Goal: Information Seeking & Learning: Check status

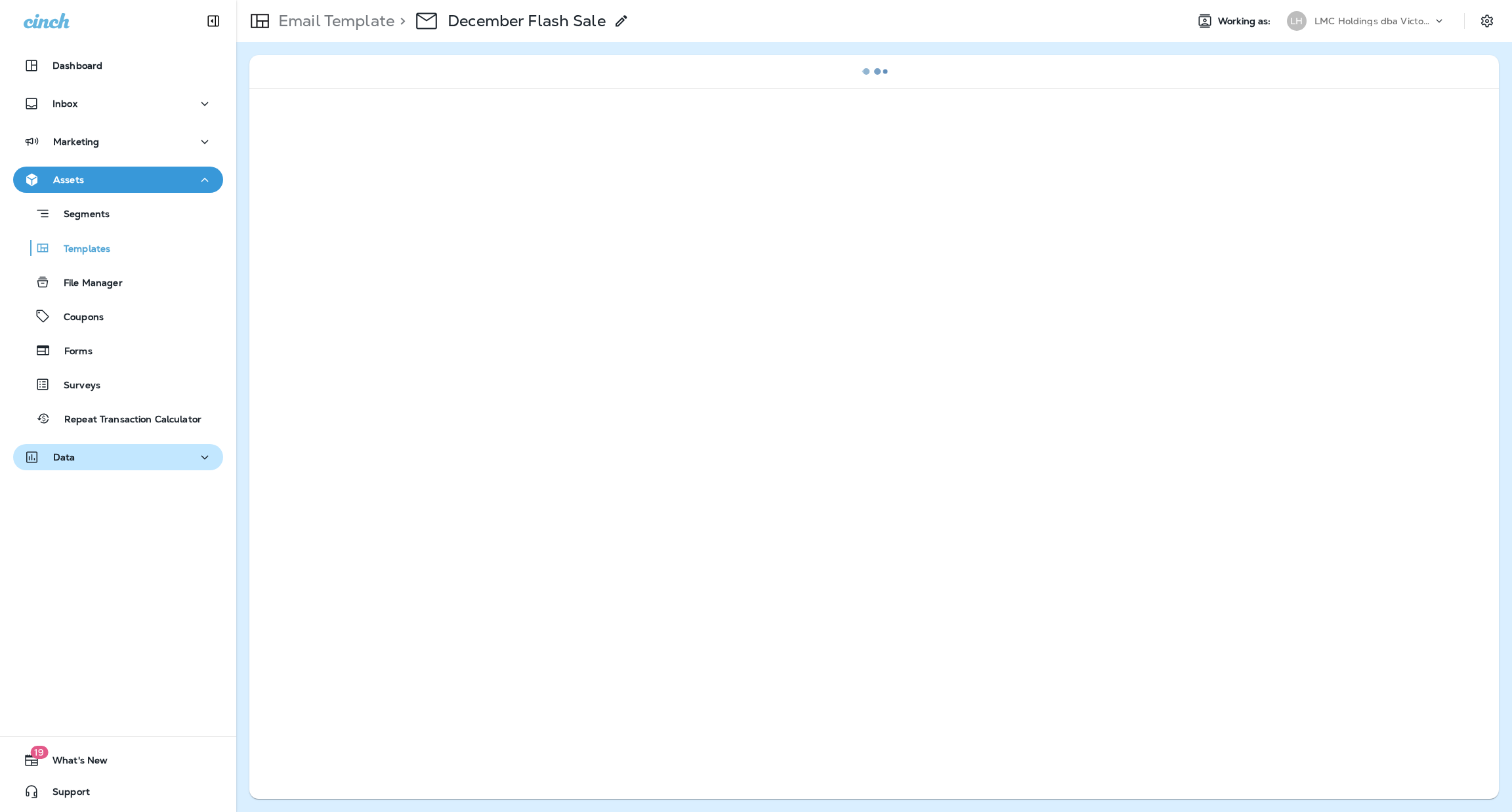
click at [77, 461] on div "Data" at bounding box center [118, 457] width 189 height 16
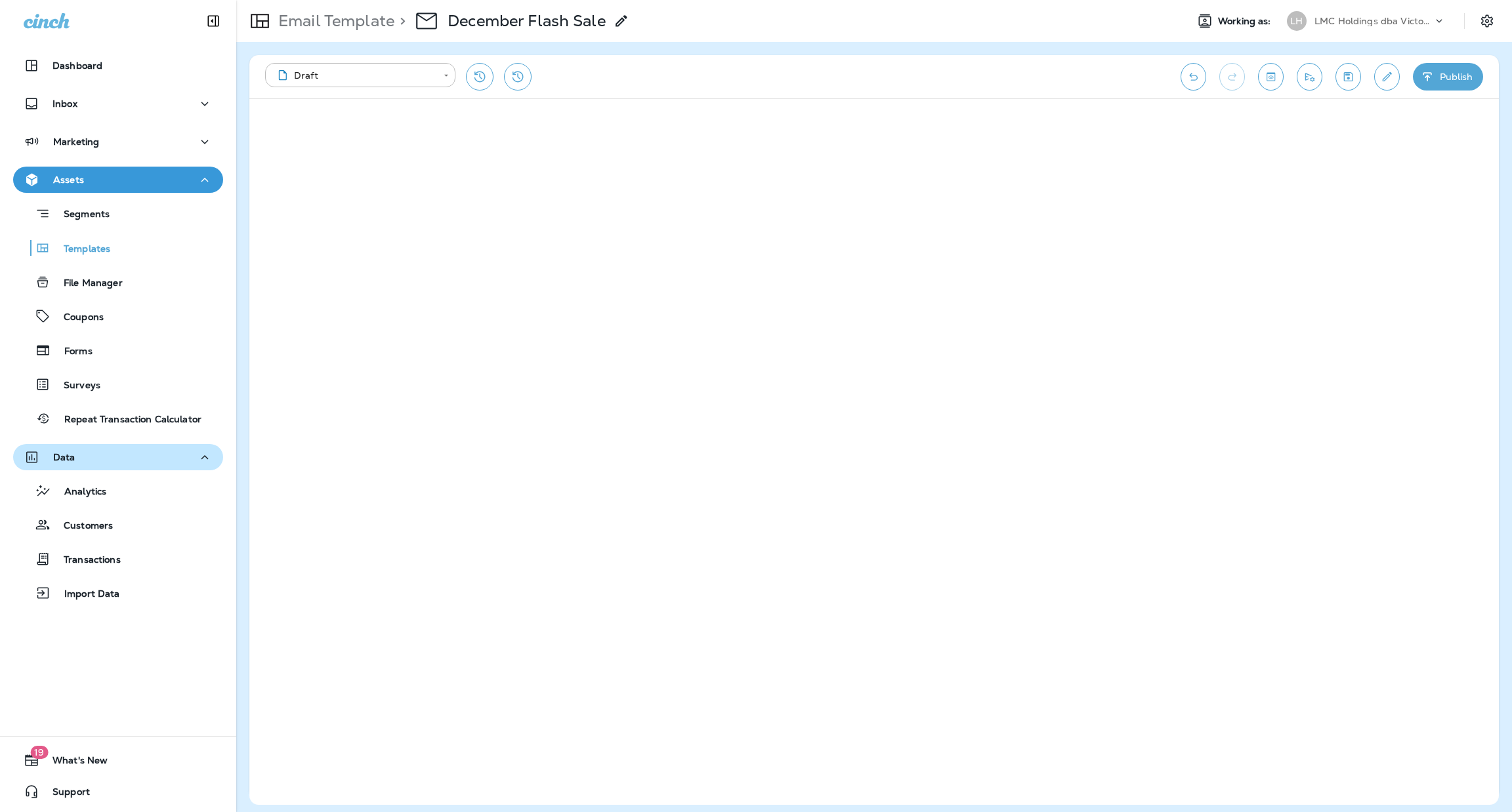
click at [77, 461] on div "Data" at bounding box center [118, 457] width 189 height 16
click at [77, 462] on div "Data" at bounding box center [118, 457] width 189 height 16
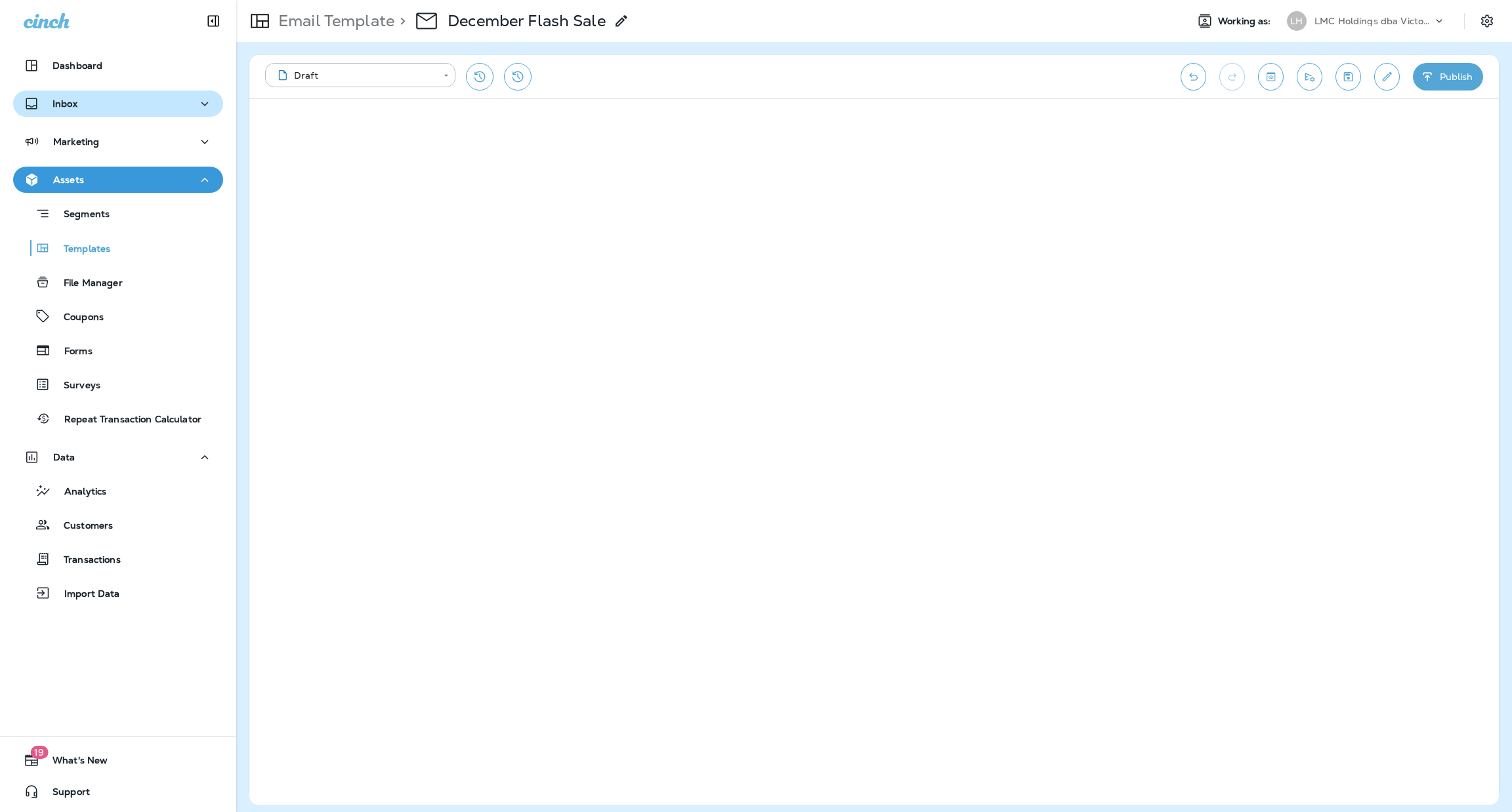
click at [113, 107] on div "Inbox" at bounding box center [118, 103] width 189 height 16
click at [117, 112] on button "Inbox" at bounding box center [118, 103] width 210 height 27
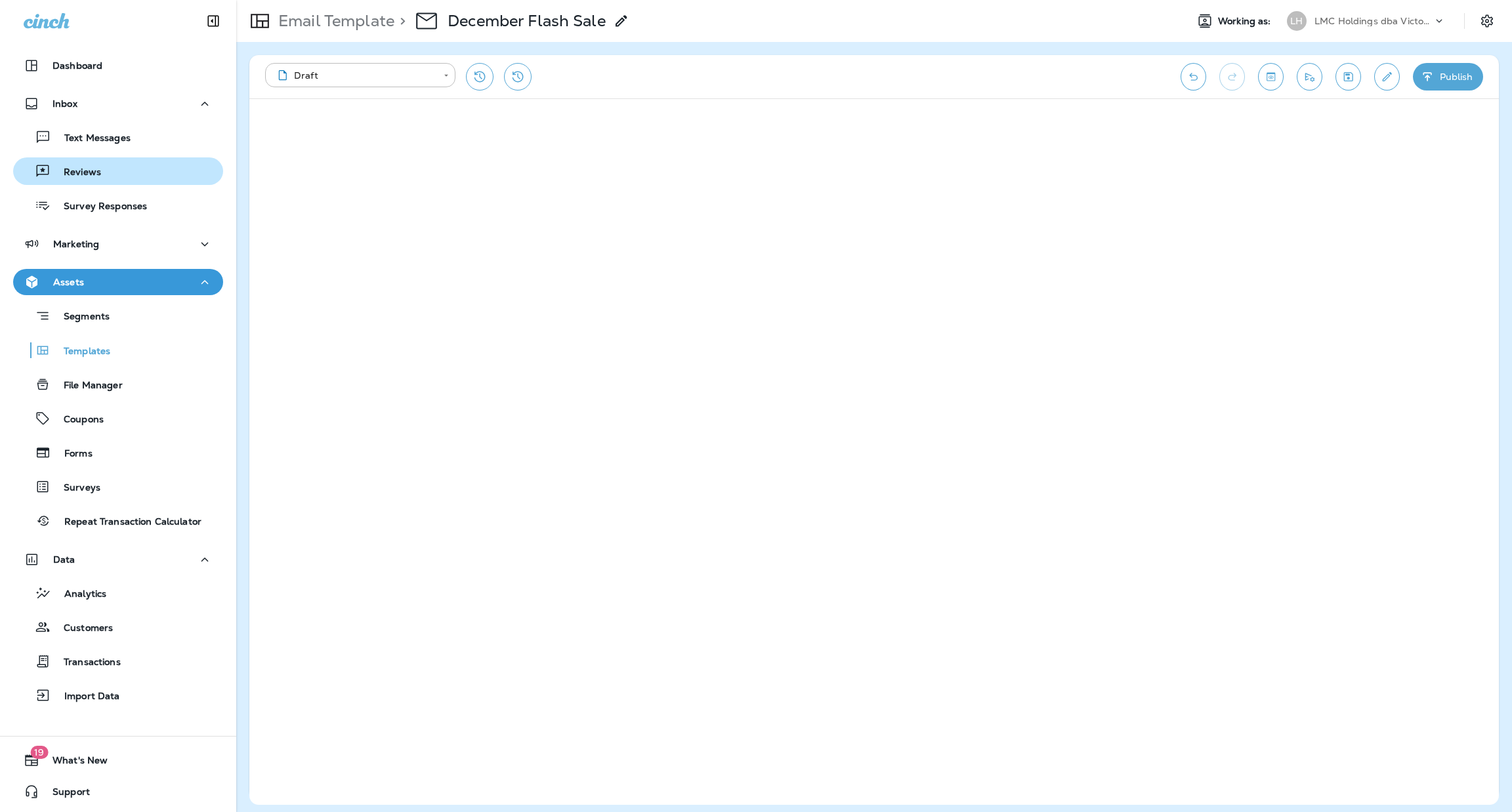
click at [96, 162] on div "Reviews" at bounding box center [59, 171] width 83 height 20
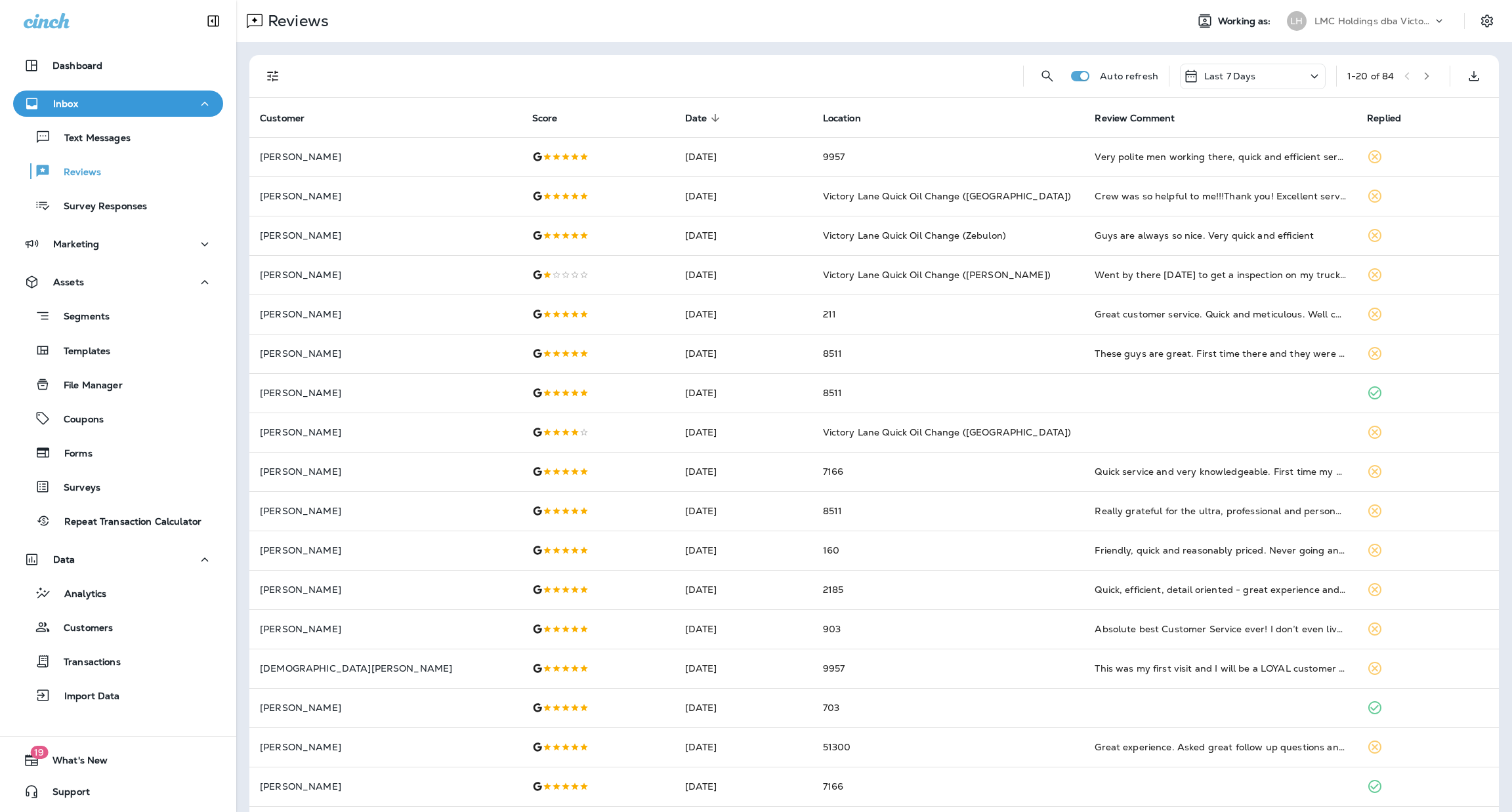
click at [1222, 78] on p "Last 7 Days" at bounding box center [1230, 76] width 52 height 10
click at [1206, 268] on div "Last year" at bounding box center [1236, 262] width 205 height 32
click at [274, 71] on icon "Filters" at bounding box center [272, 76] width 15 height 15
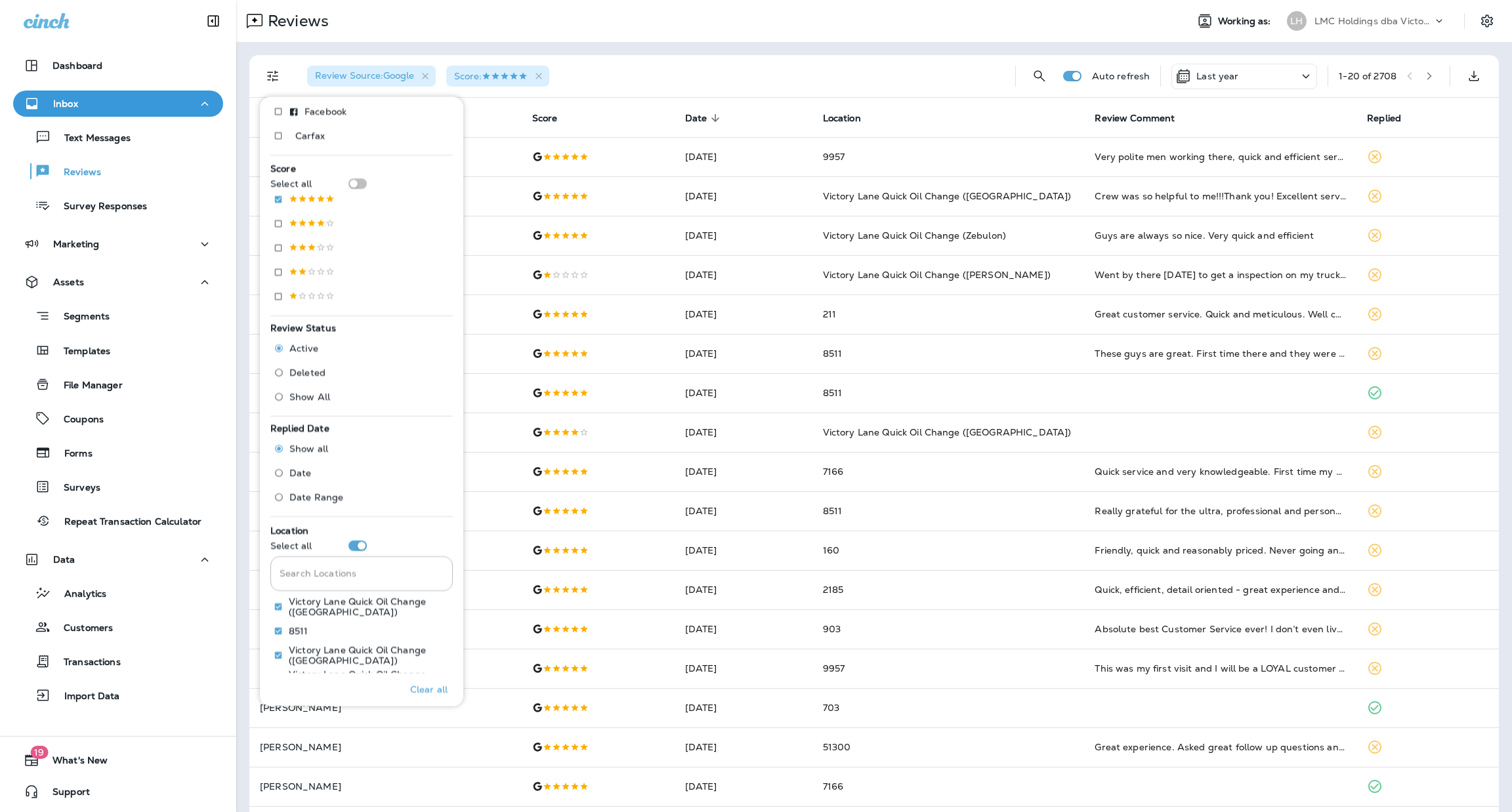
scroll to position [197, 0]
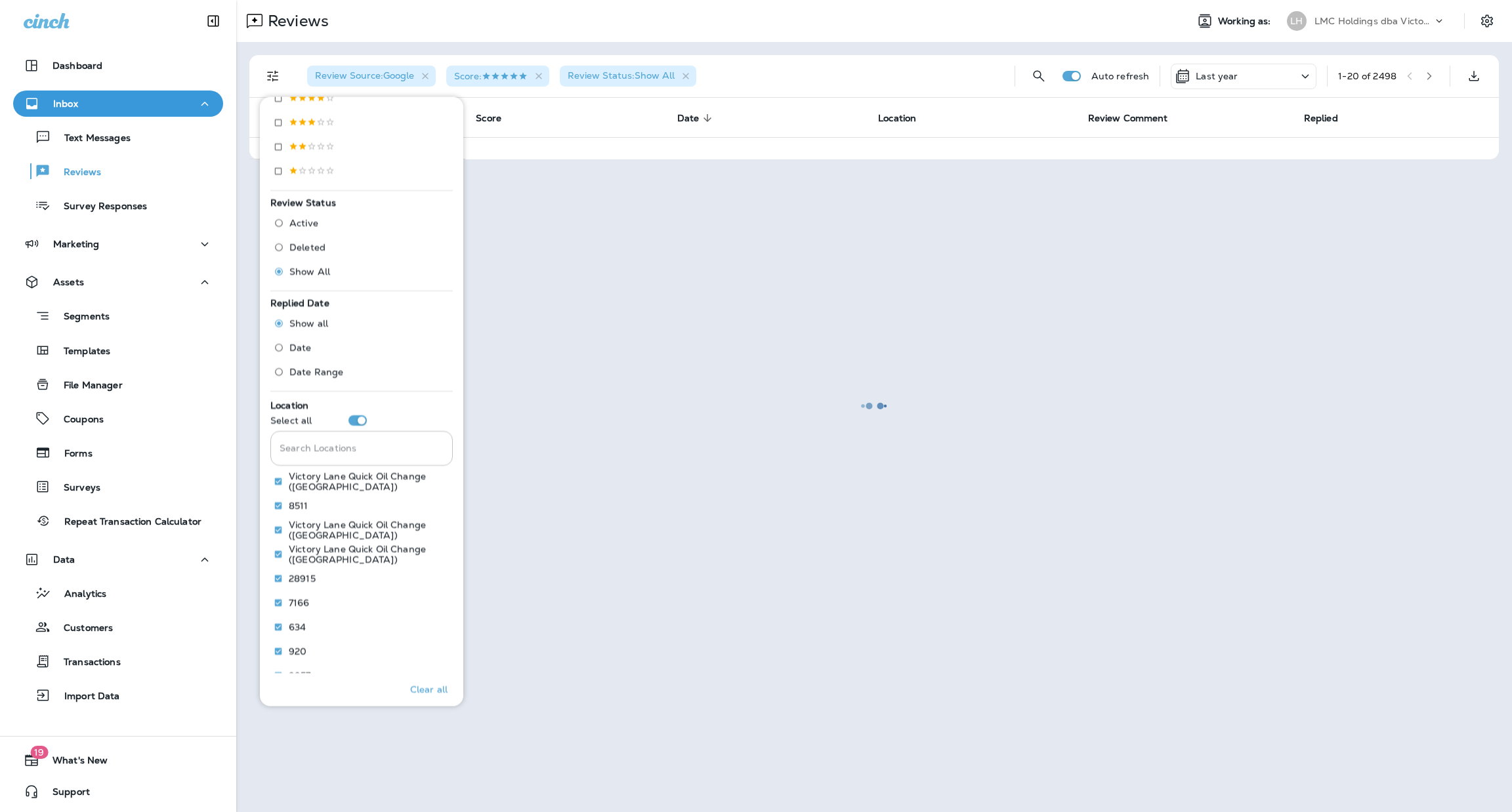
scroll to position [376, 0]
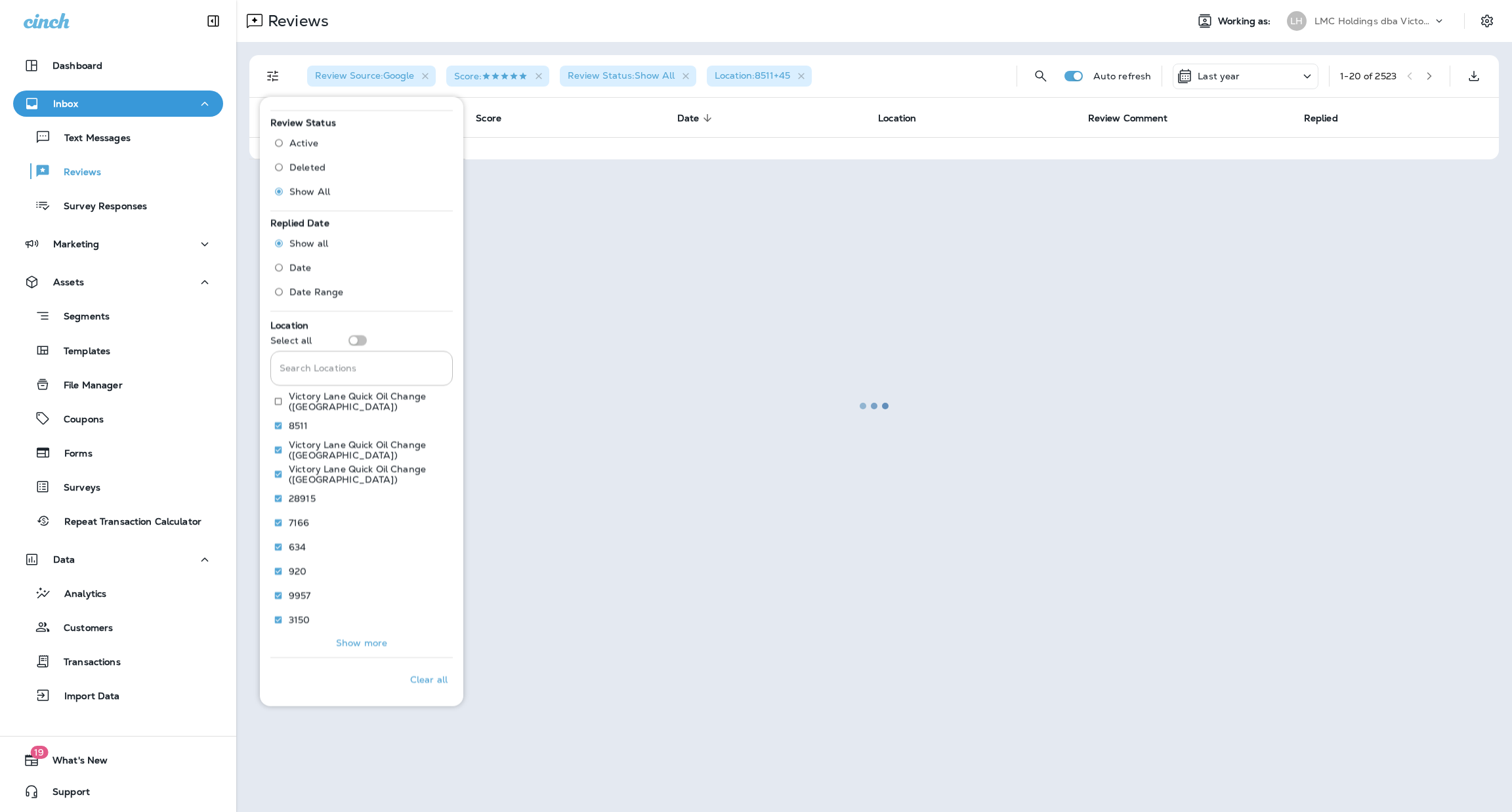
click at [359, 346] on div "Search Locations Search Locations" at bounding box center [362, 368] width 182 height 46
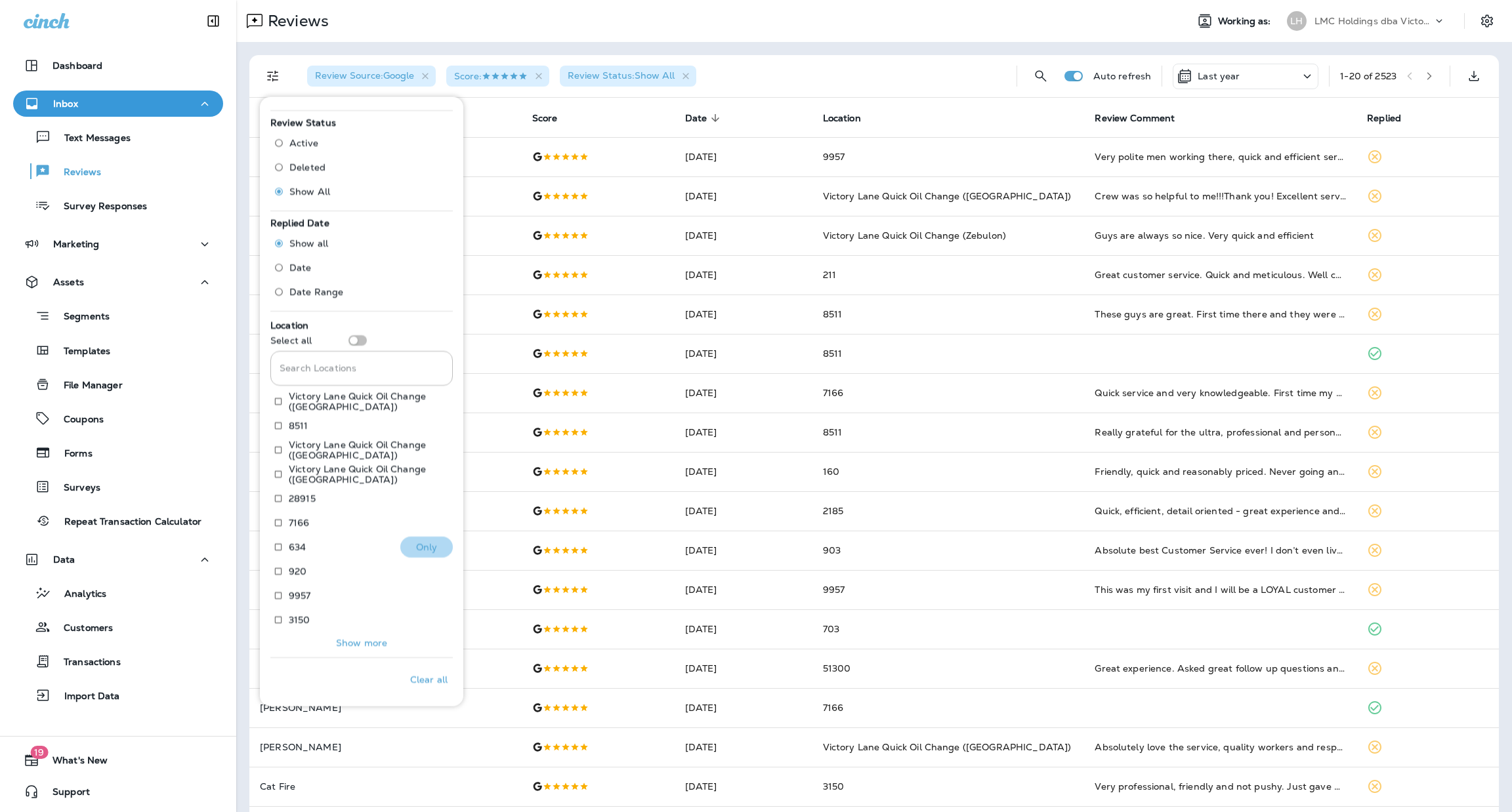
click at [416, 549] on p "Only" at bounding box center [426, 547] width 21 height 10
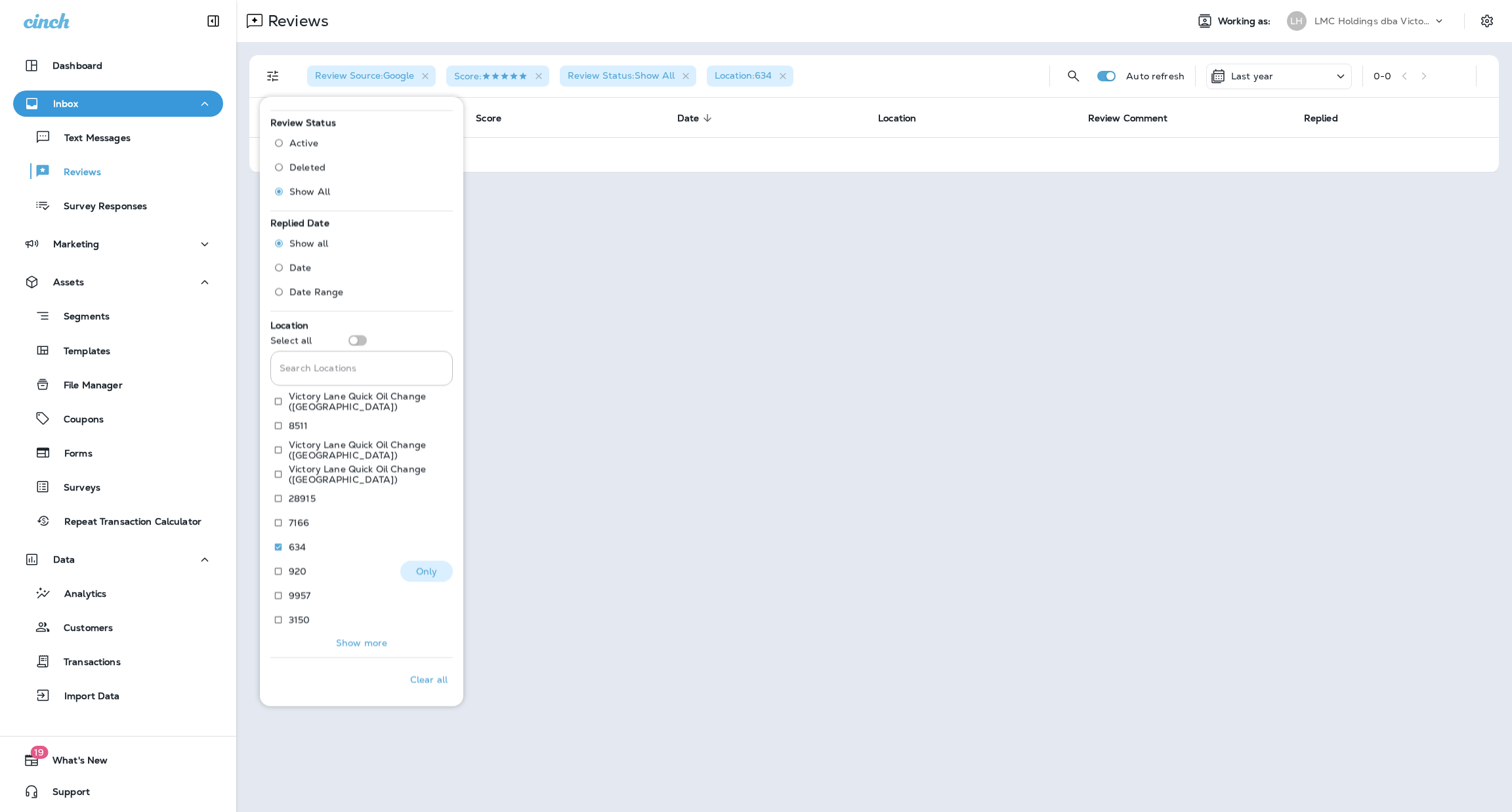
click at [419, 572] on p "Only" at bounding box center [426, 571] width 21 height 10
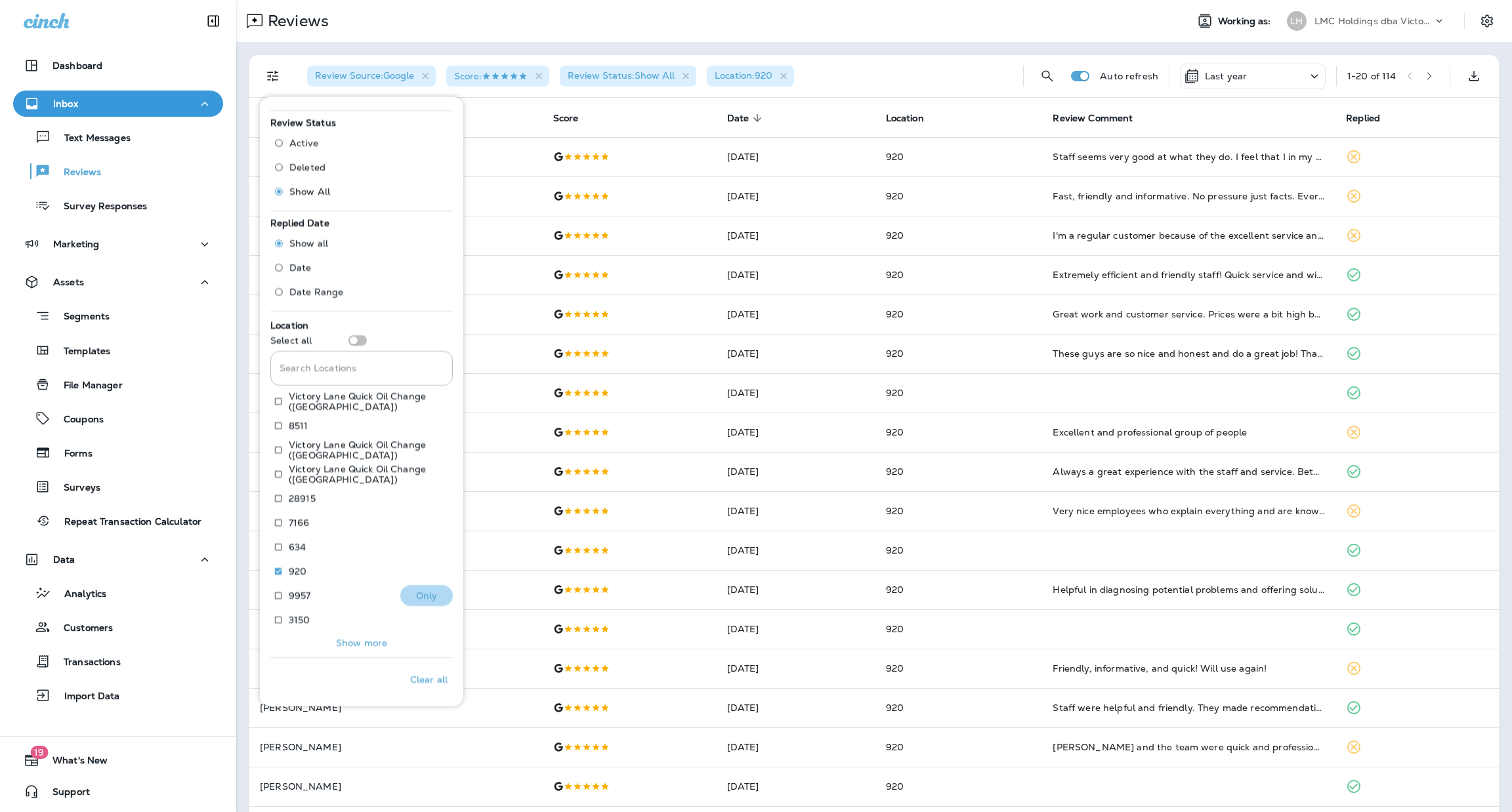
click at [416, 593] on p "Only" at bounding box center [426, 595] width 21 height 10
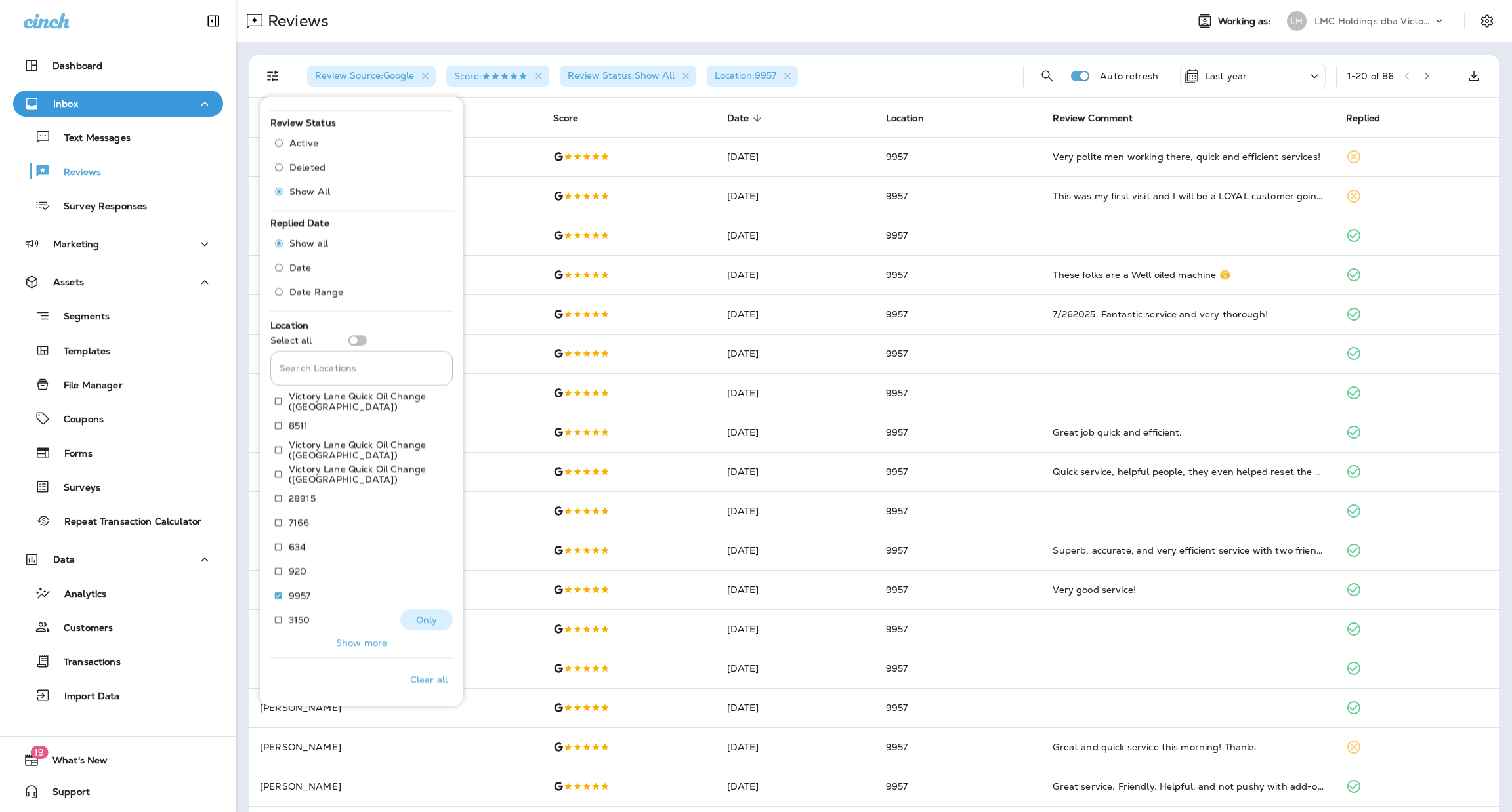
click at [417, 616] on p "Only" at bounding box center [426, 620] width 21 height 10
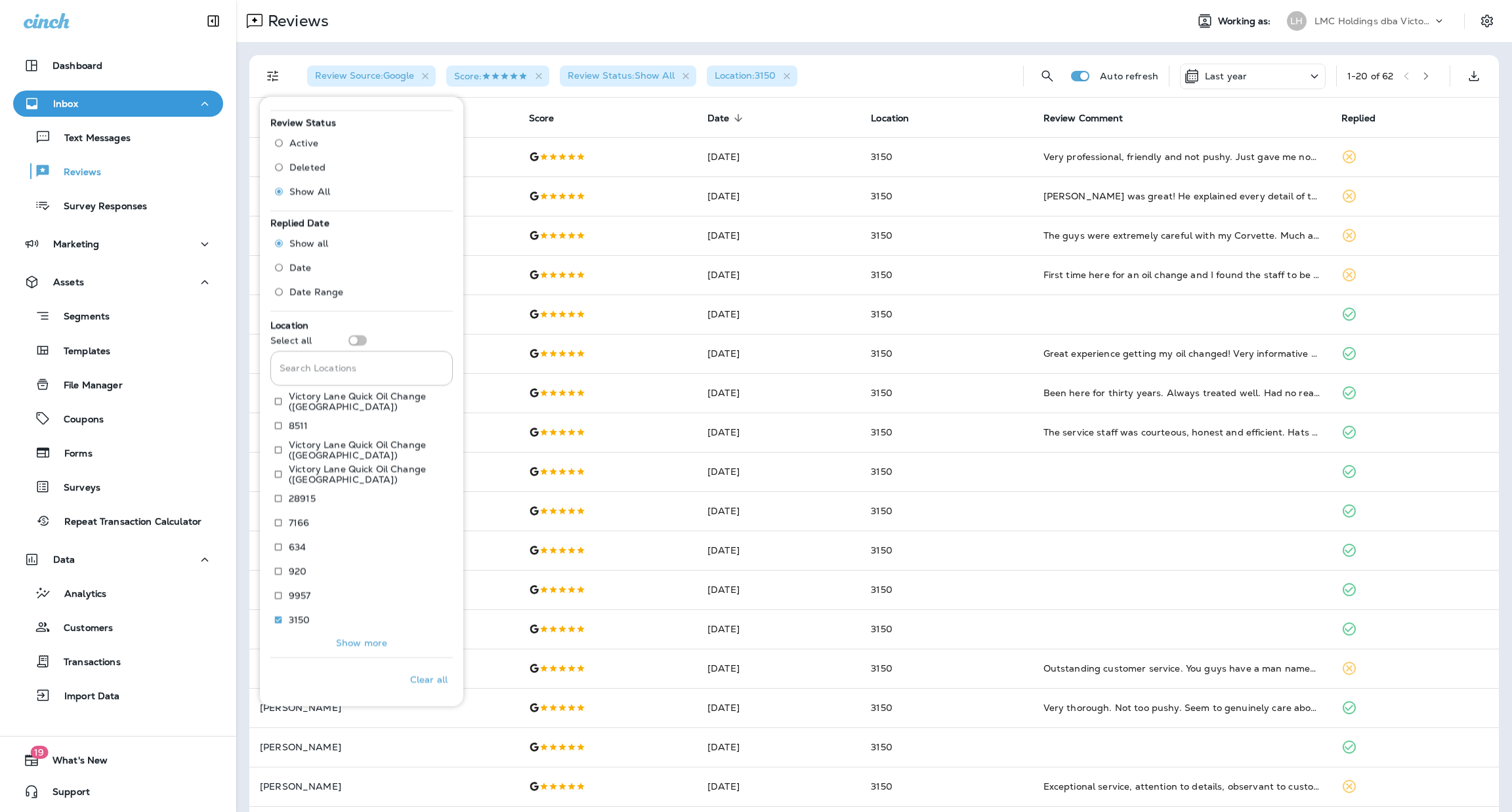
click at [352, 645] on p "Show more" at bounding box center [362, 643] width 52 height 10
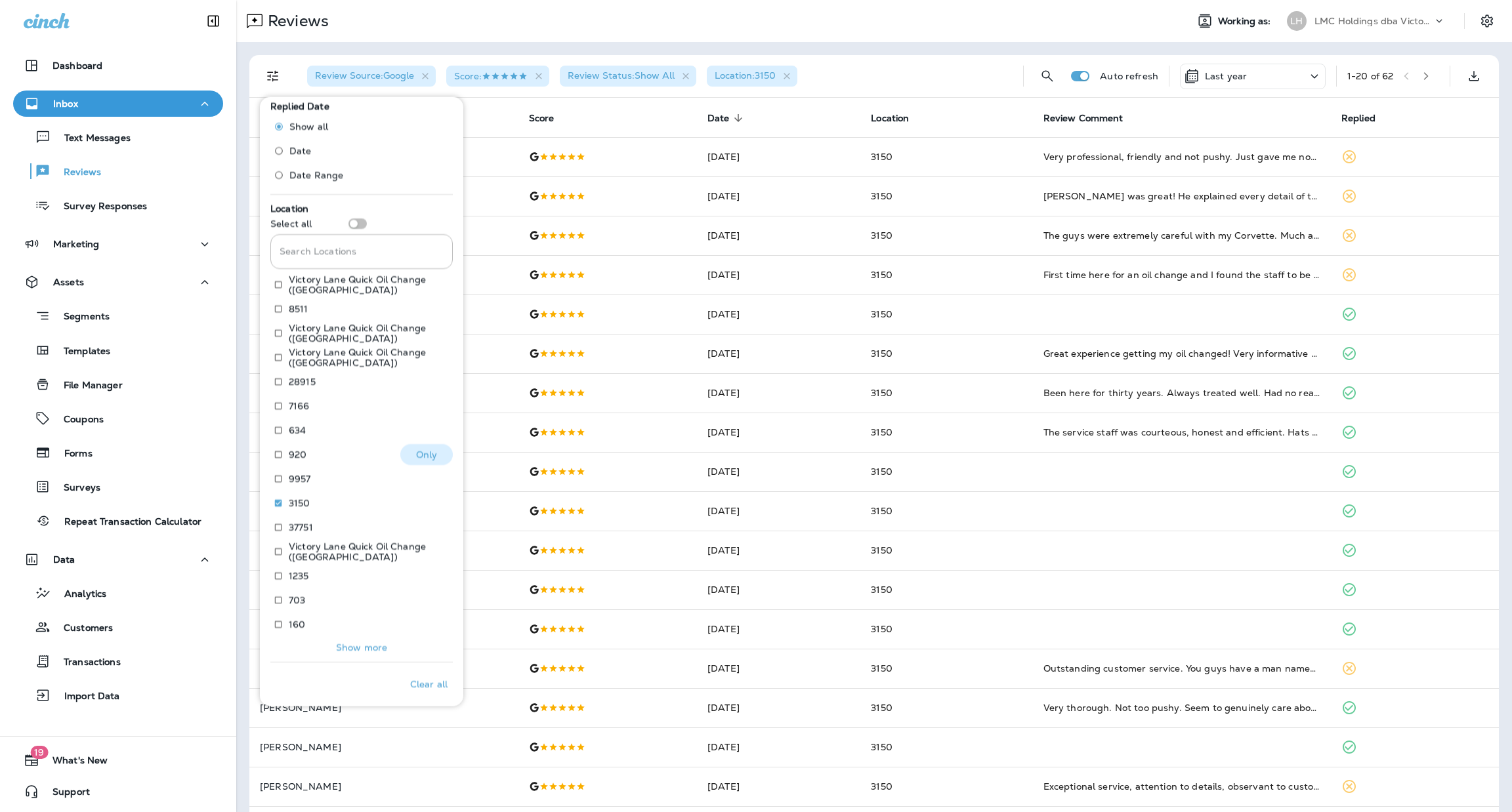
scroll to position [498, 0]
click at [426, 522] on p "Only" at bounding box center [426, 522] width 21 height 10
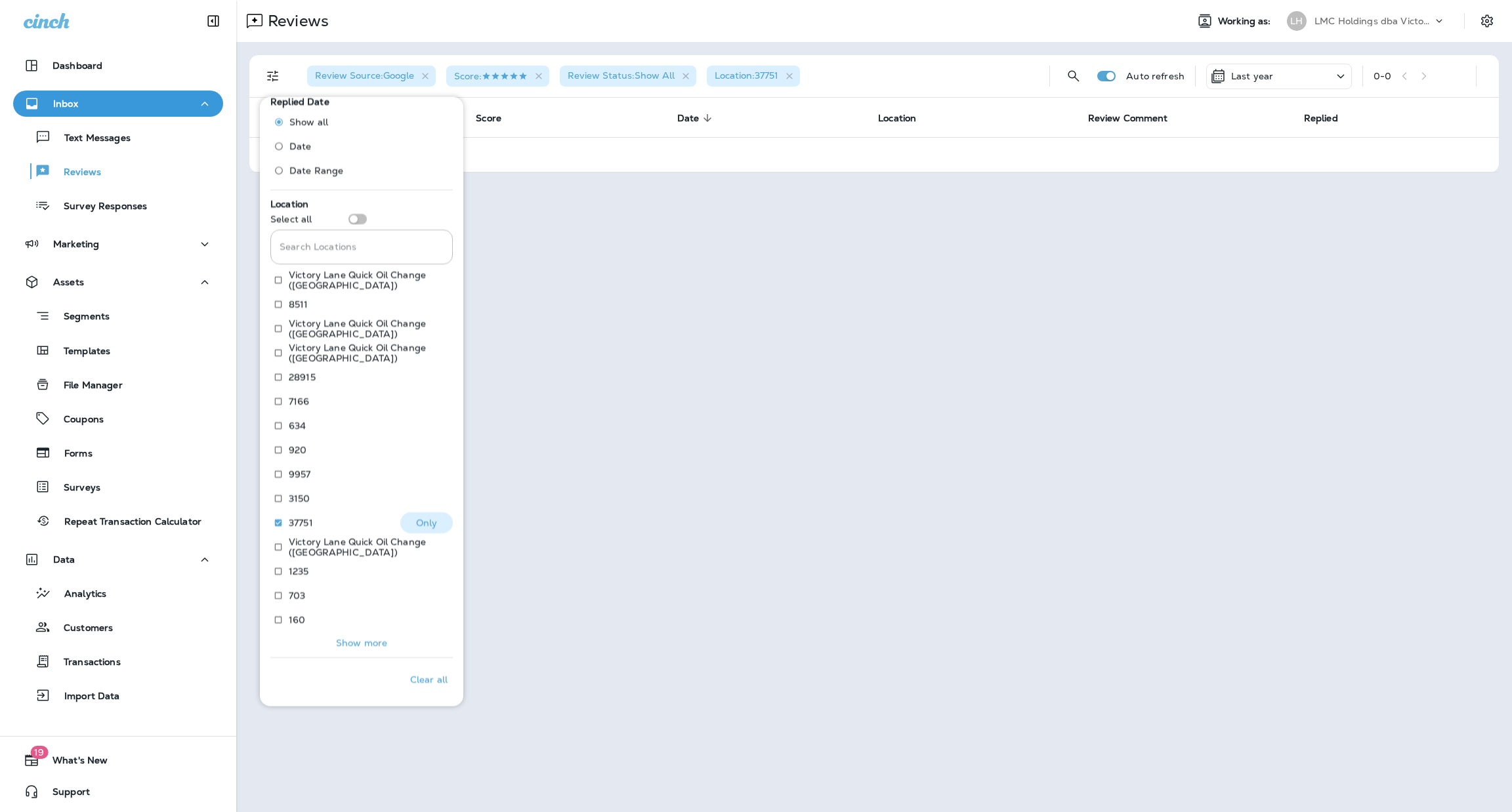
click at [424, 523] on p "Only" at bounding box center [426, 522] width 21 height 10
click at [416, 572] on p "Only" at bounding box center [426, 571] width 21 height 10
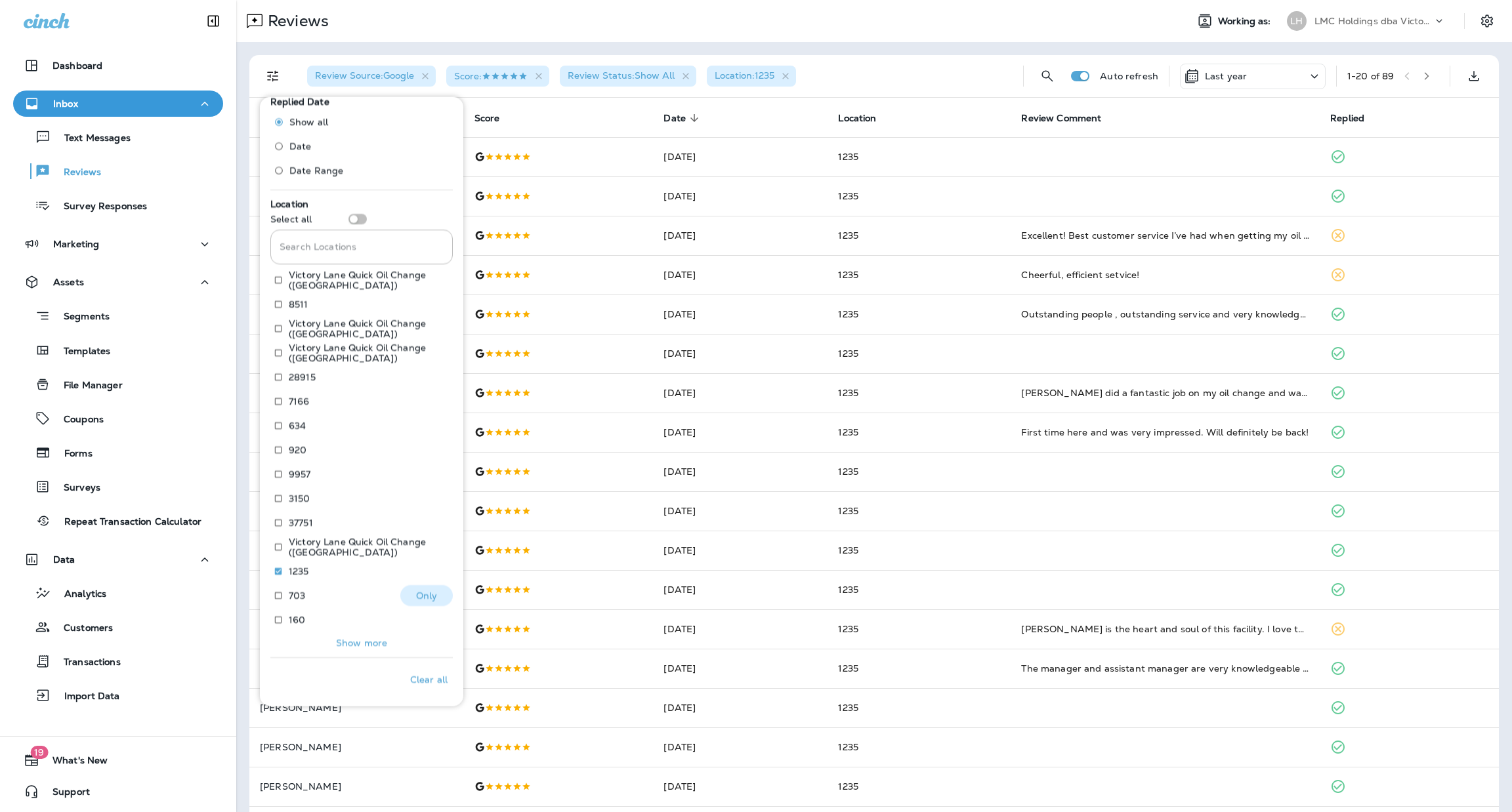
click at [426, 592] on p "Only" at bounding box center [426, 595] width 21 height 10
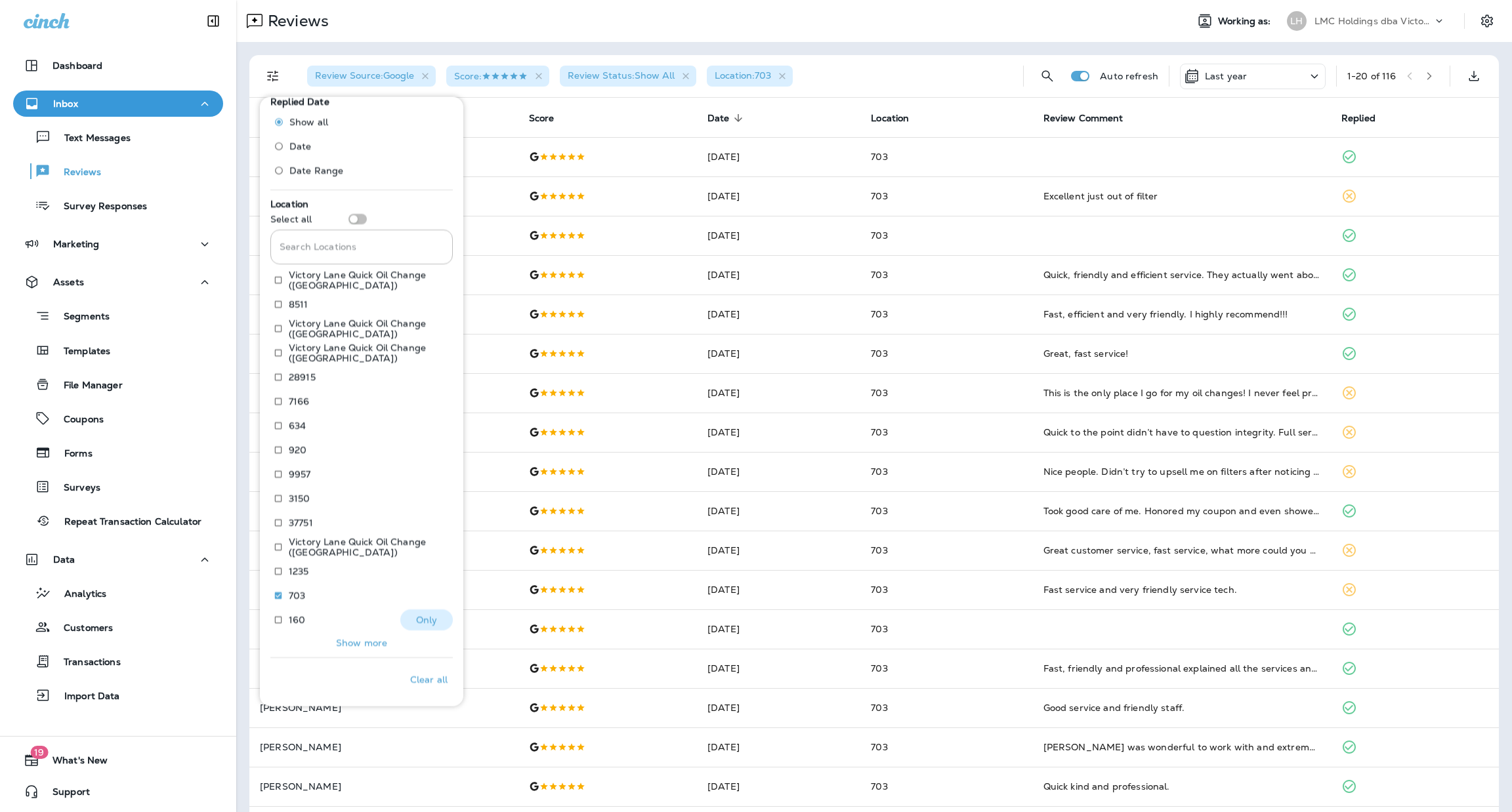
click at [416, 621] on p "Only" at bounding box center [426, 620] width 21 height 10
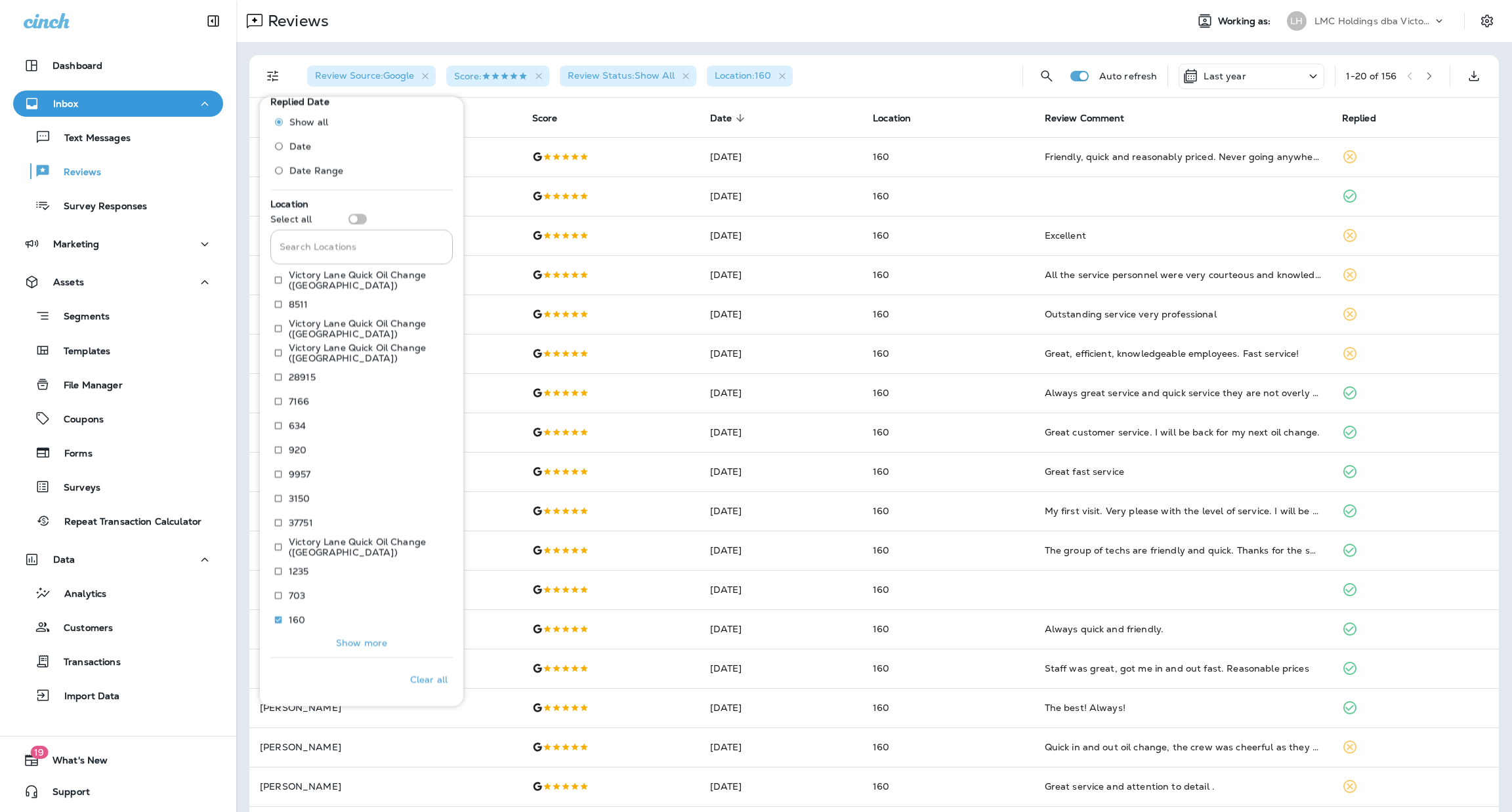
click at [365, 642] on p "Show more" at bounding box center [362, 643] width 52 height 10
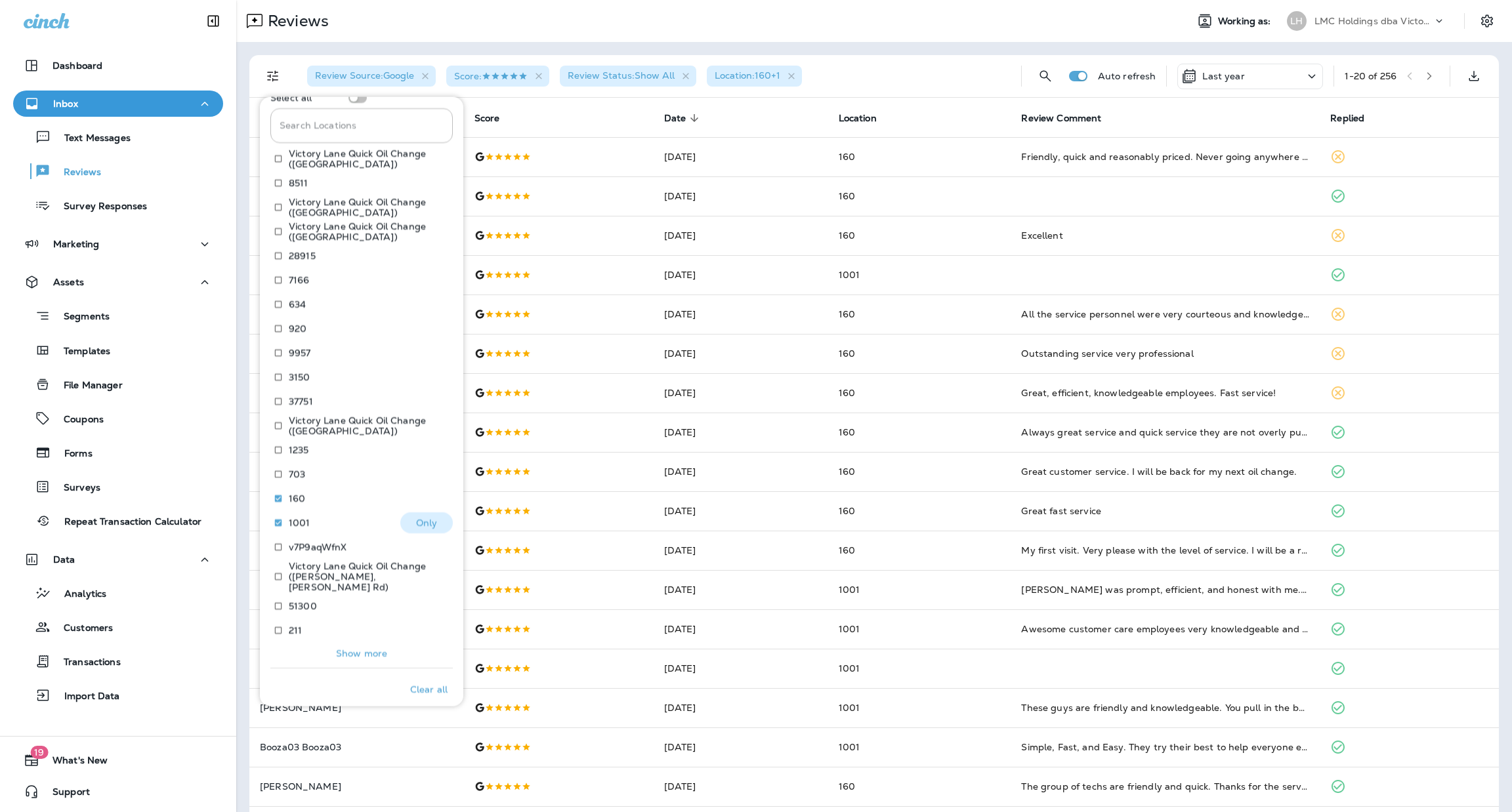
click at [420, 523] on p "Only" at bounding box center [426, 522] width 21 height 10
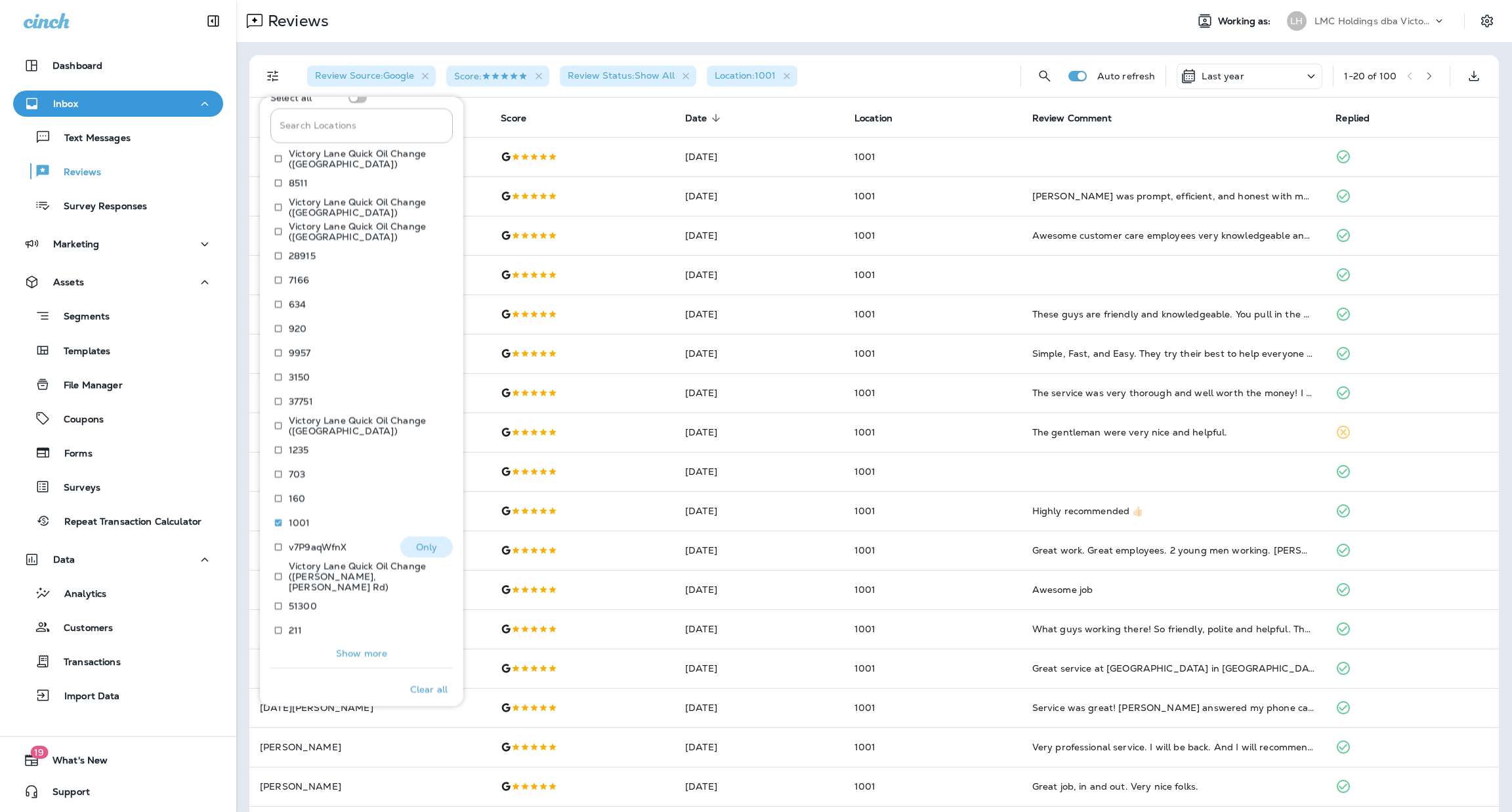
click at [401, 549] on button "Only" at bounding box center [426, 547] width 52 height 21
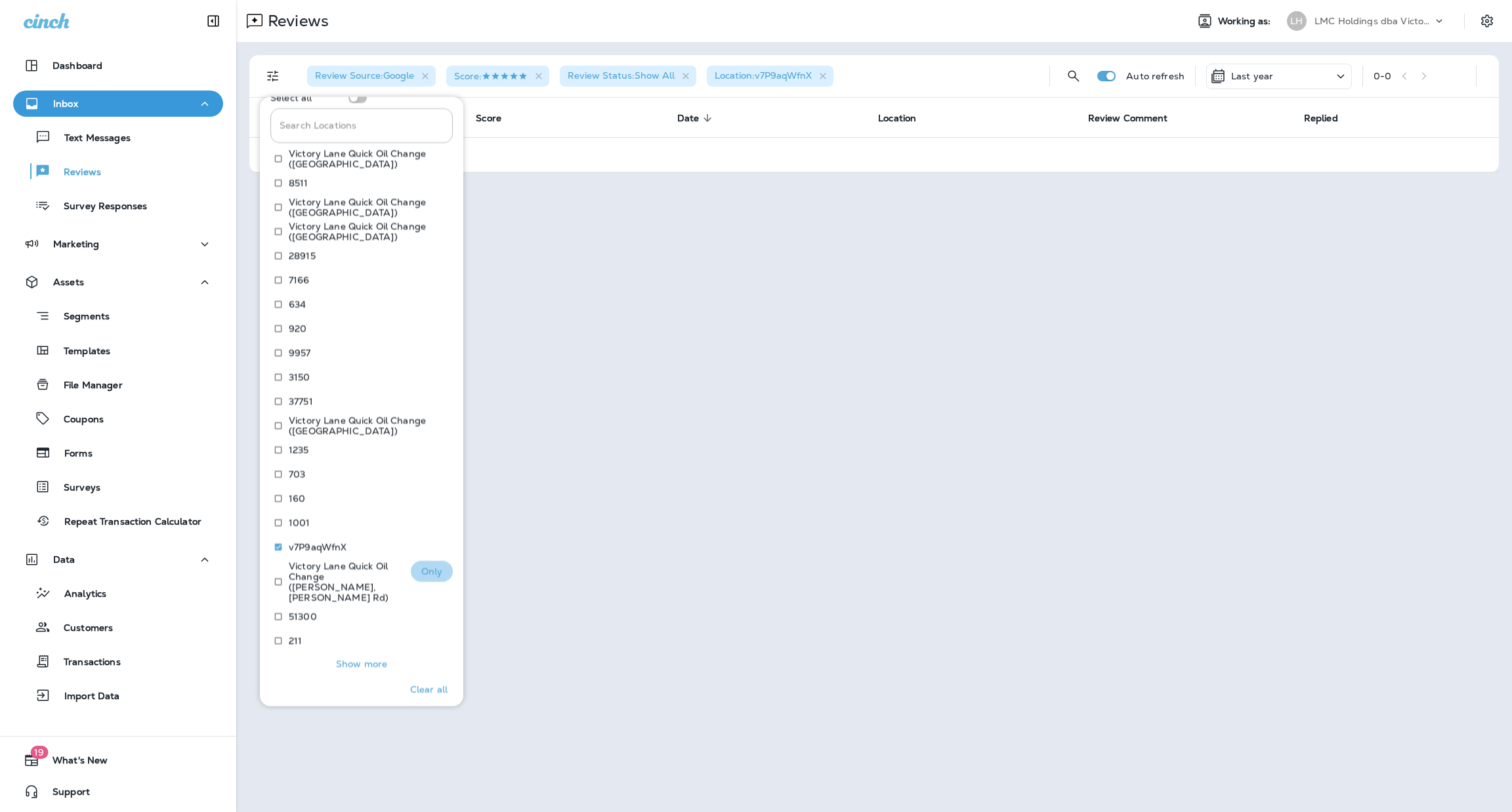
click at [421, 571] on p "Only" at bounding box center [432, 571] width 21 height 10
click at [421, 566] on p "Only" at bounding box center [432, 571] width 21 height 10
click at [417, 601] on p "Only" at bounding box center [426, 606] width 21 height 10
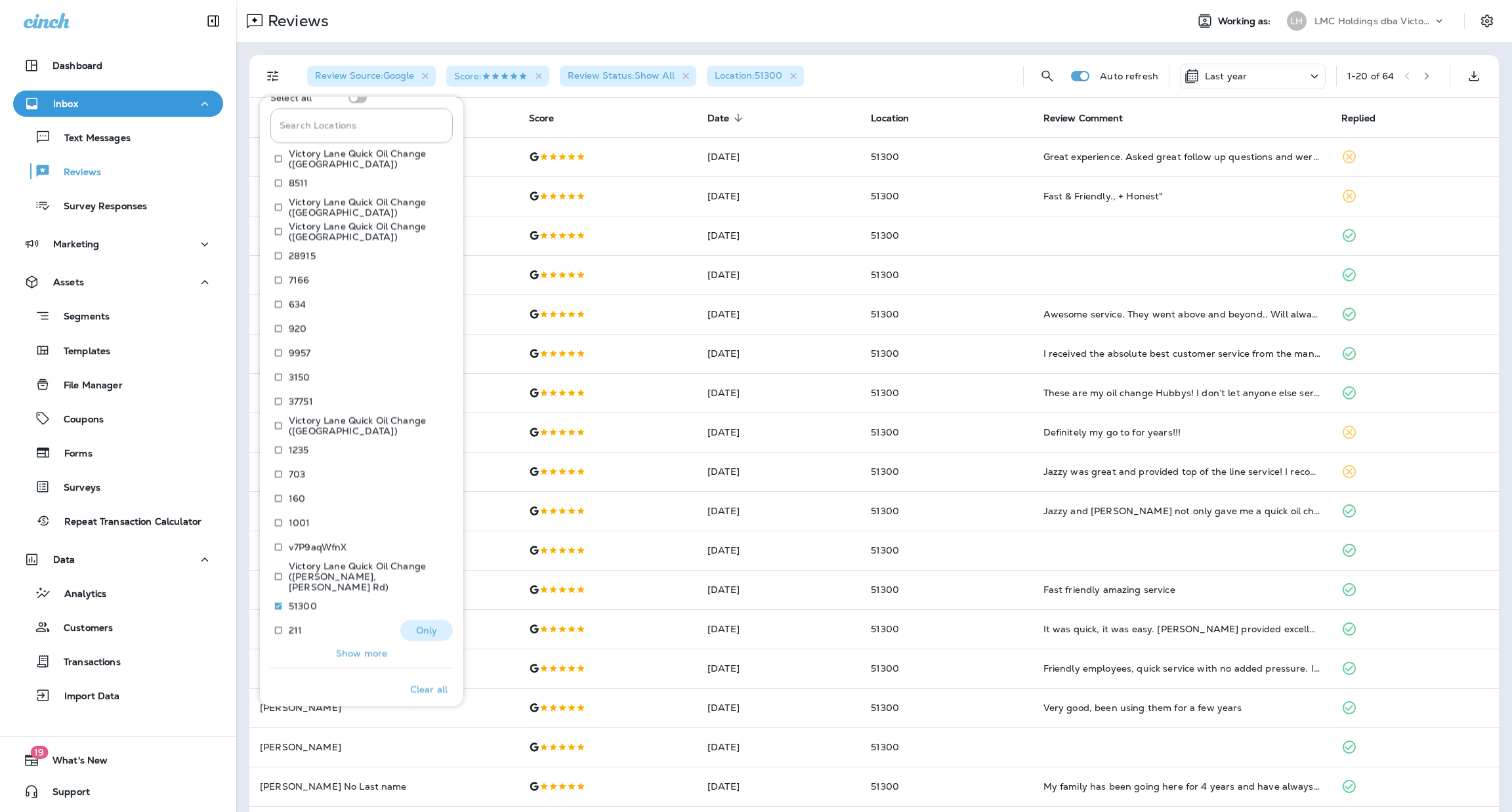
click at [424, 626] on p "Only" at bounding box center [426, 631] width 21 height 10
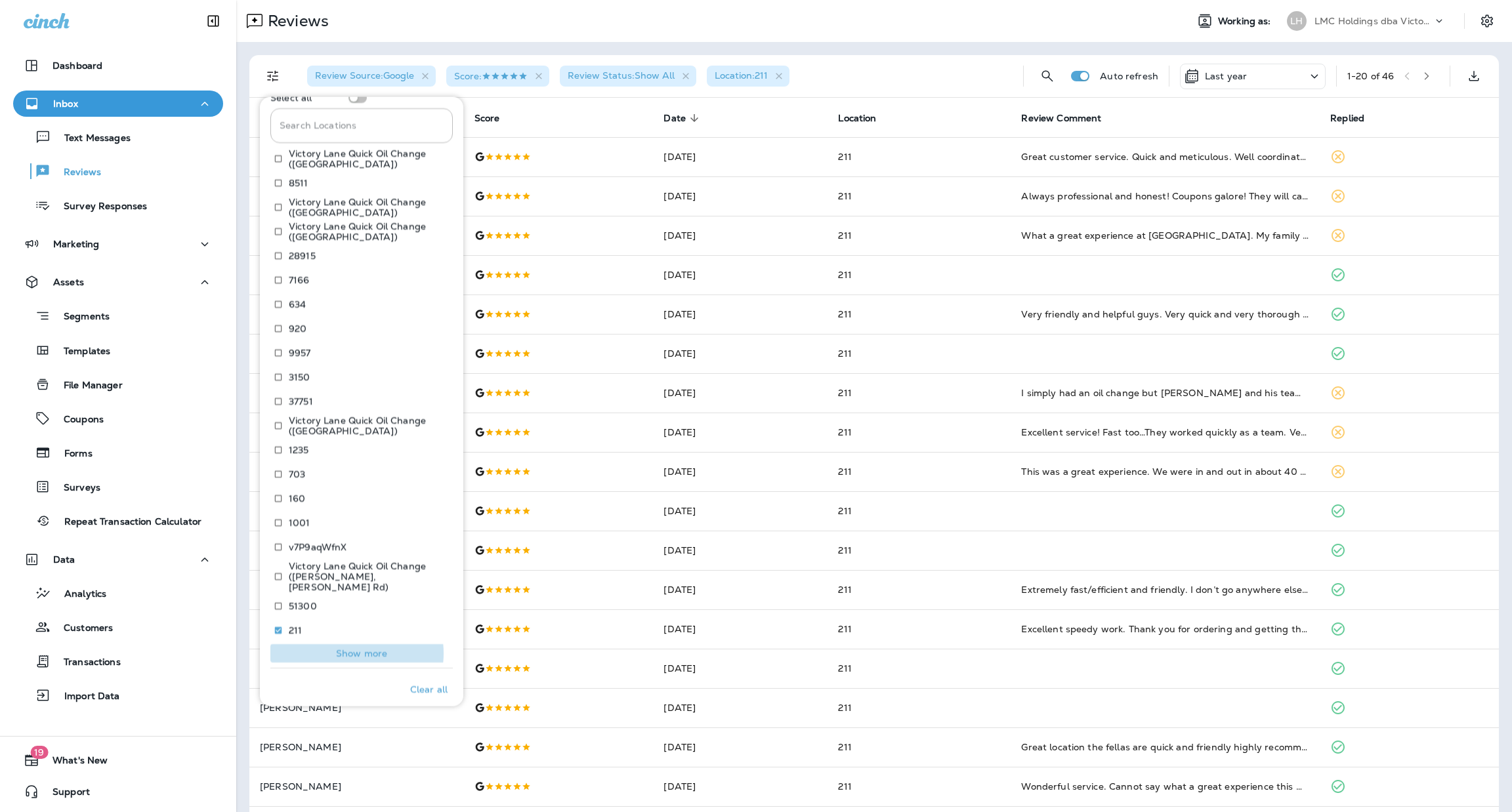
click at [357, 648] on p "Show more" at bounding box center [362, 653] width 52 height 10
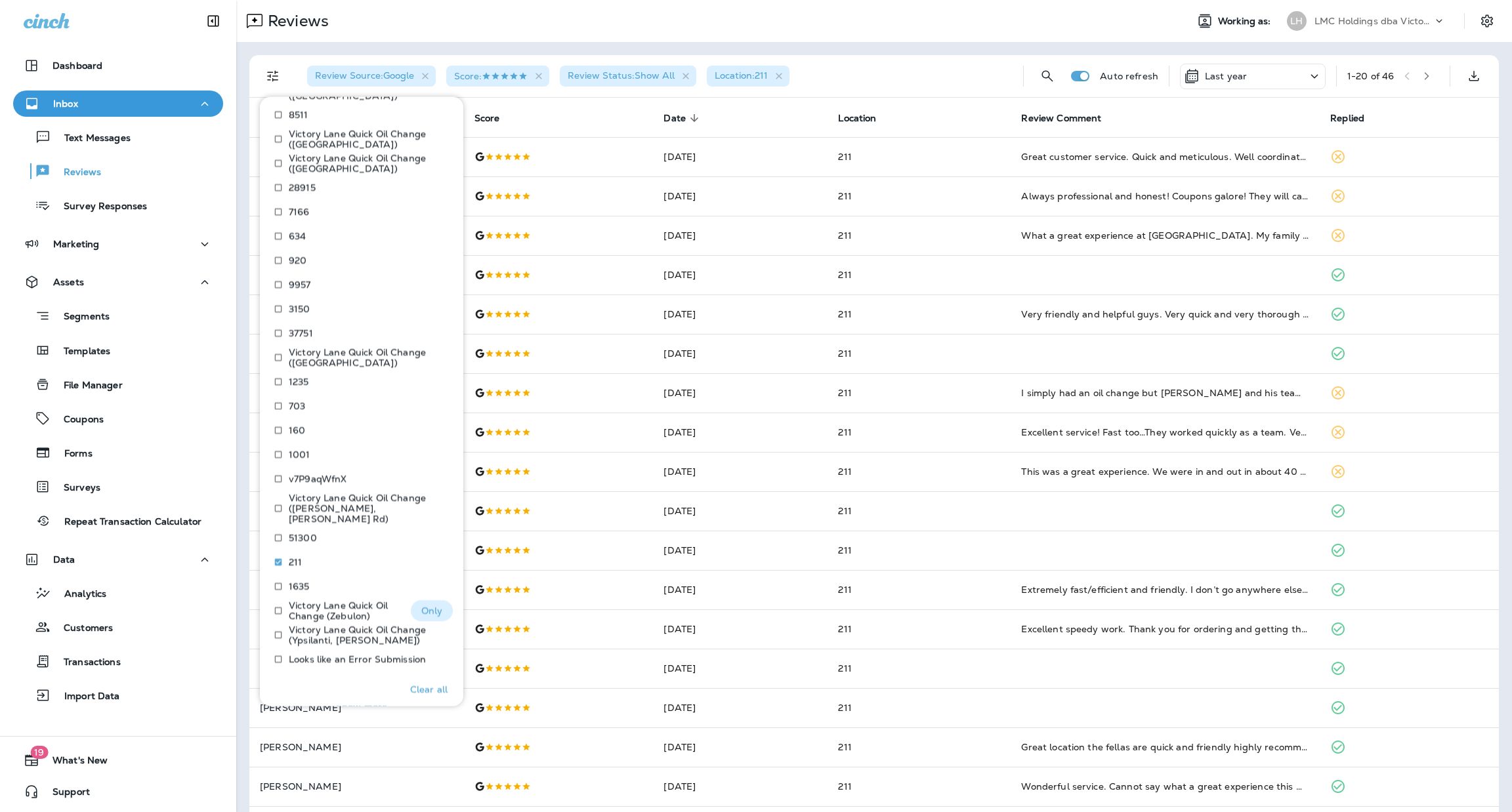
scroll to position [741, 0]
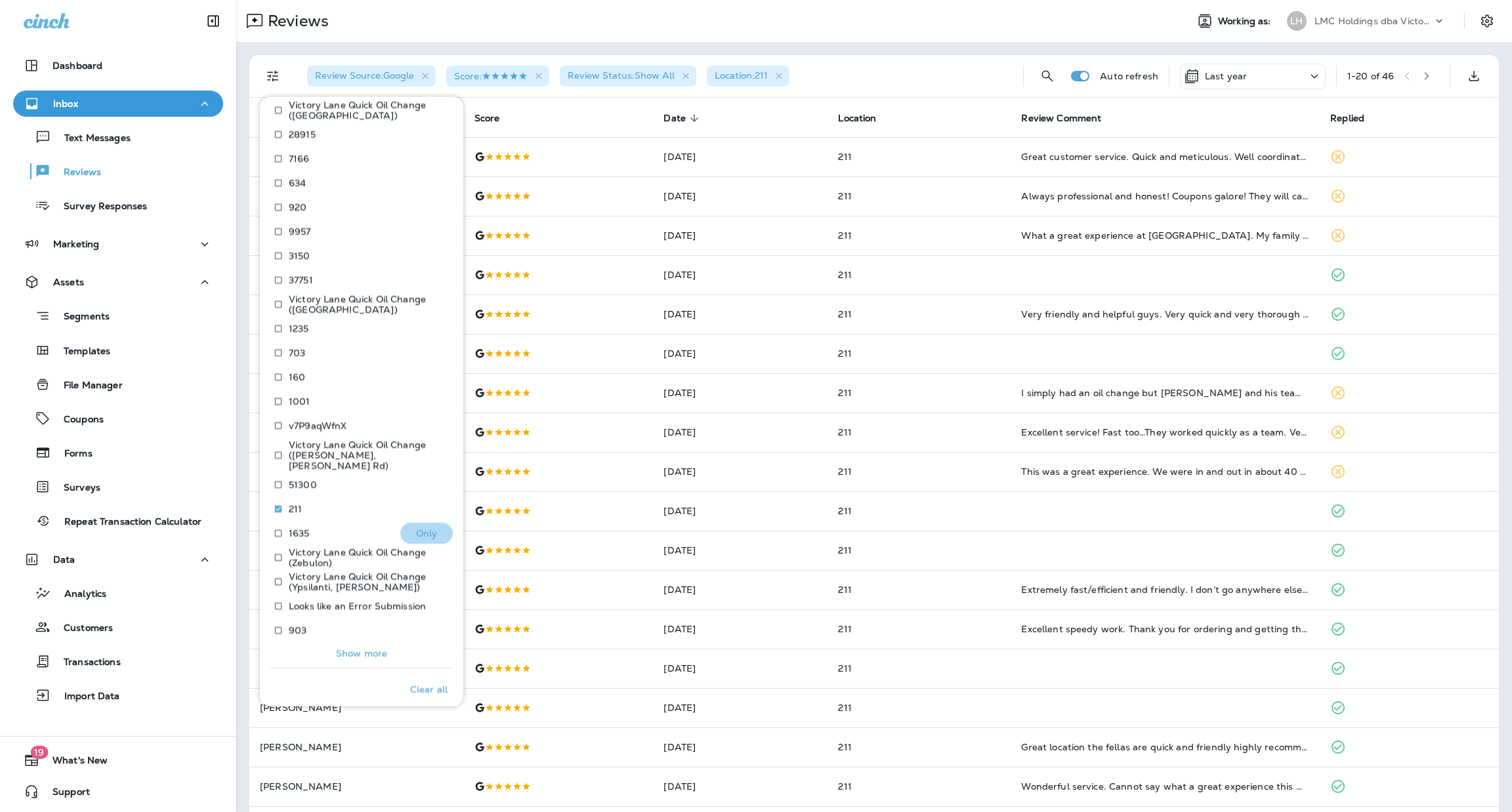
click at [416, 528] on p "Only" at bounding box center [426, 534] width 21 height 10
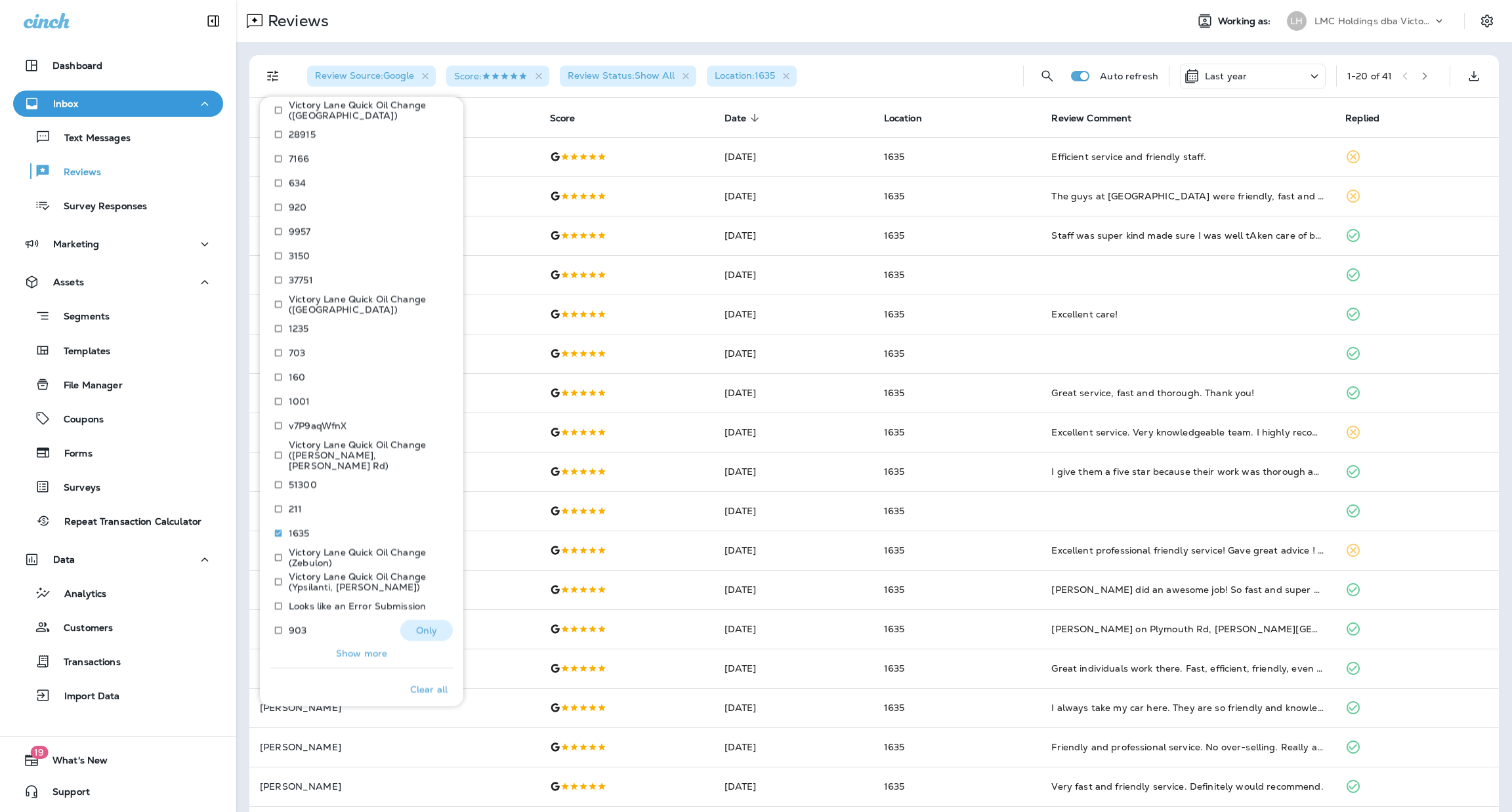
click at [416, 626] on p "Only" at bounding box center [426, 631] width 21 height 10
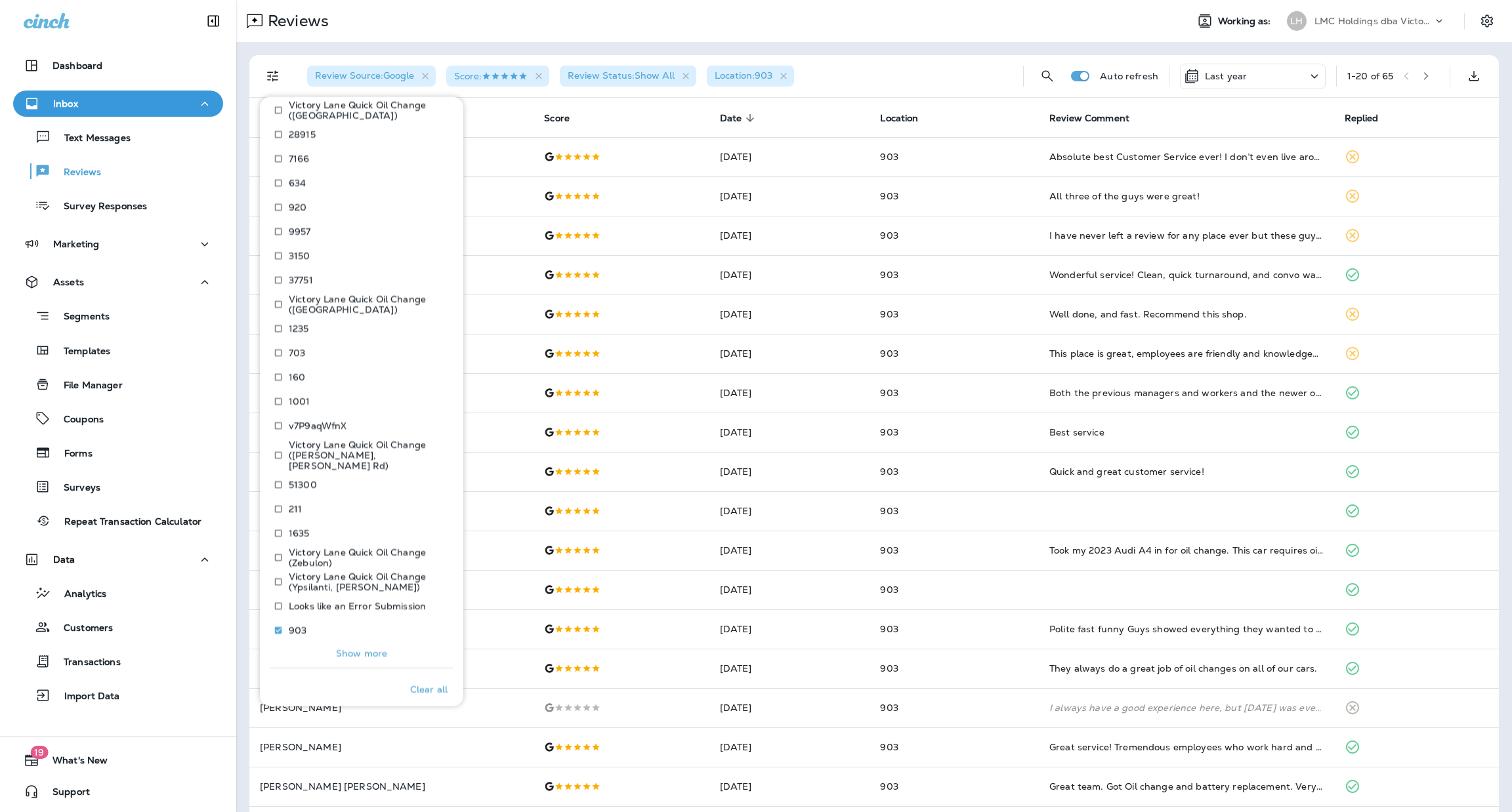
click at [370, 648] on p "Show more" at bounding box center [362, 653] width 52 height 10
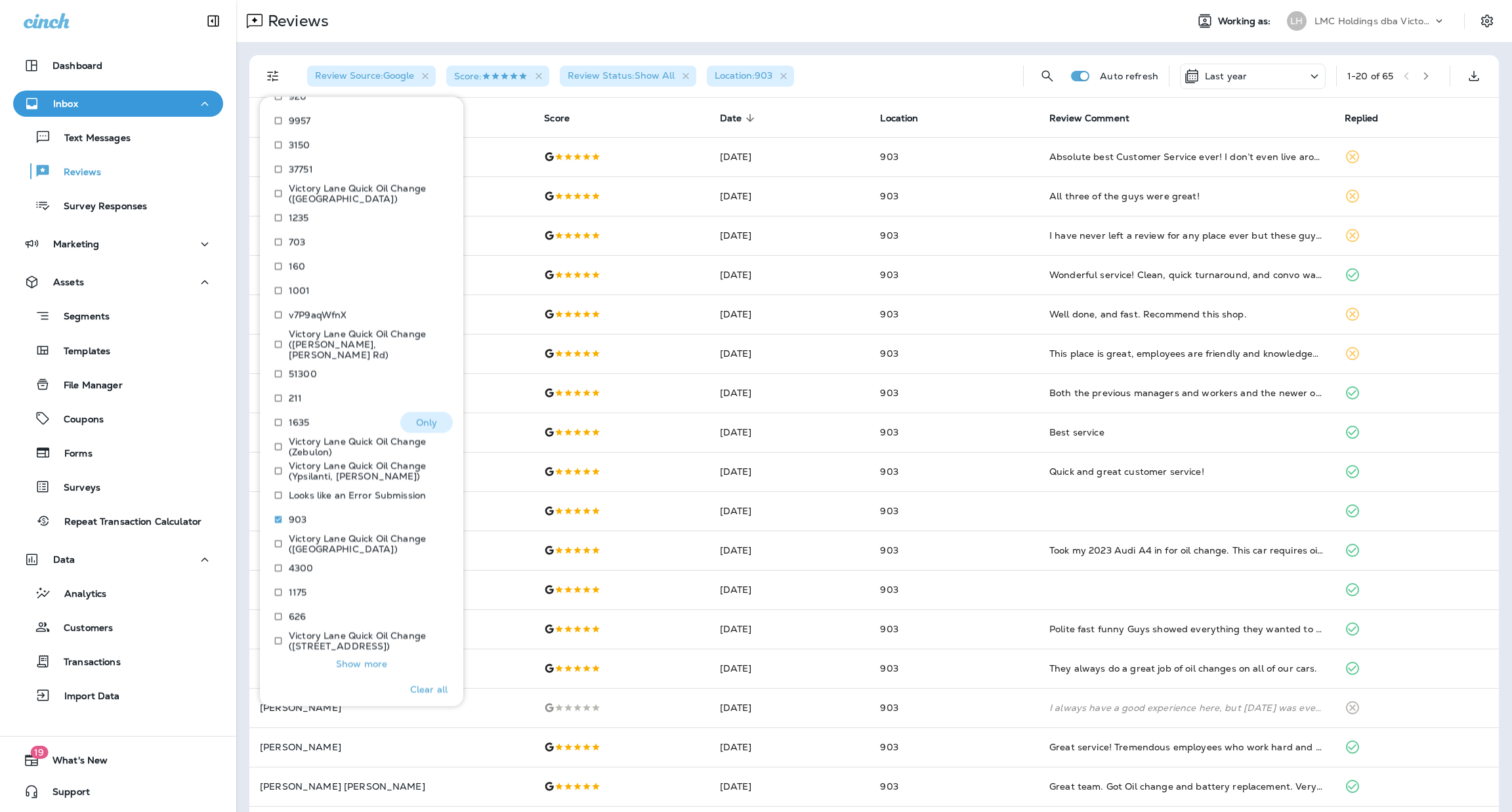
scroll to position [862, 0]
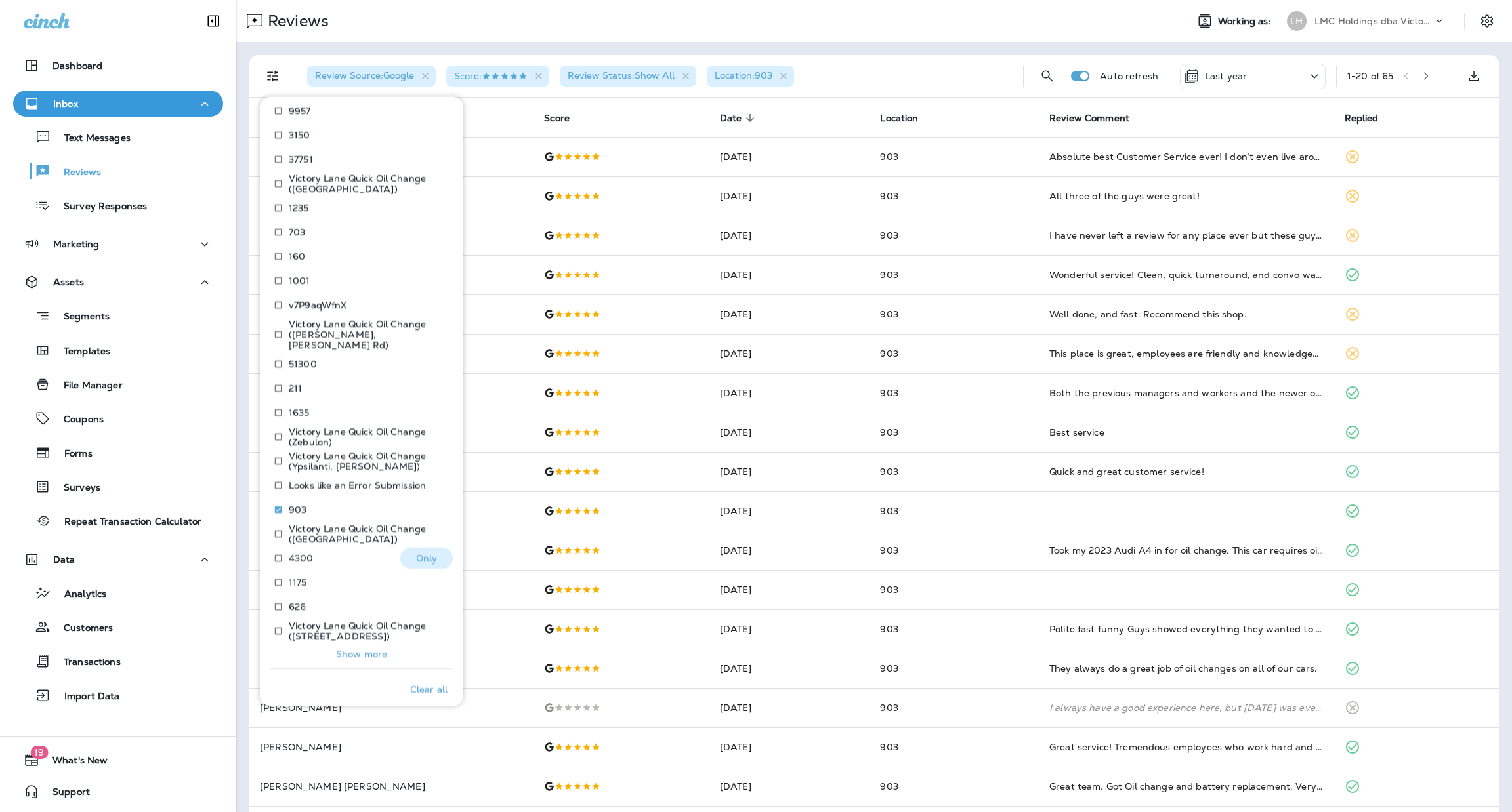
click at [422, 553] on p "Only" at bounding box center [426, 559] width 21 height 10
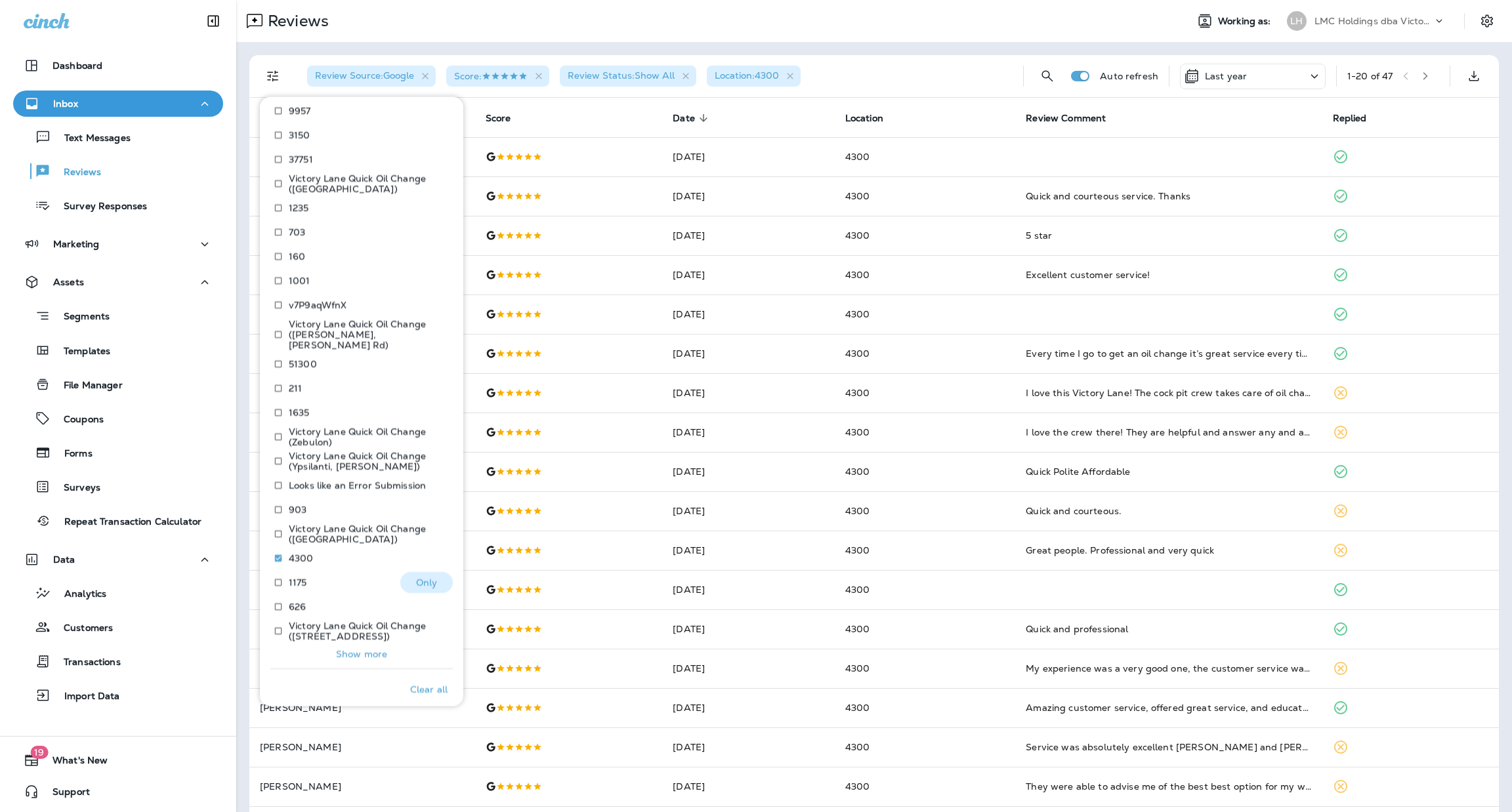
click at [424, 577] on p "Only" at bounding box center [426, 583] width 21 height 10
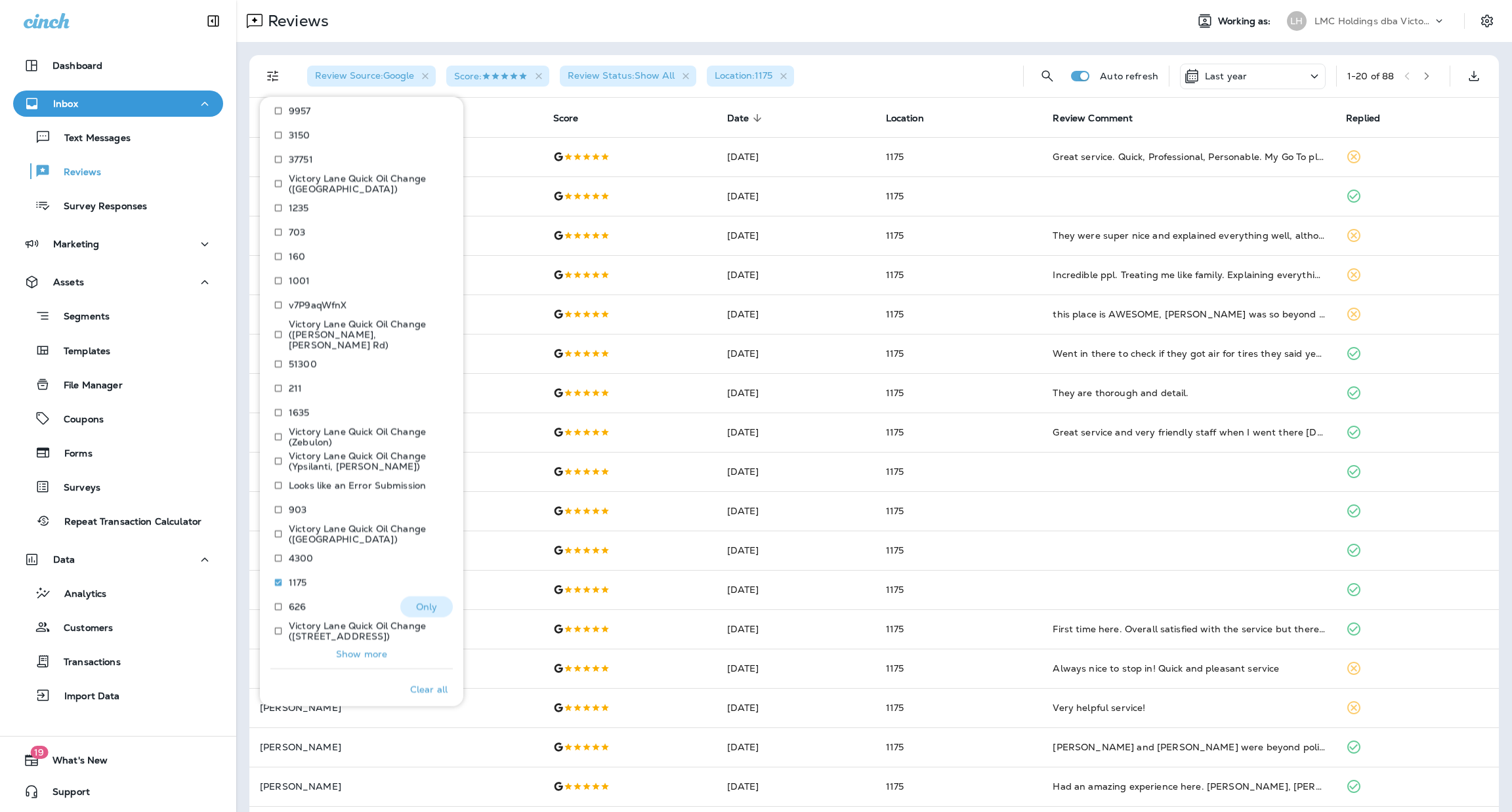
click at [416, 601] on p "Only" at bounding box center [426, 607] width 21 height 10
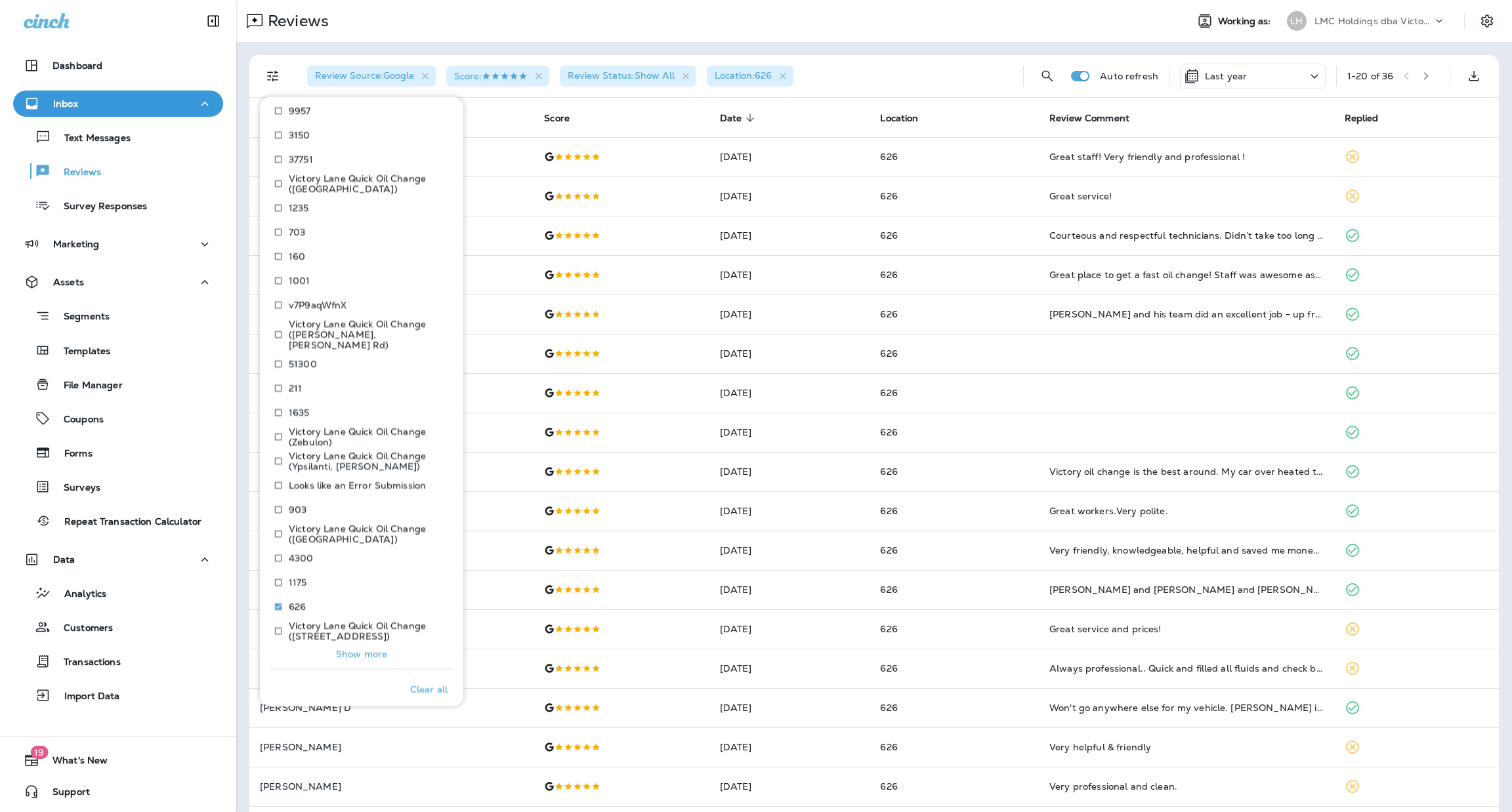
click at [367, 649] on p "Show more" at bounding box center [362, 654] width 52 height 10
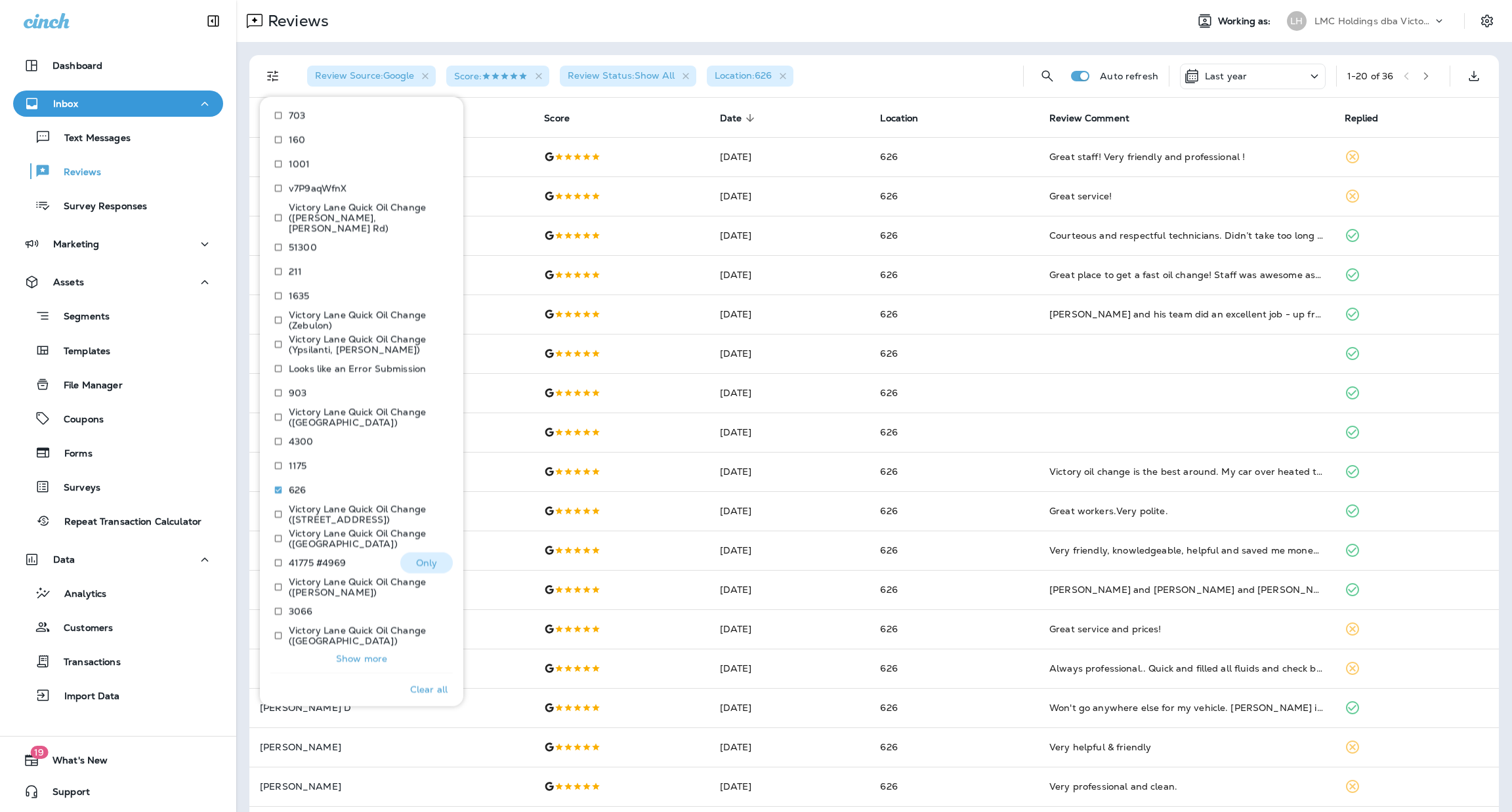
scroll to position [983, 0]
click at [421, 528] on p "Only" at bounding box center [432, 534] width 21 height 10
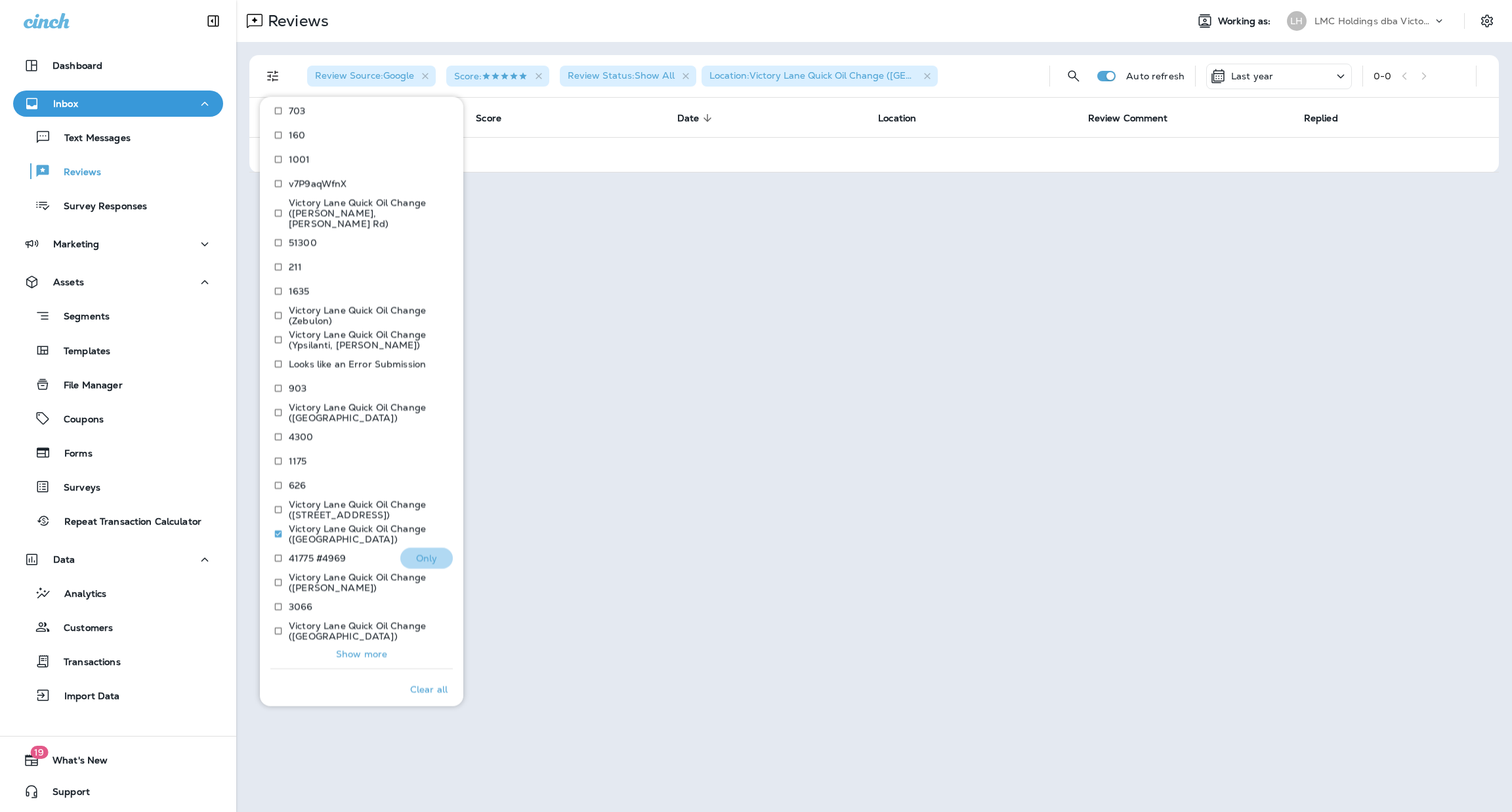
click at [416, 553] on p "Only" at bounding box center [426, 559] width 21 height 10
click at [416, 601] on p "Only" at bounding box center [426, 607] width 21 height 10
click at [369, 649] on p "Show more" at bounding box center [362, 654] width 52 height 10
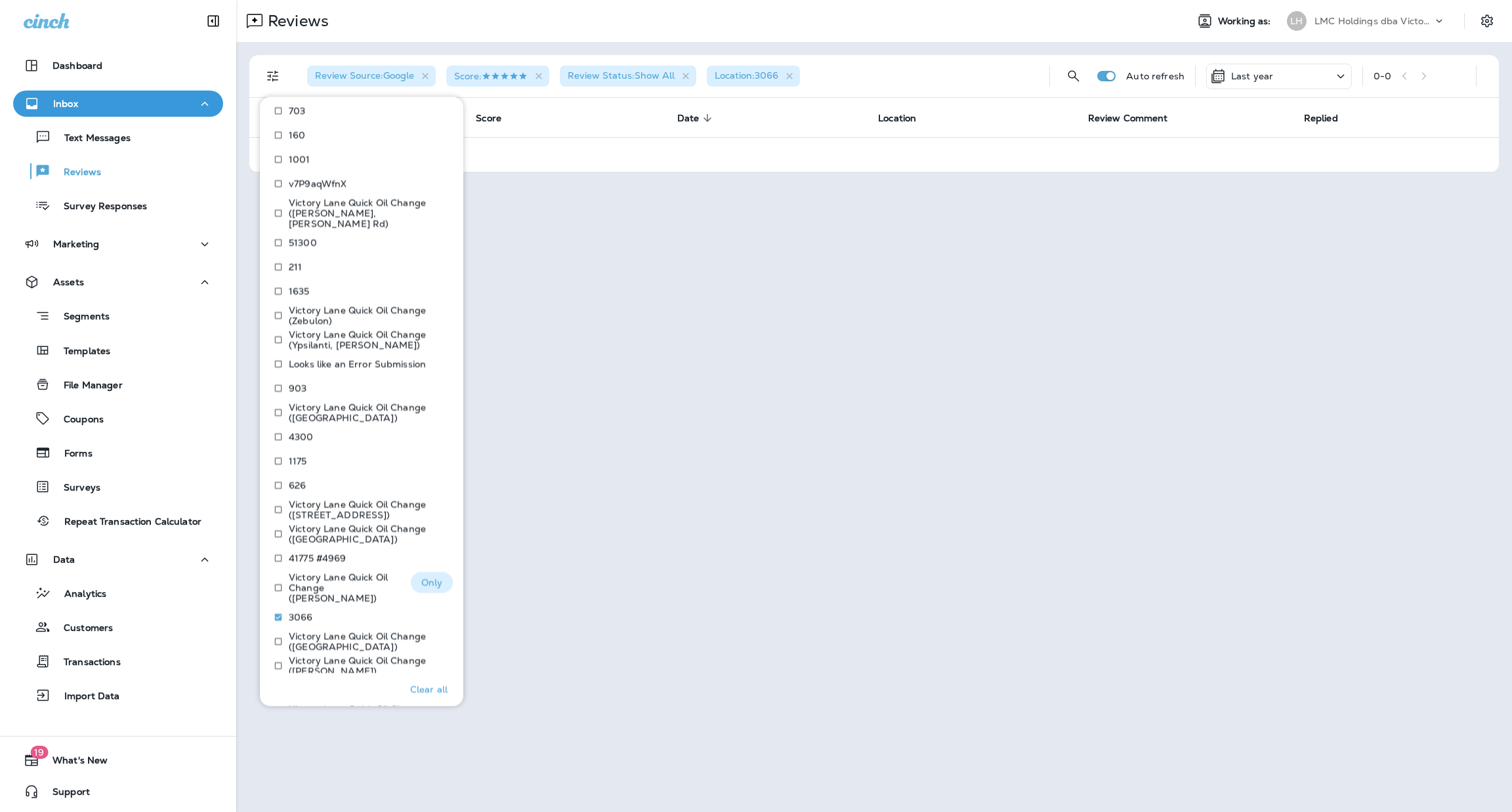
scroll to position [1081, 0]
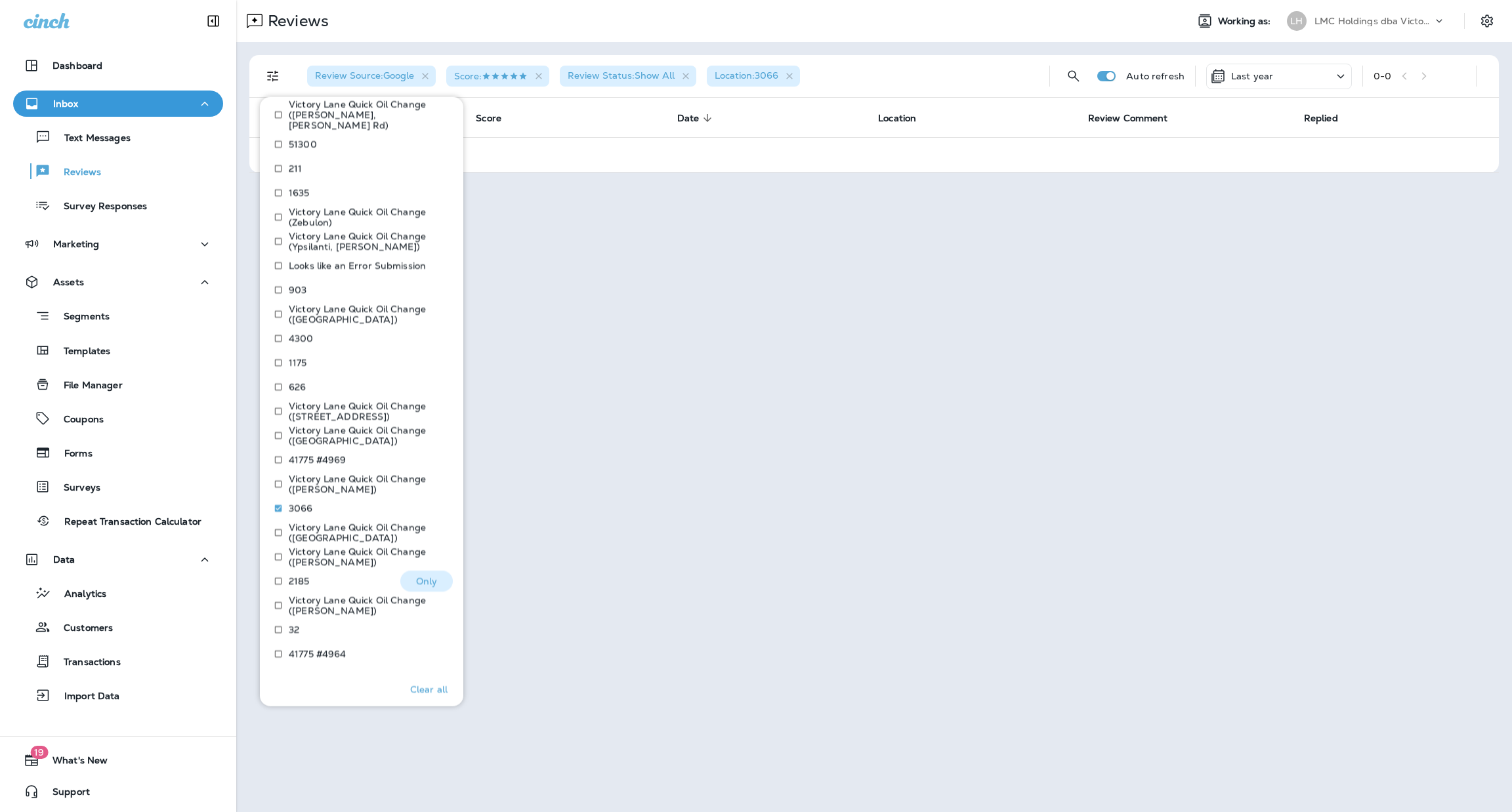
click at [418, 576] on p "Only" at bounding box center [426, 581] width 21 height 10
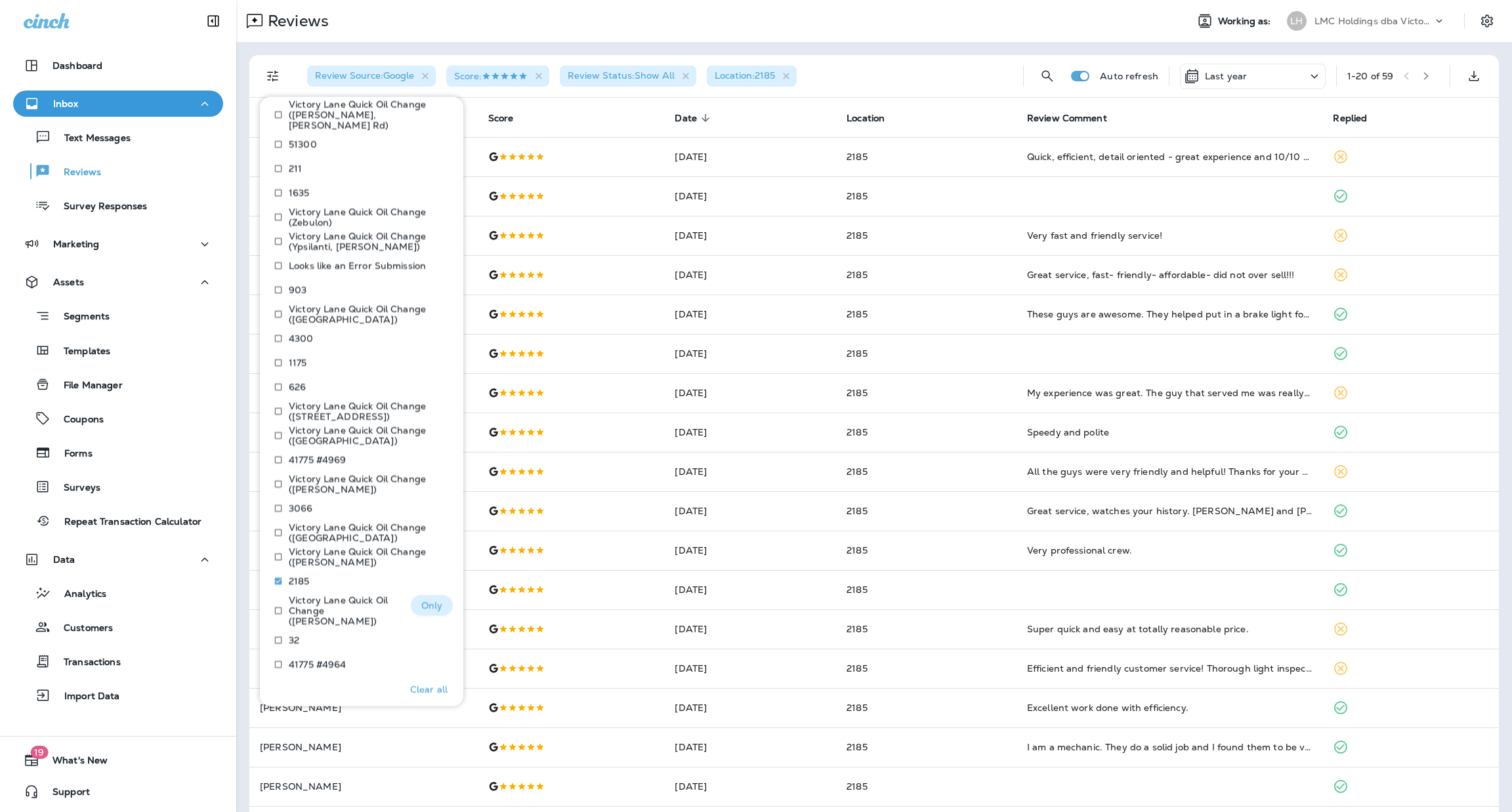
click at [424, 601] on p "Only" at bounding box center [432, 606] width 21 height 10
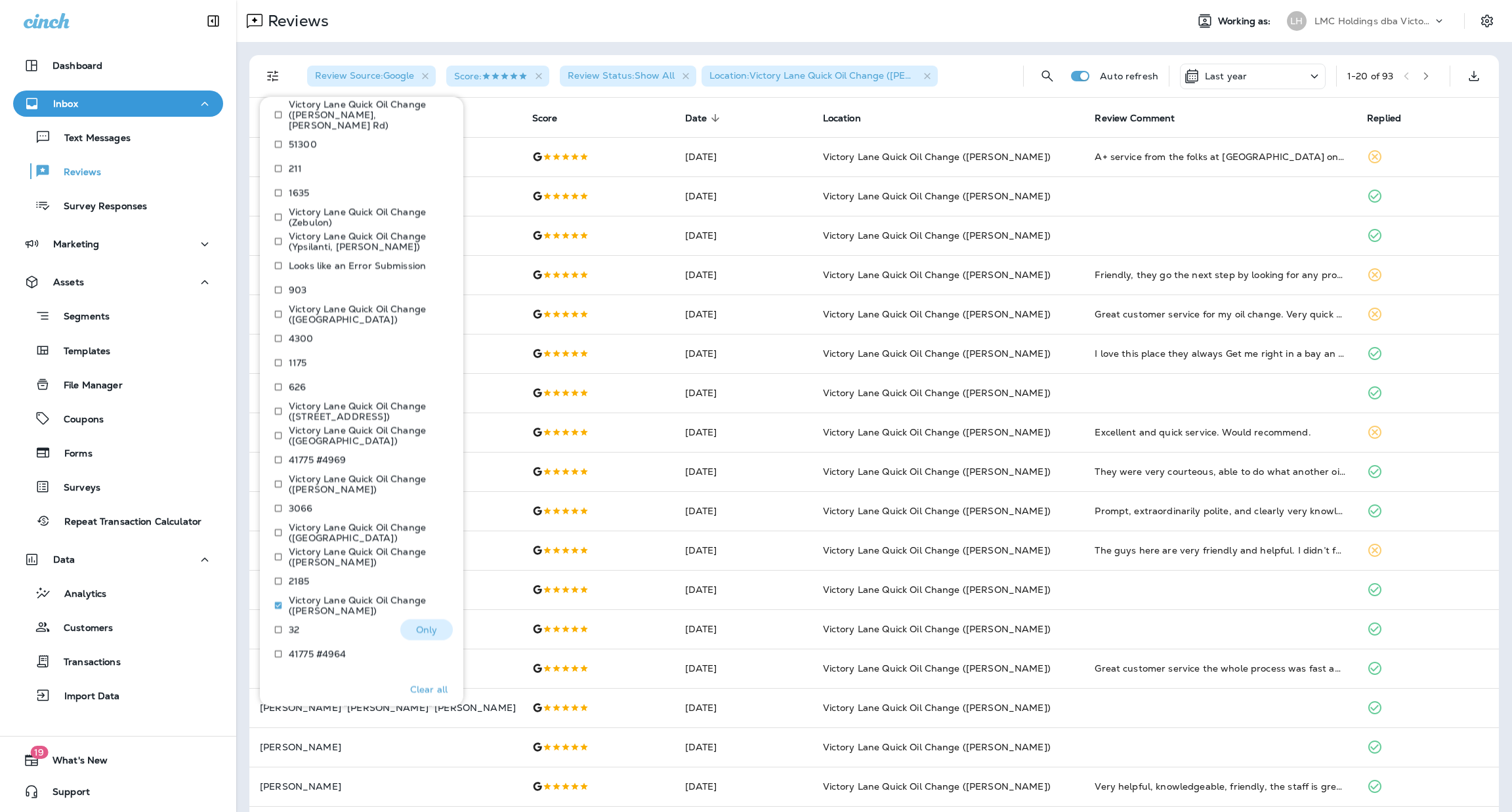
click at [422, 625] on p "Only" at bounding box center [426, 630] width 21 height 10
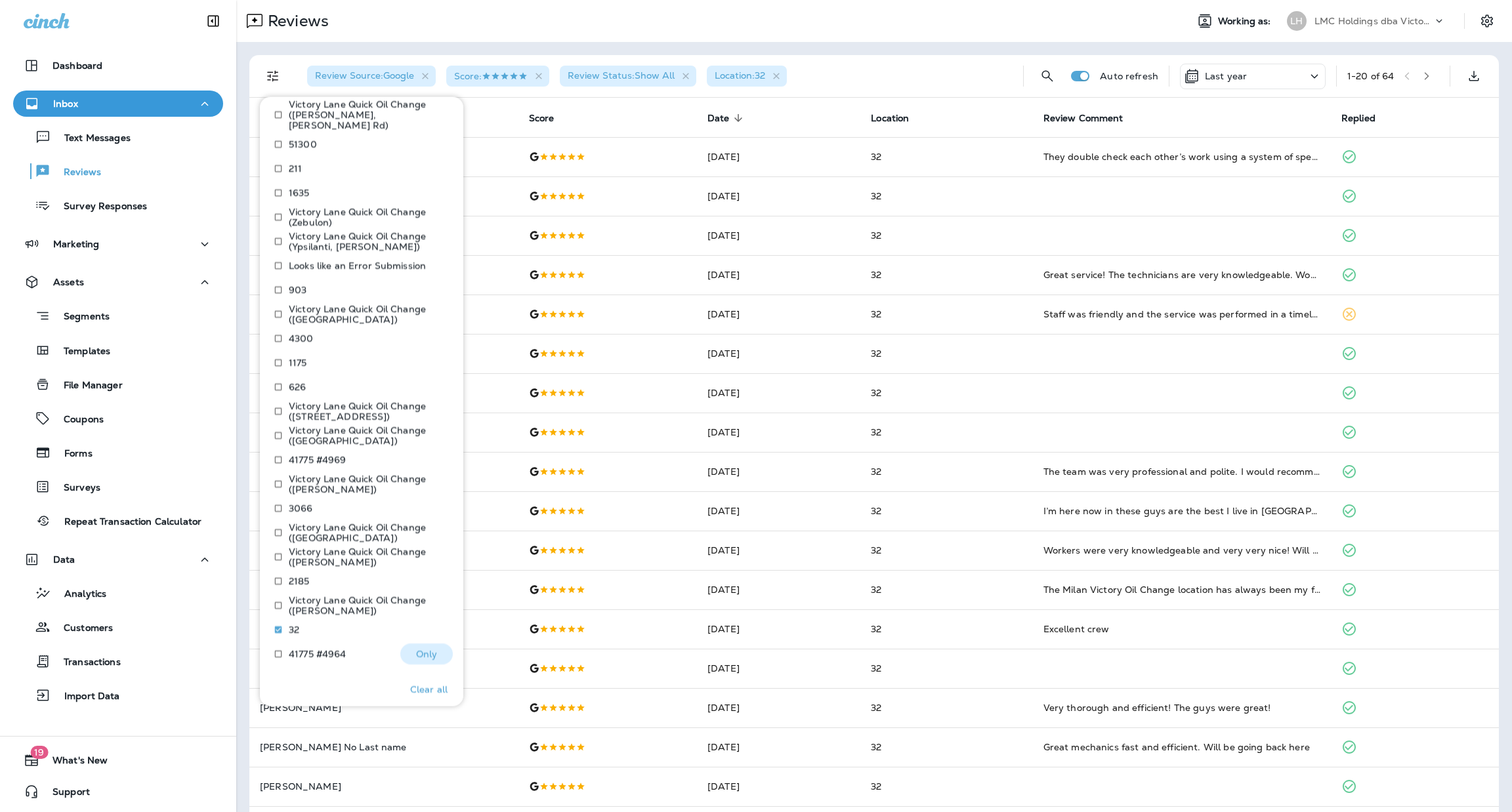
click at [419, 649] on p "Only" at bounding box center [426, 654] width 21 height 10
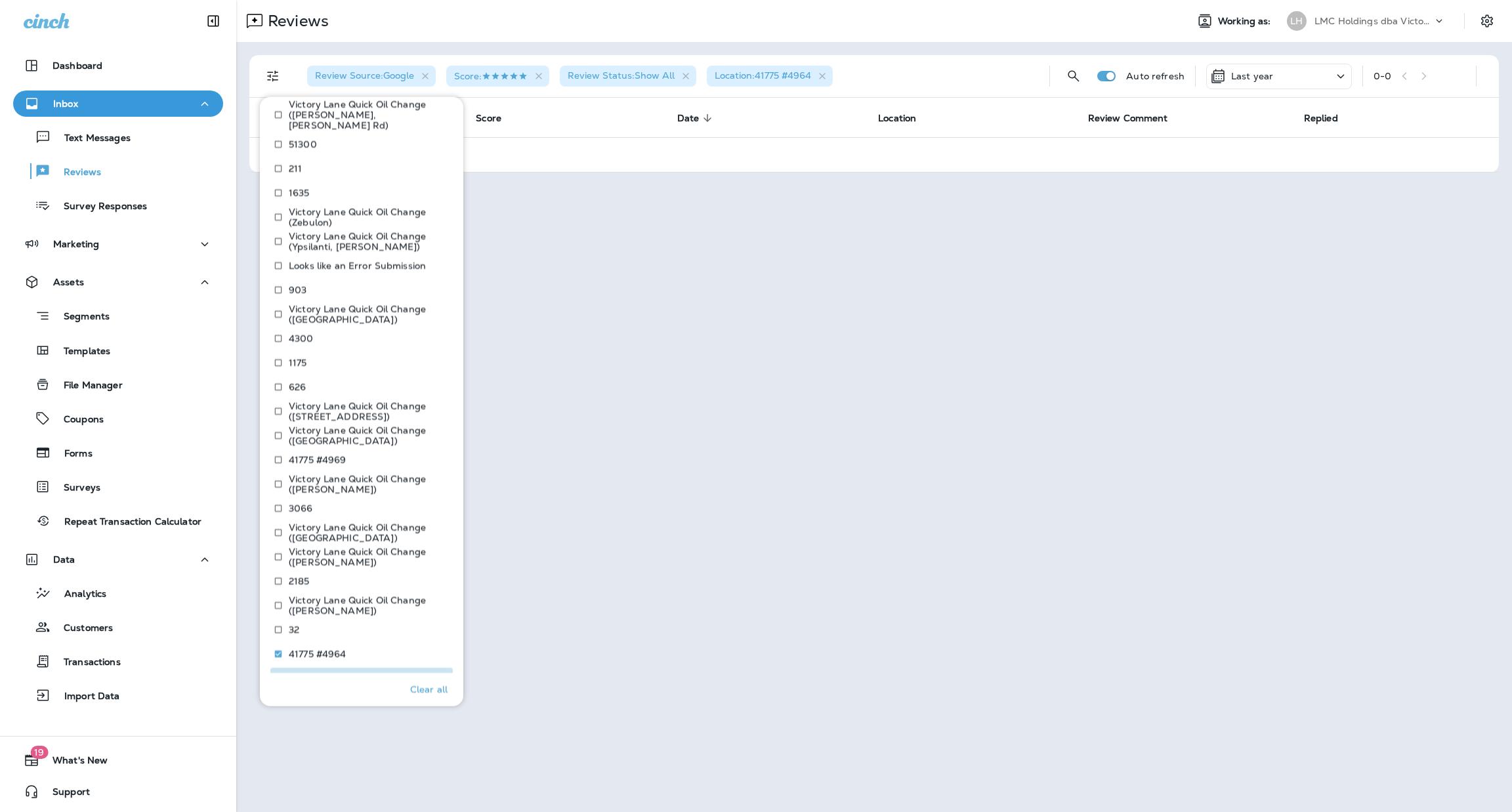
click at [365, 672] on p "Show more" at bounding box center [362, 677] width 52 height 10
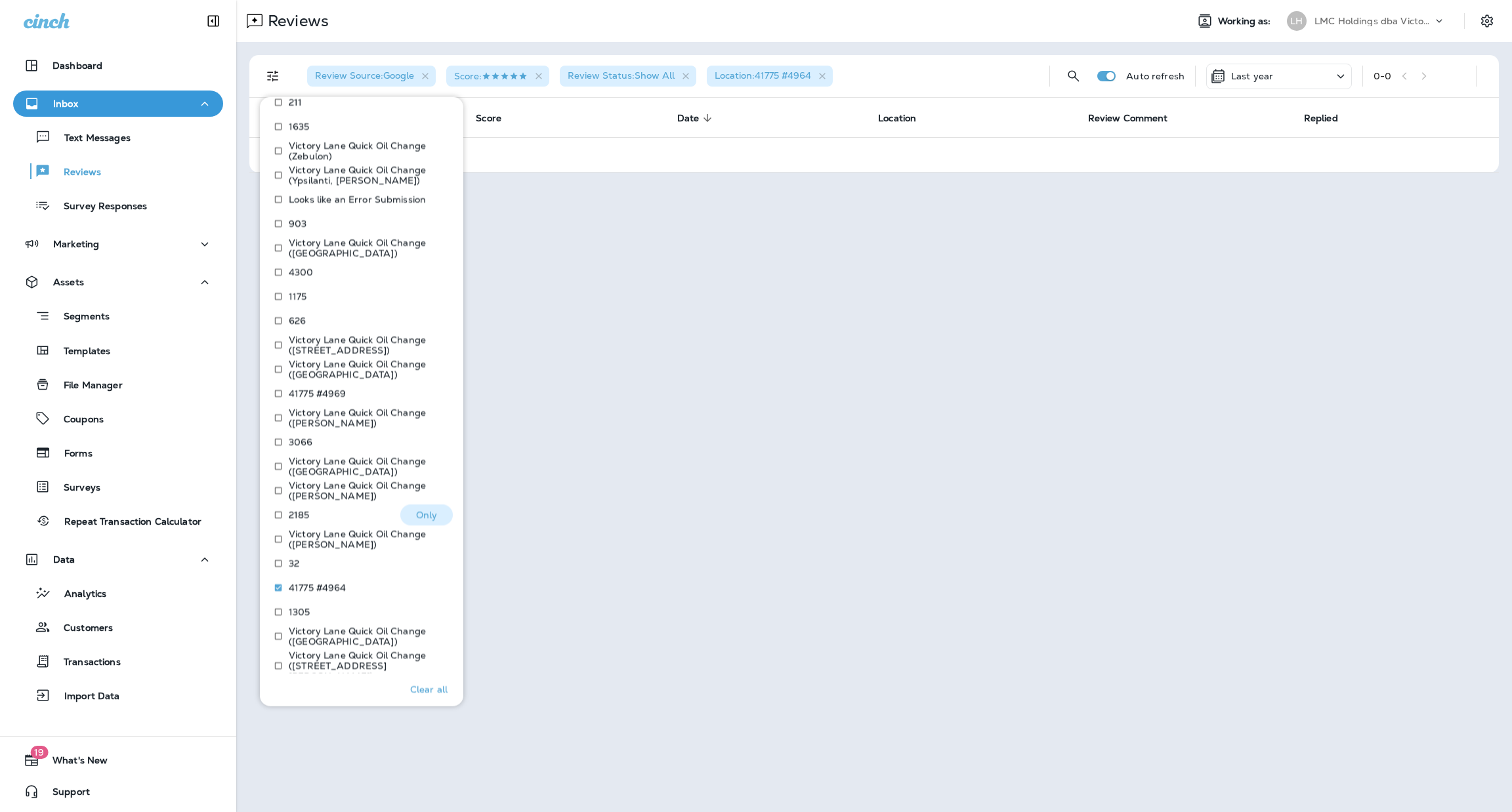
scroll to position [1180, 0]
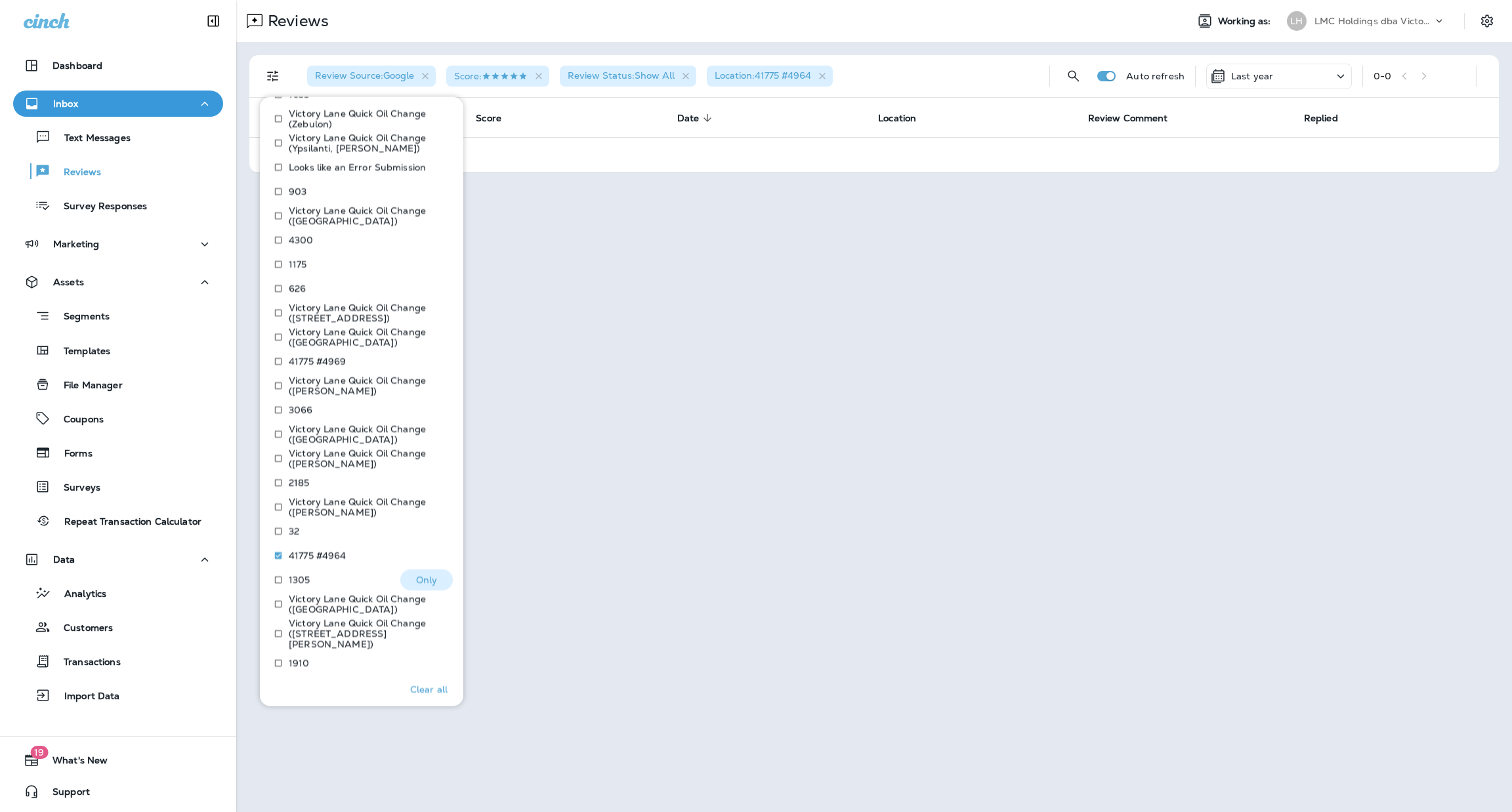
click at [401, 570] on button "Only" at bounding box center [426, 580] width 52 height 21
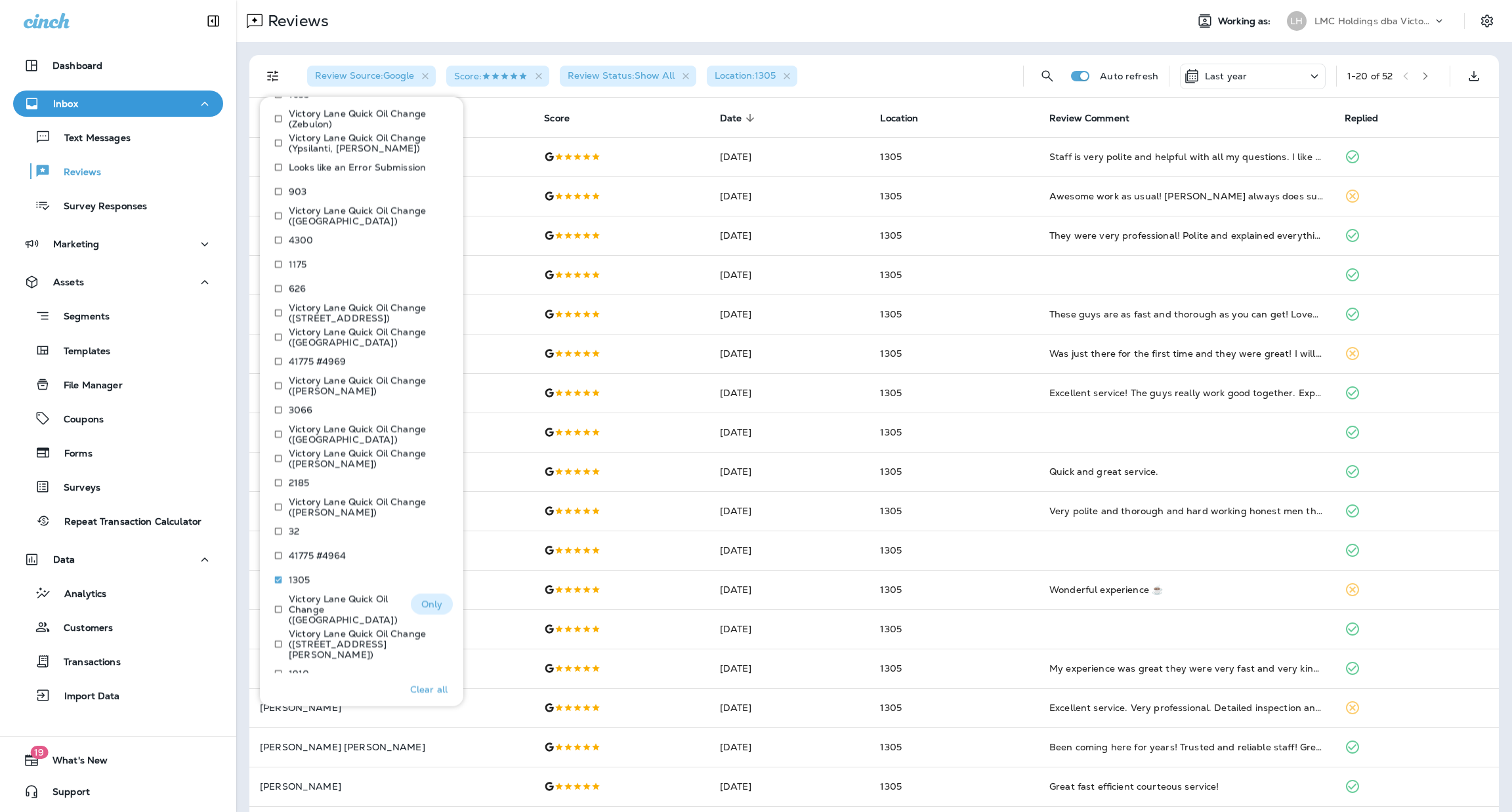
click at [411, 594] on button "Only" at bounding box center [432, 604] width 42 height 21
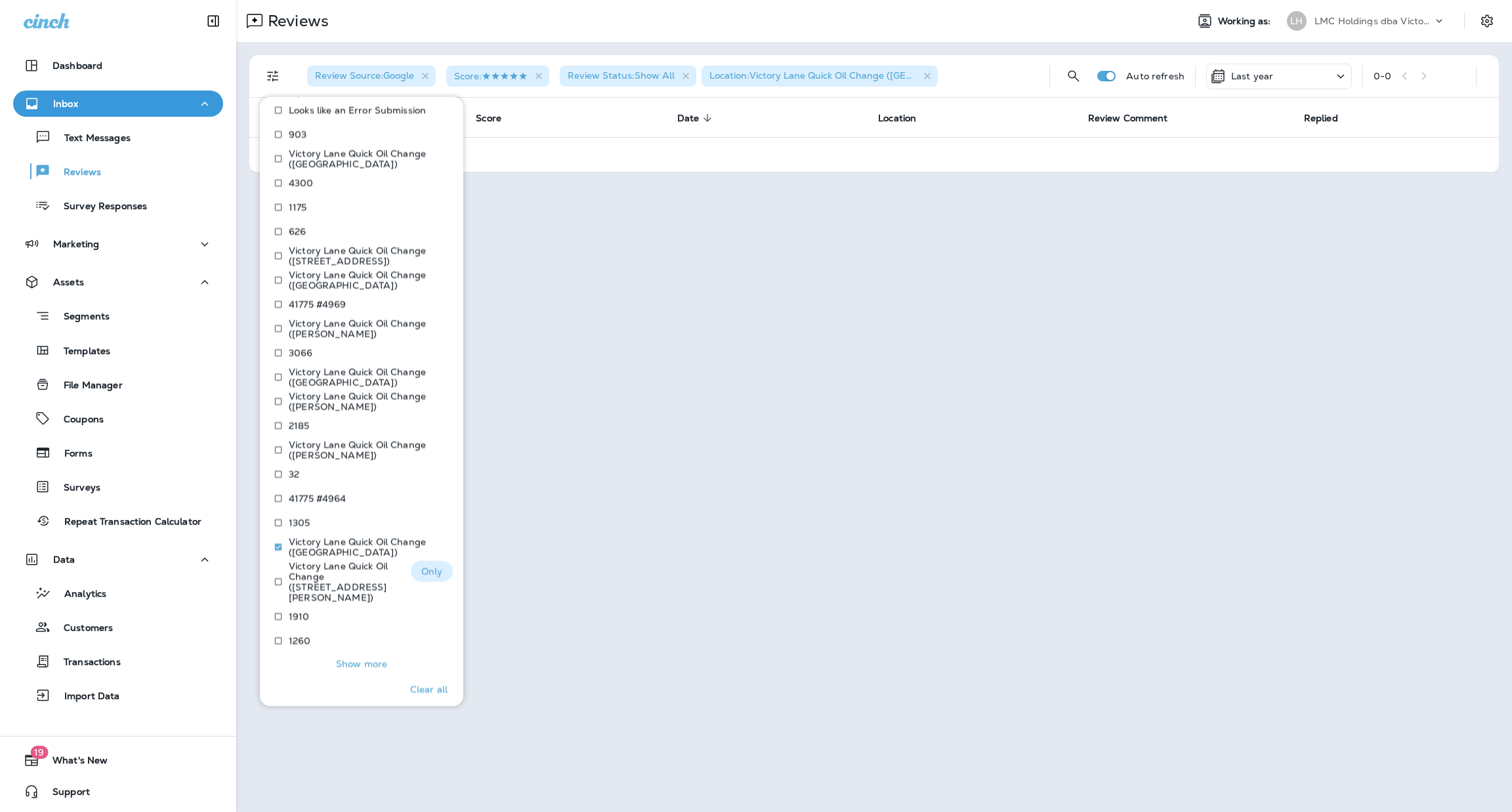
scroll to position [1225, 0]
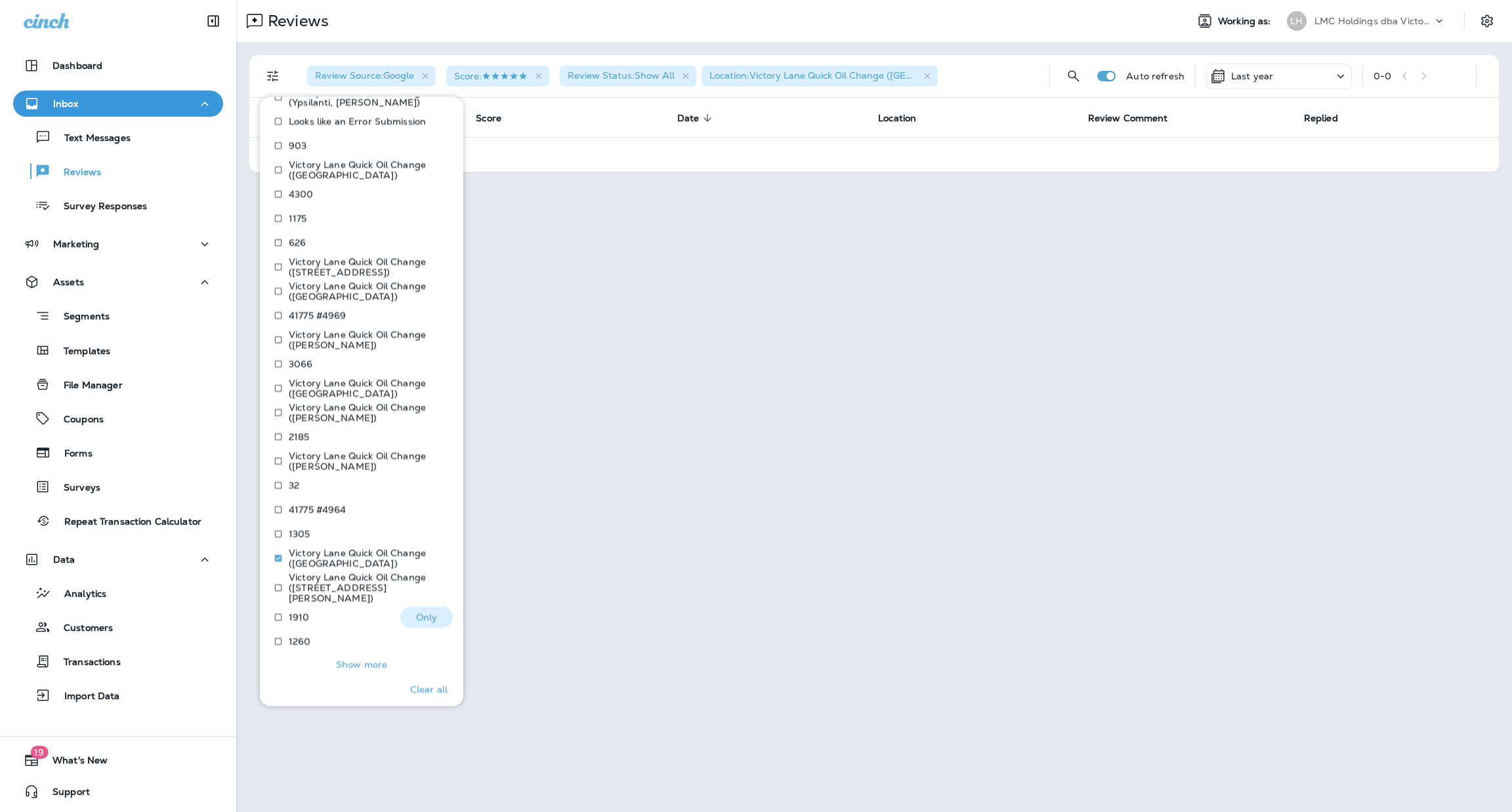
click at [418, 612] on p "Only" at bounding box center [426, 617] width 21 height 10
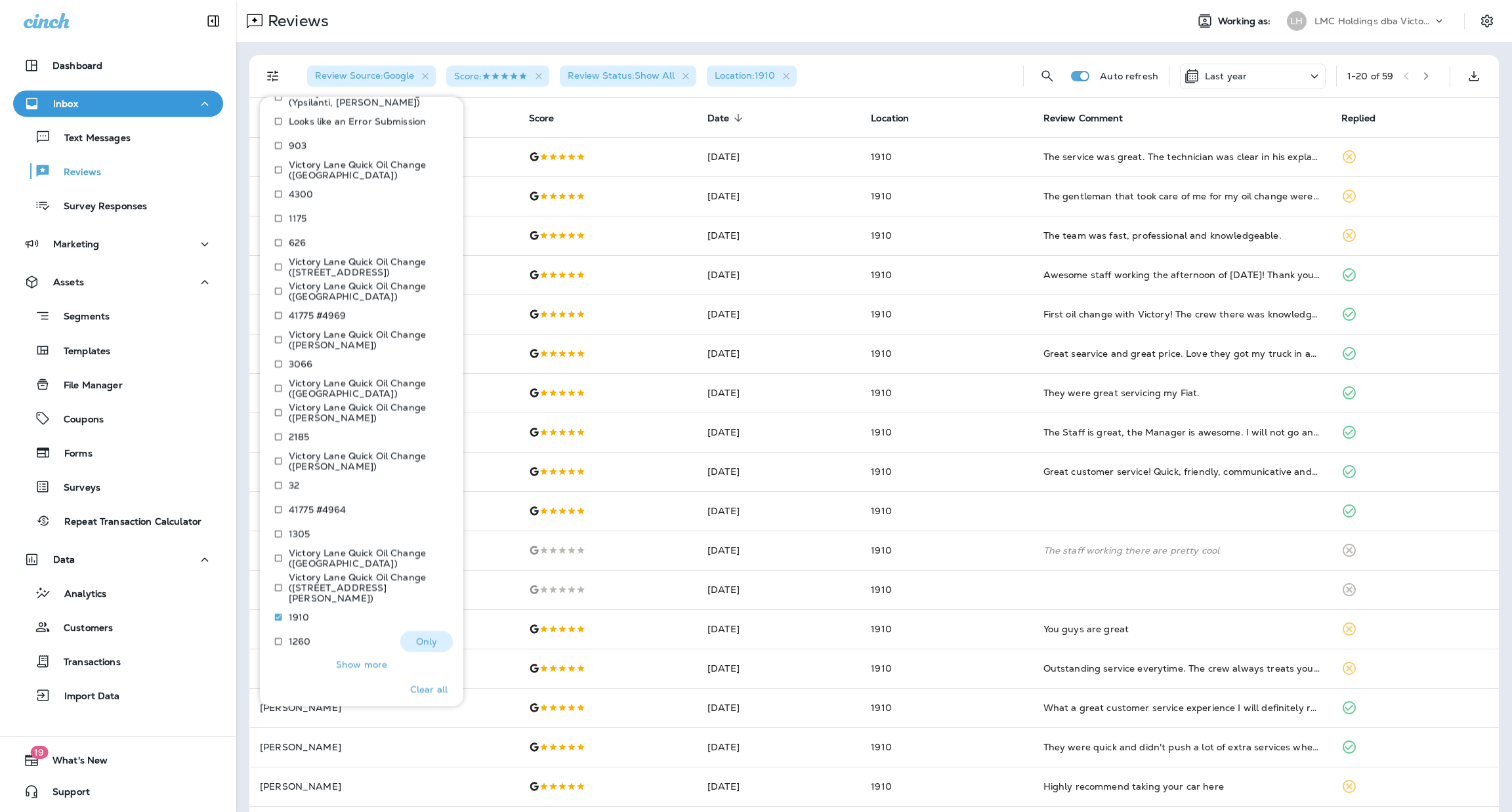
click at [417, 637] on p "Only" at bounding box center [426, 642] width 21 height 10
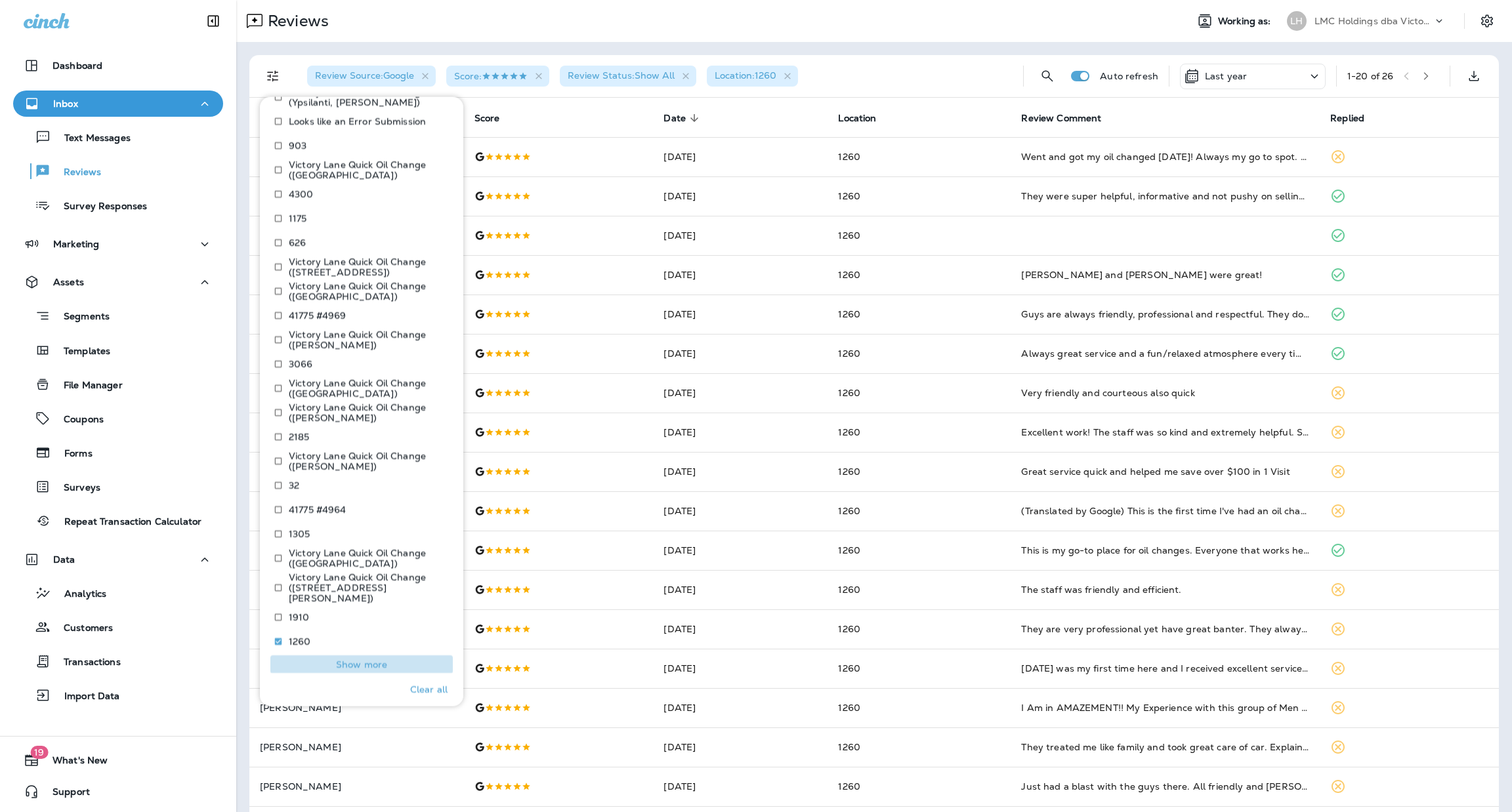
click at [365, 659] on p "Show more" at bounding box center [362, 664] width 52 height 10
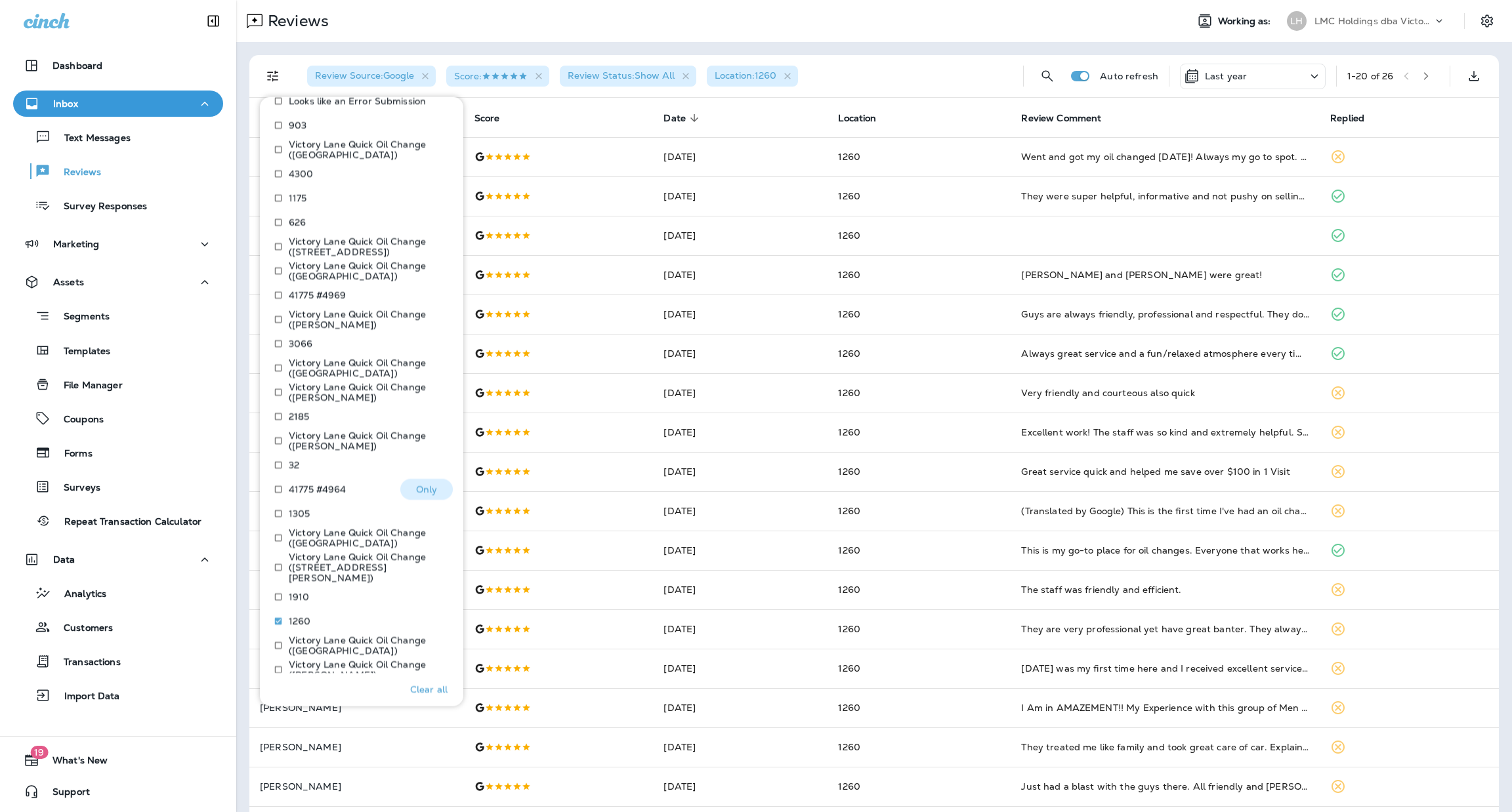
scroll to position [1255, 0]
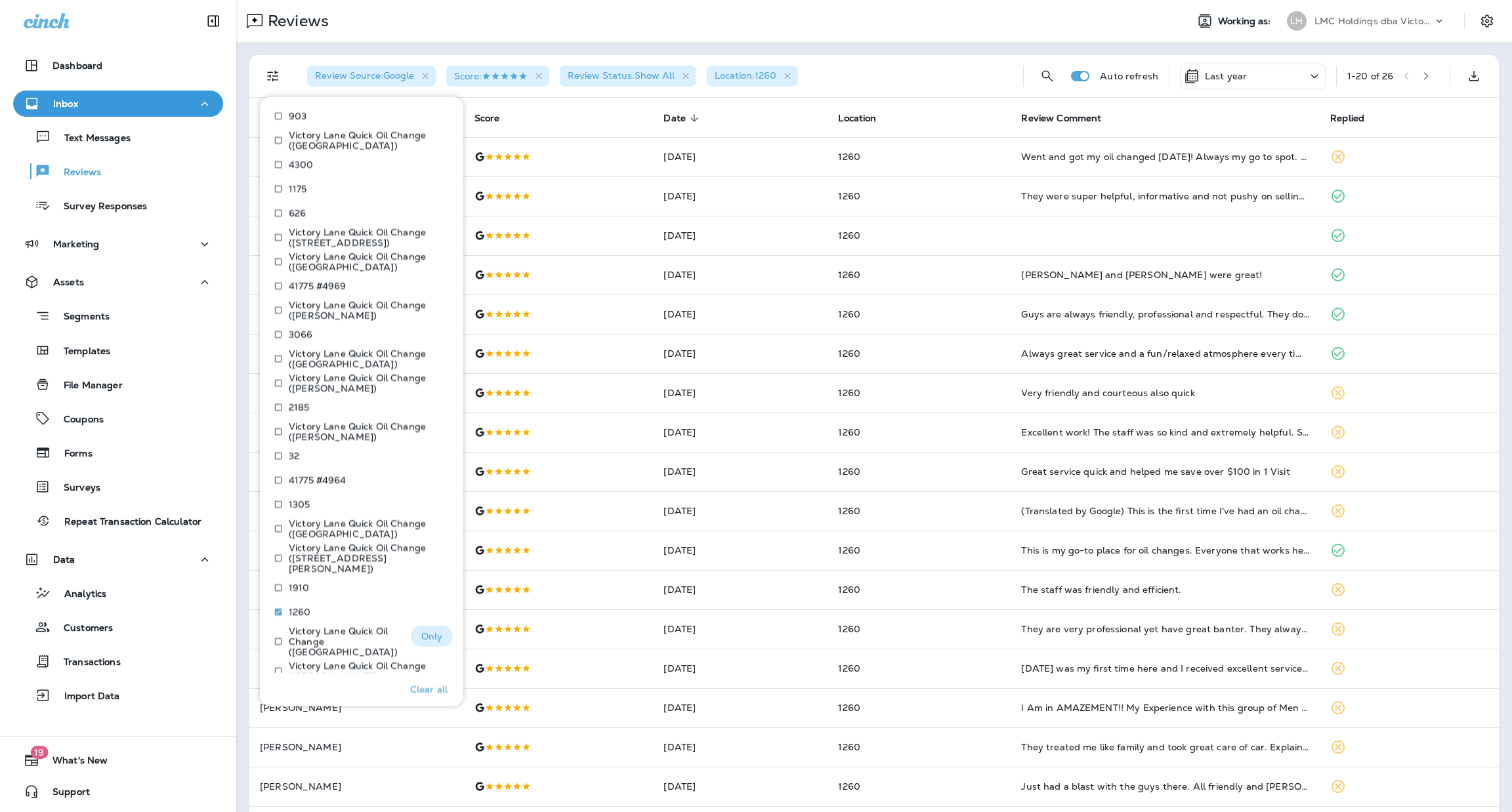
click at [421, 632] on p "Only" at bounding box center [432, 637] width 21 height 10
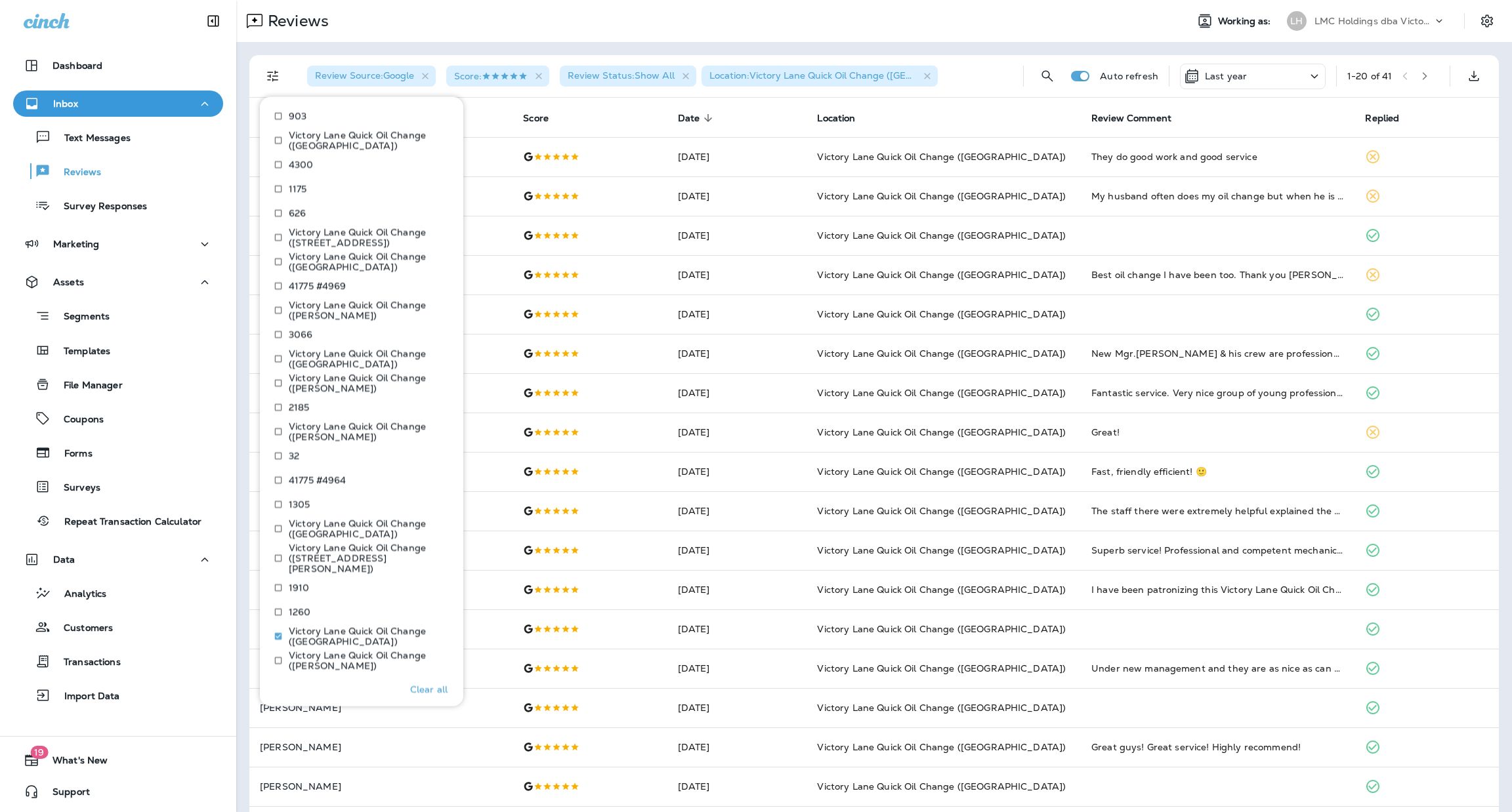
click at [742, 23] on div "Reviews" at bounding box center [706, 21] width 940 height 27
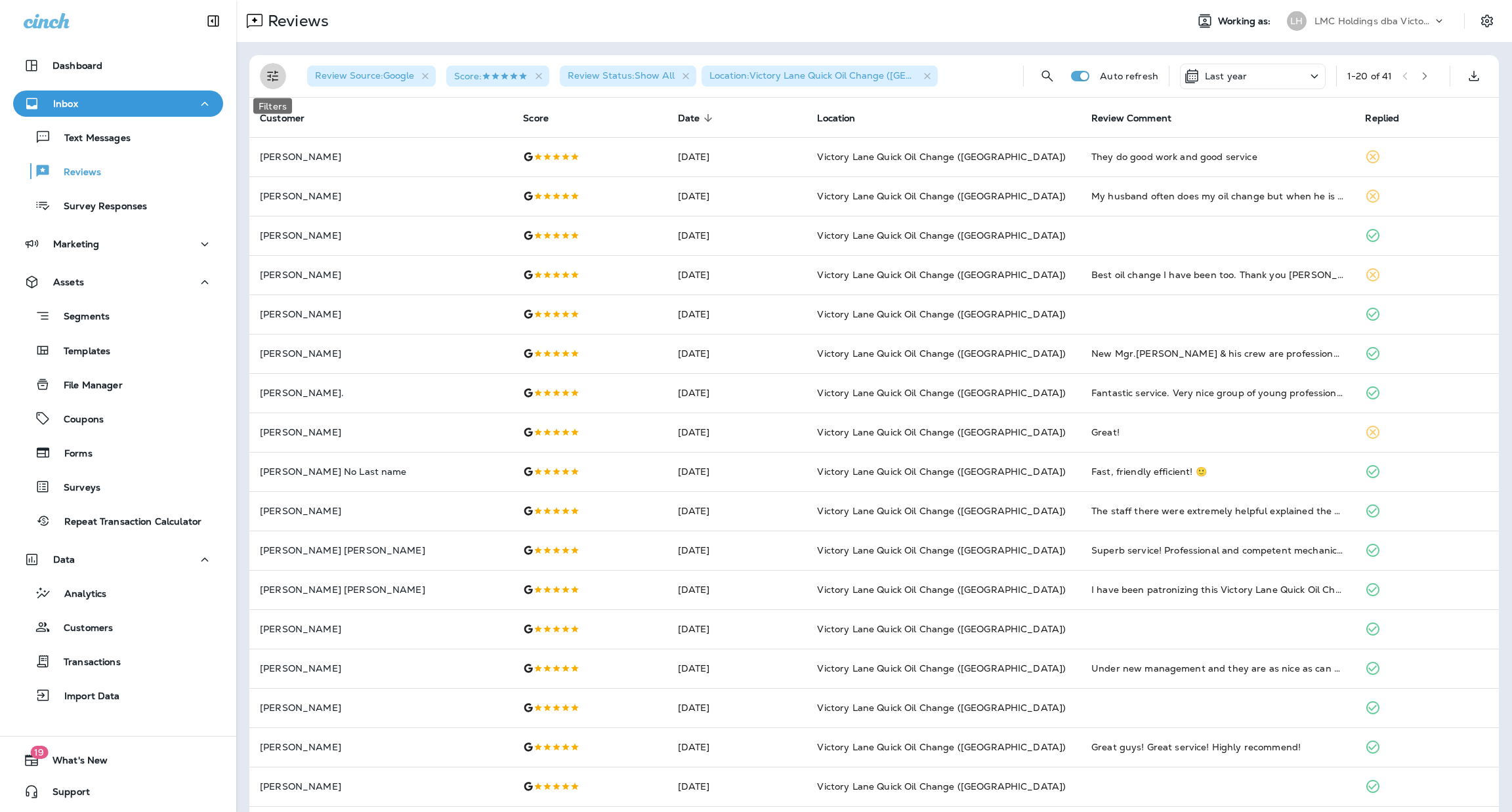
click at [279, 79] on icon "Filters" at bounding box center [272, 76] width 15 height 15
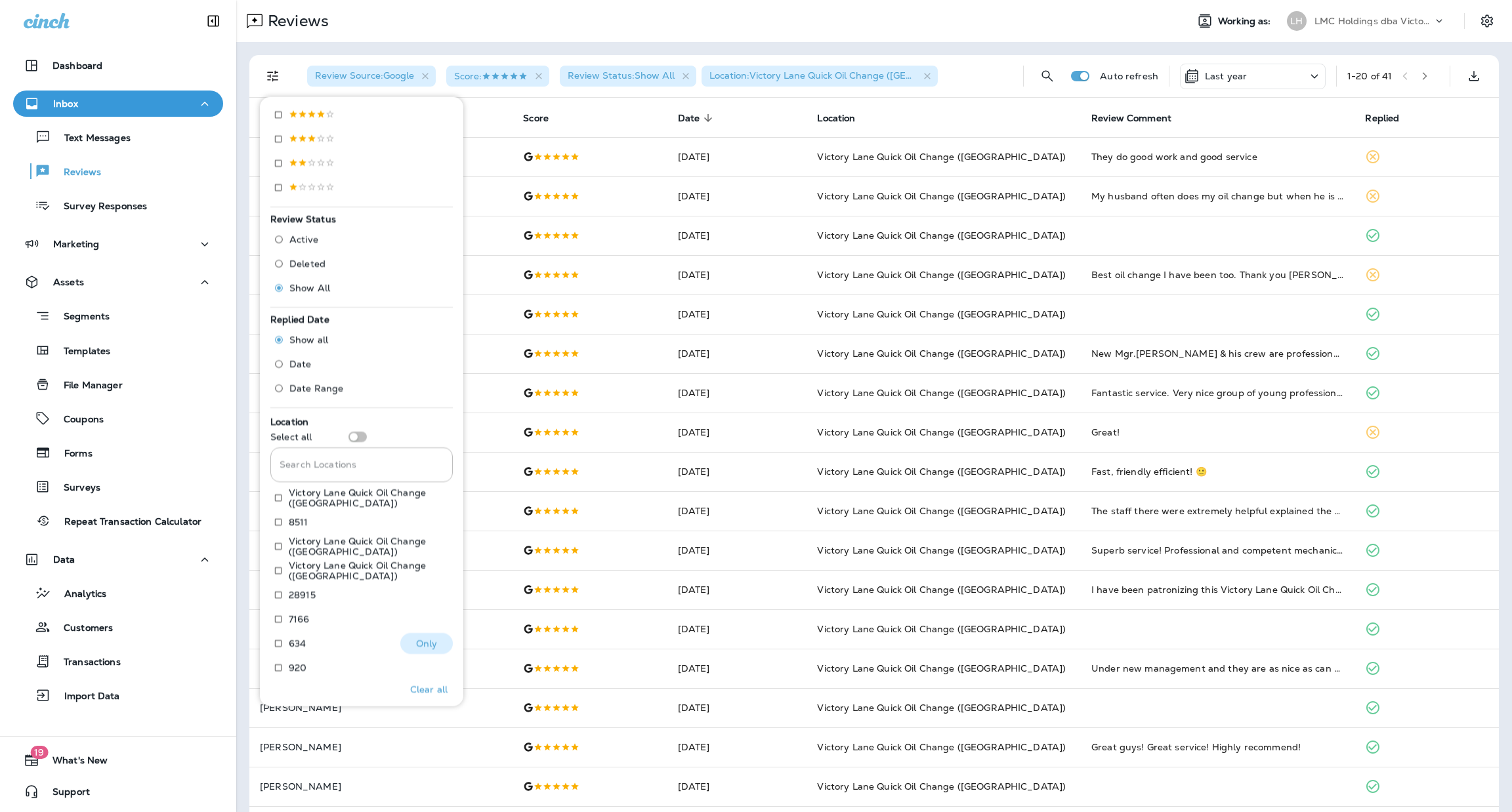
scroll to position [376, 0]
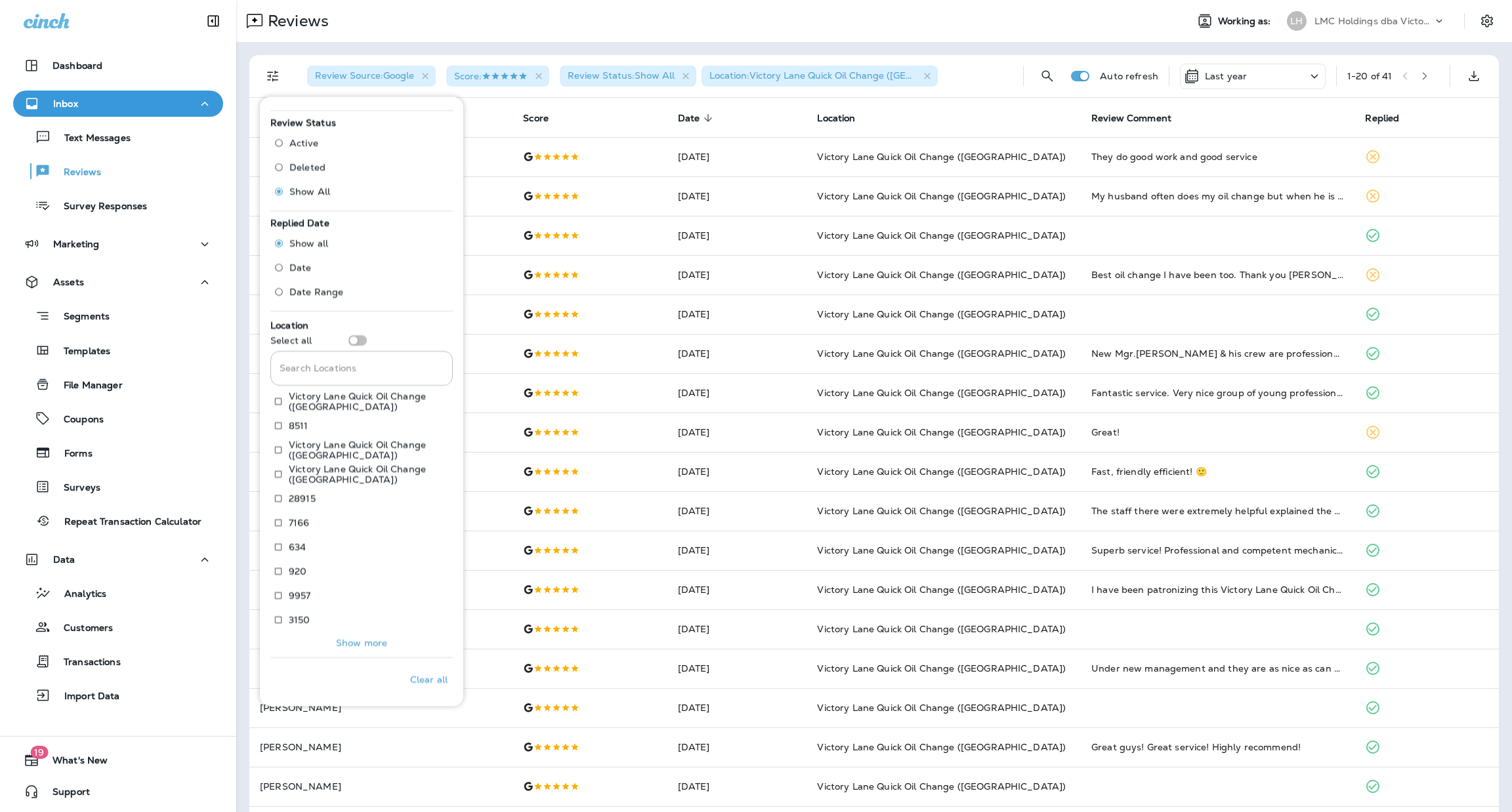
click at [337, 357] on div "Search Locations Search Locations" at bounding box center [362, 369] width 182 height 34
drag, startPoint x: 329, startPoint y: 359, endPoint x: 325, endPoint y: 370, distance: 11.7
click at [325, 369] on input "Search Locations" at bounding box center [362, 369] width 182 height 34
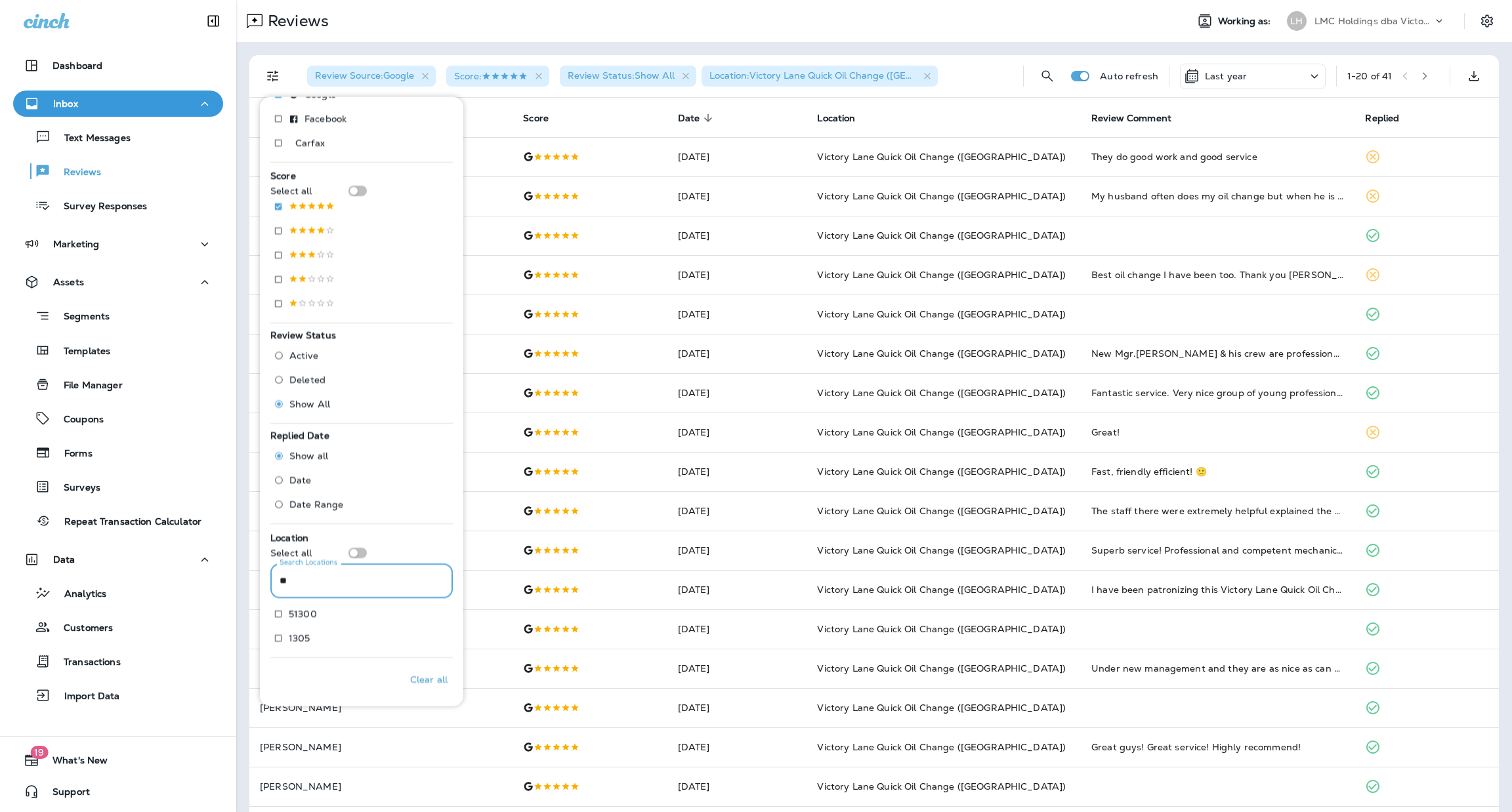
scroll to position [164, 0]
type input "****"
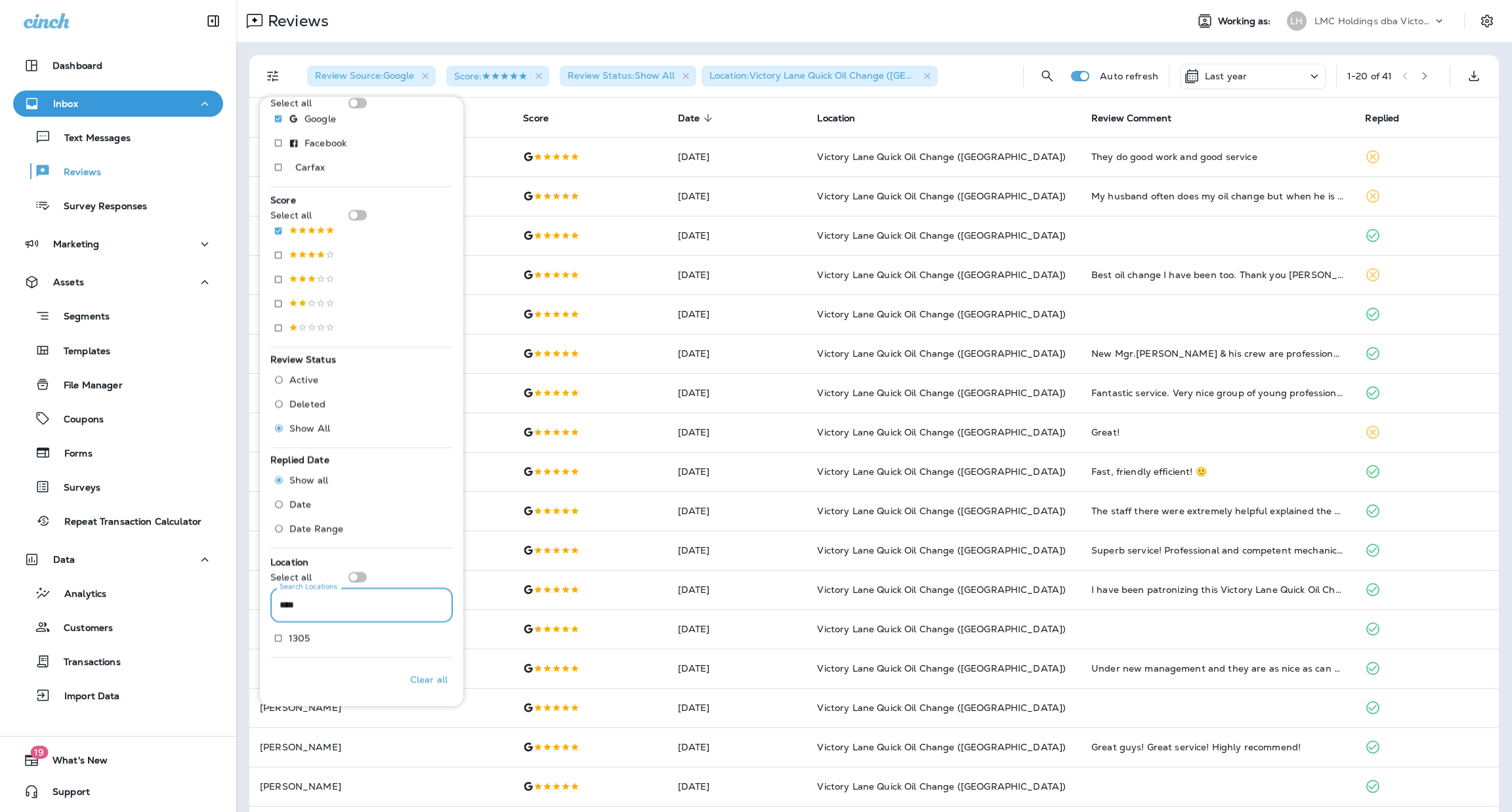
scroll to position [140, 0]
click at [416, 638] on p "Only" at bounding box center [426, 638] width 21 height 10
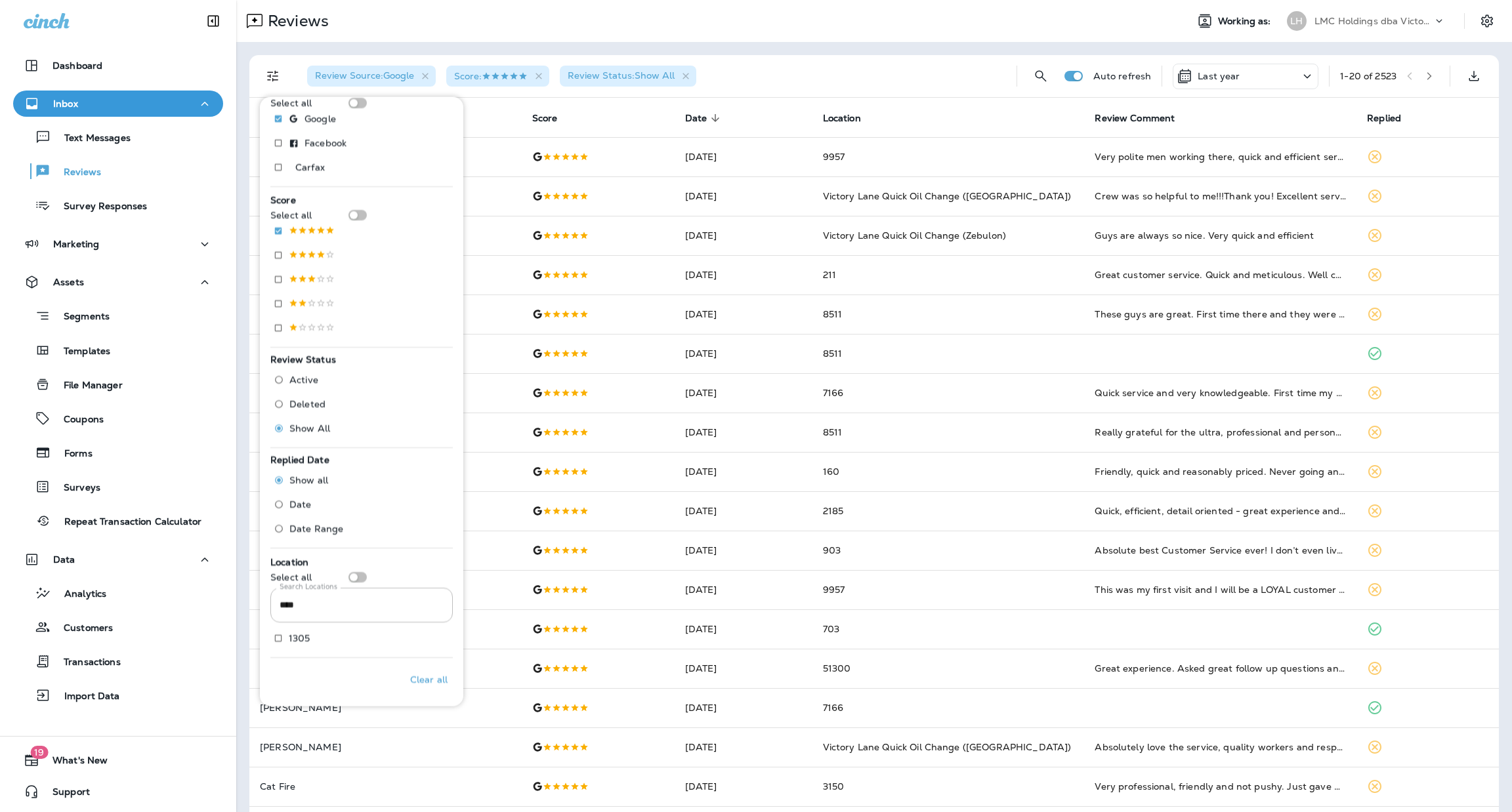
click at [780, 82] on div "Review Source : Google Score : Review Status : Show All" at bounding box center [651, 76] width 709 height 42
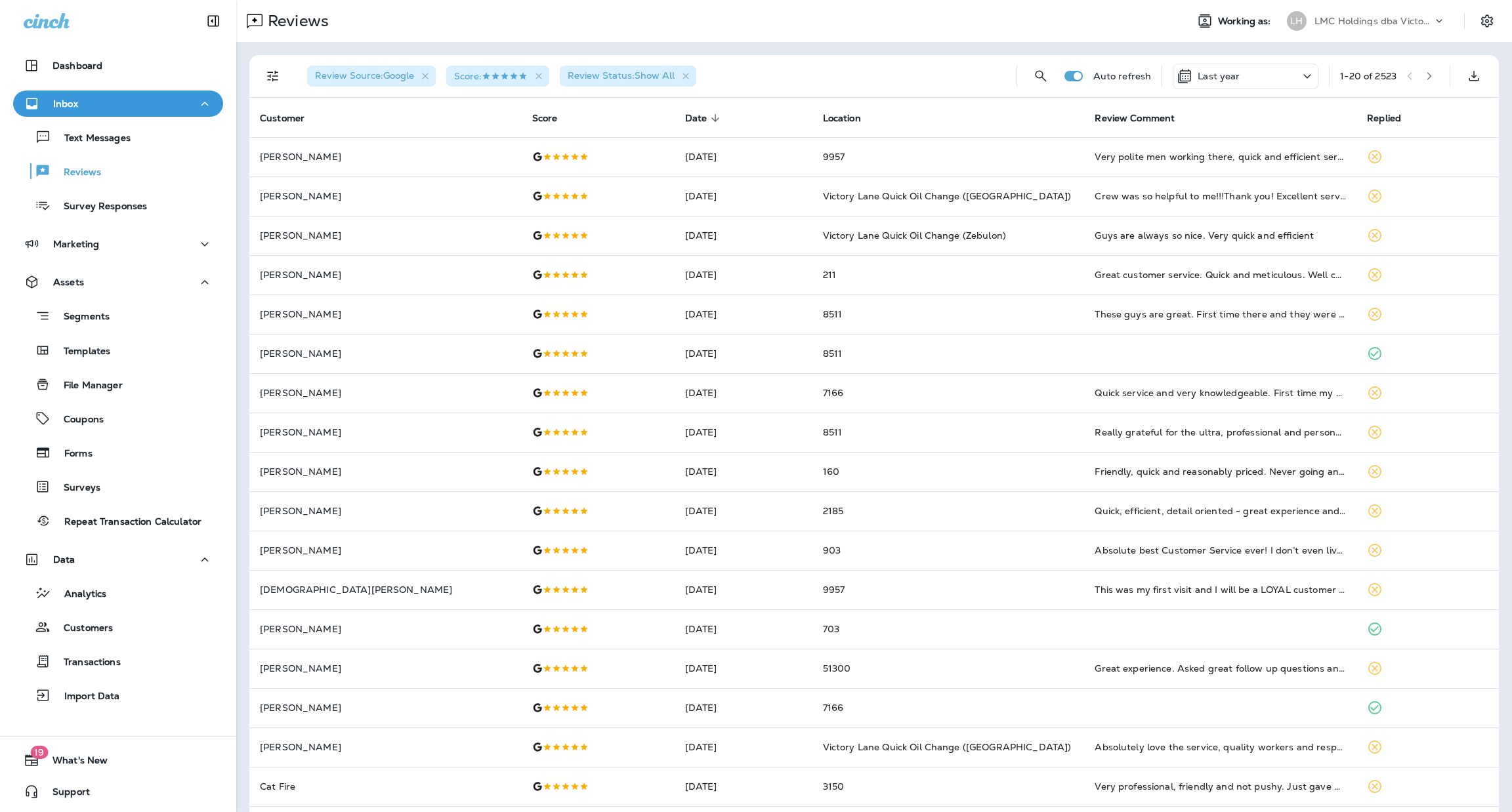
click at [271, 79] on icon "Filters" at bounding box center [272, 76] width 15 height 15
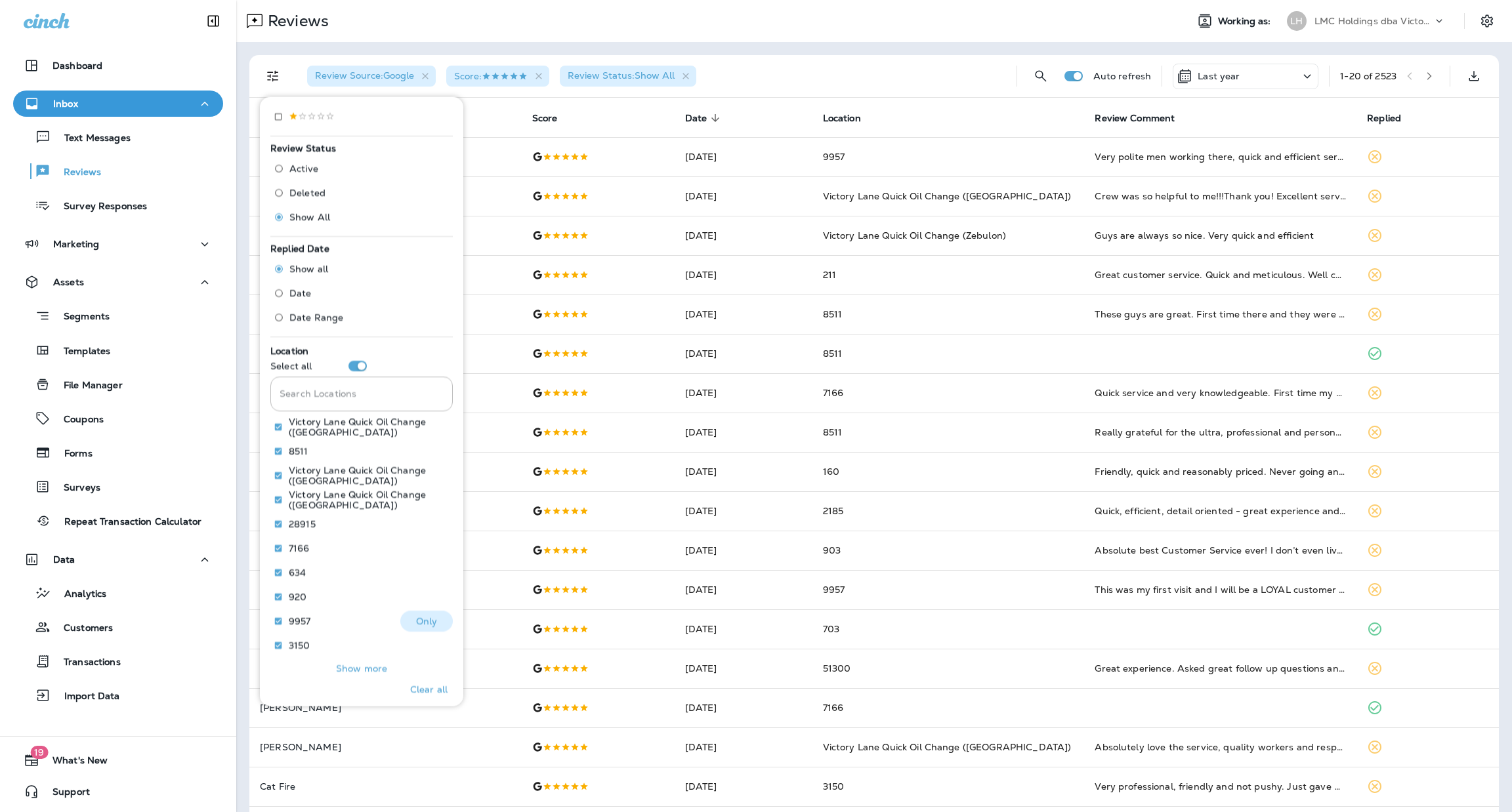
scroll to position [376, 0]
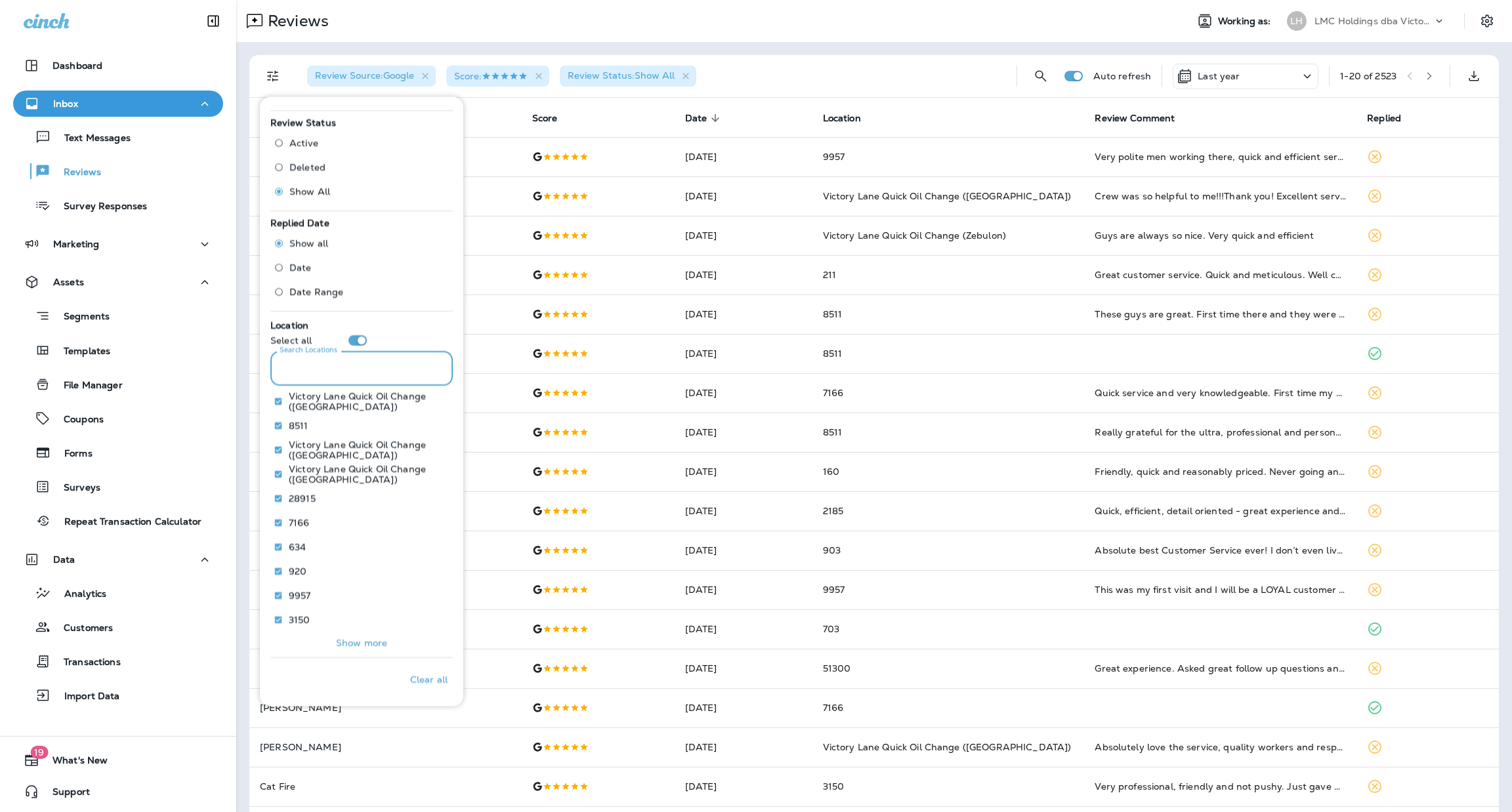
click at [373, 360] on input "Search Locations" at bounding box center [362, 369] width 182 height 34
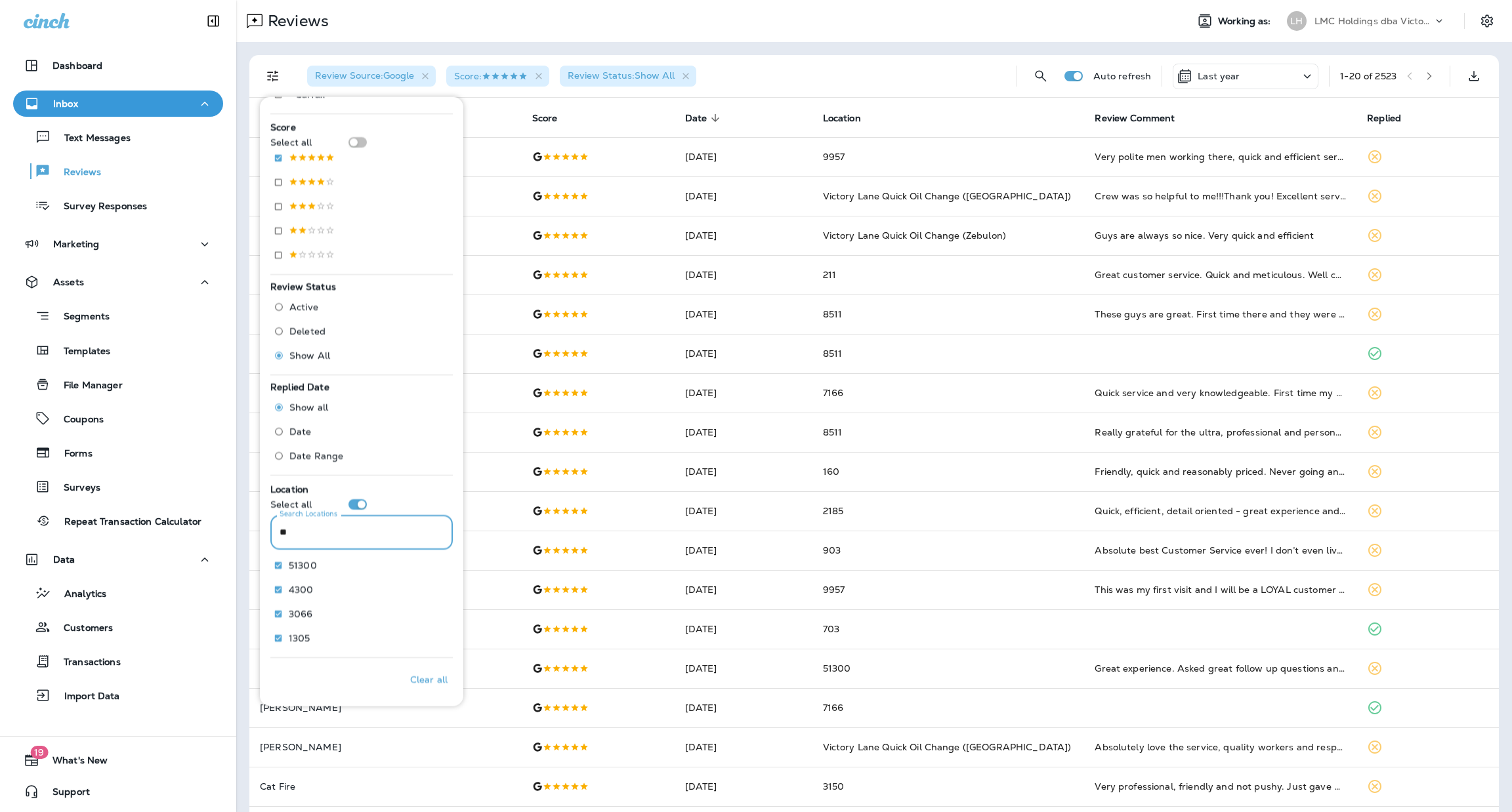
scroll to position [213, 0]
type input "****"
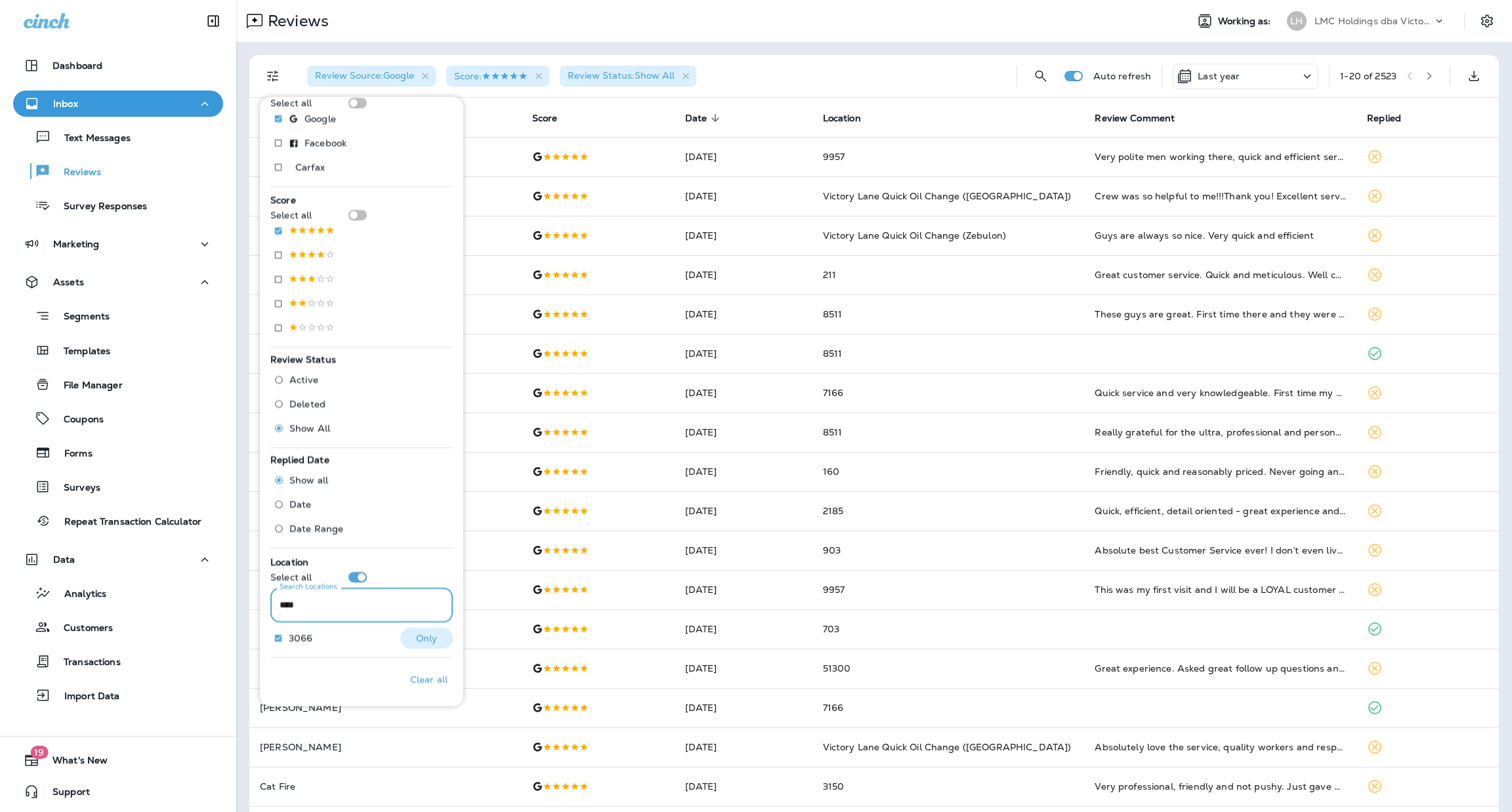
click at [419, 635] on p "Only" at bounding box center [426, 638] width 21 height 10
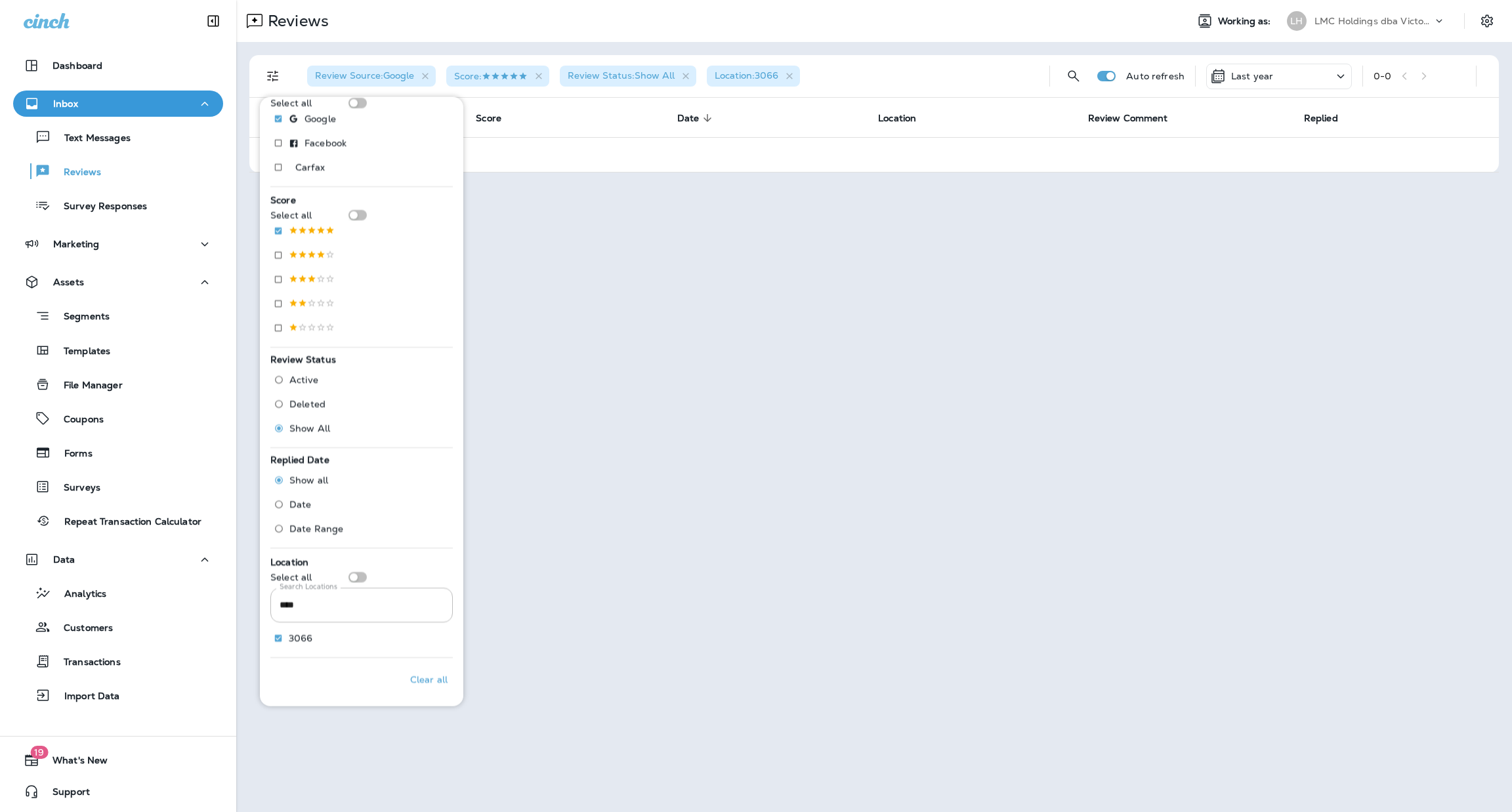
click at [915, 71] on div "Review Source : Google Score : Review Status : Show All Location : 3066" at bounding box center [668, 76] width 743 height 42
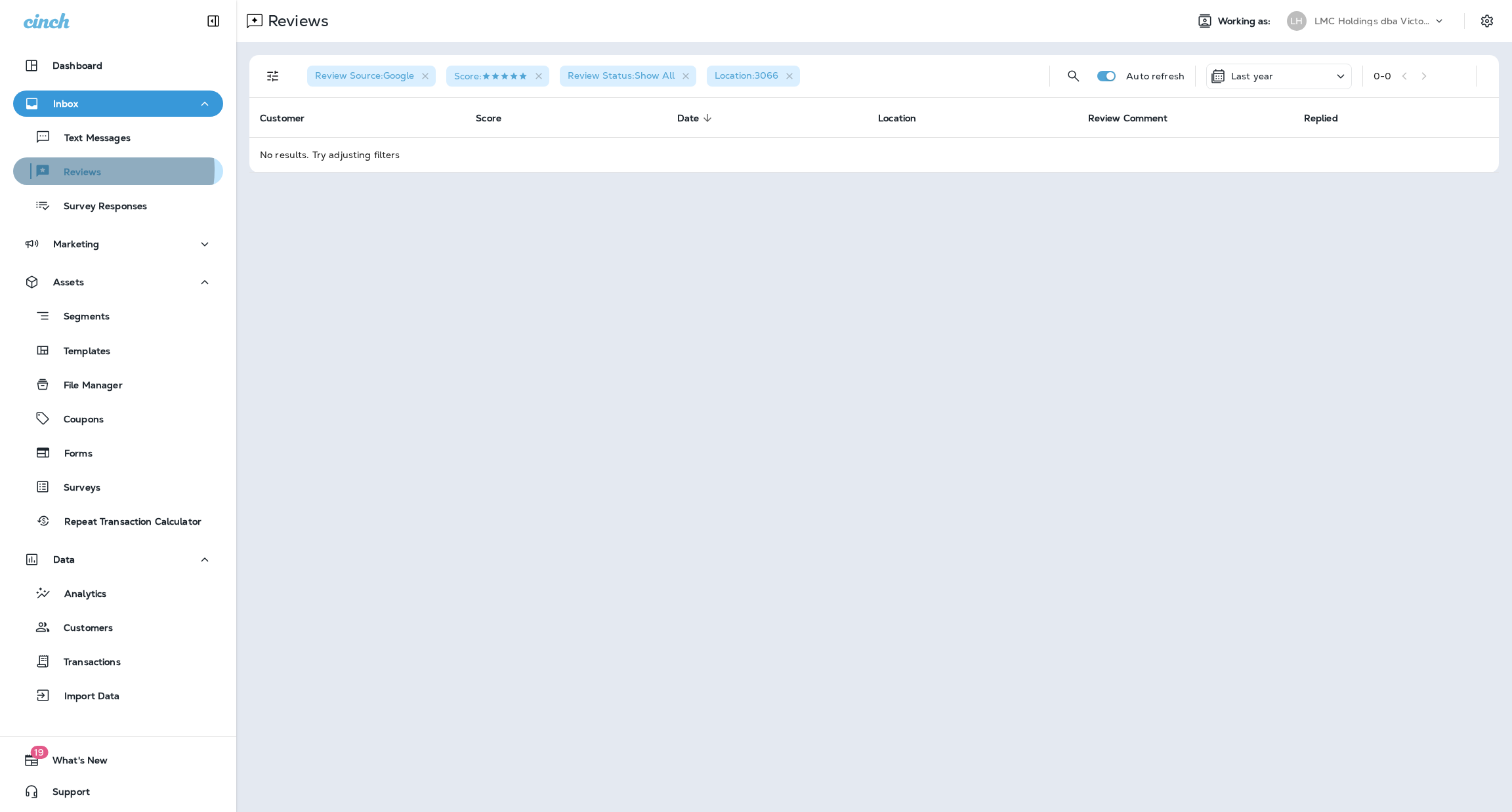
click at [104, 170] on div "Reviews" at bounding box center [118, 171] width 199 height 20
click at [793, 76] on icon "button" at bounding box center [790, 76] width 11 height 11
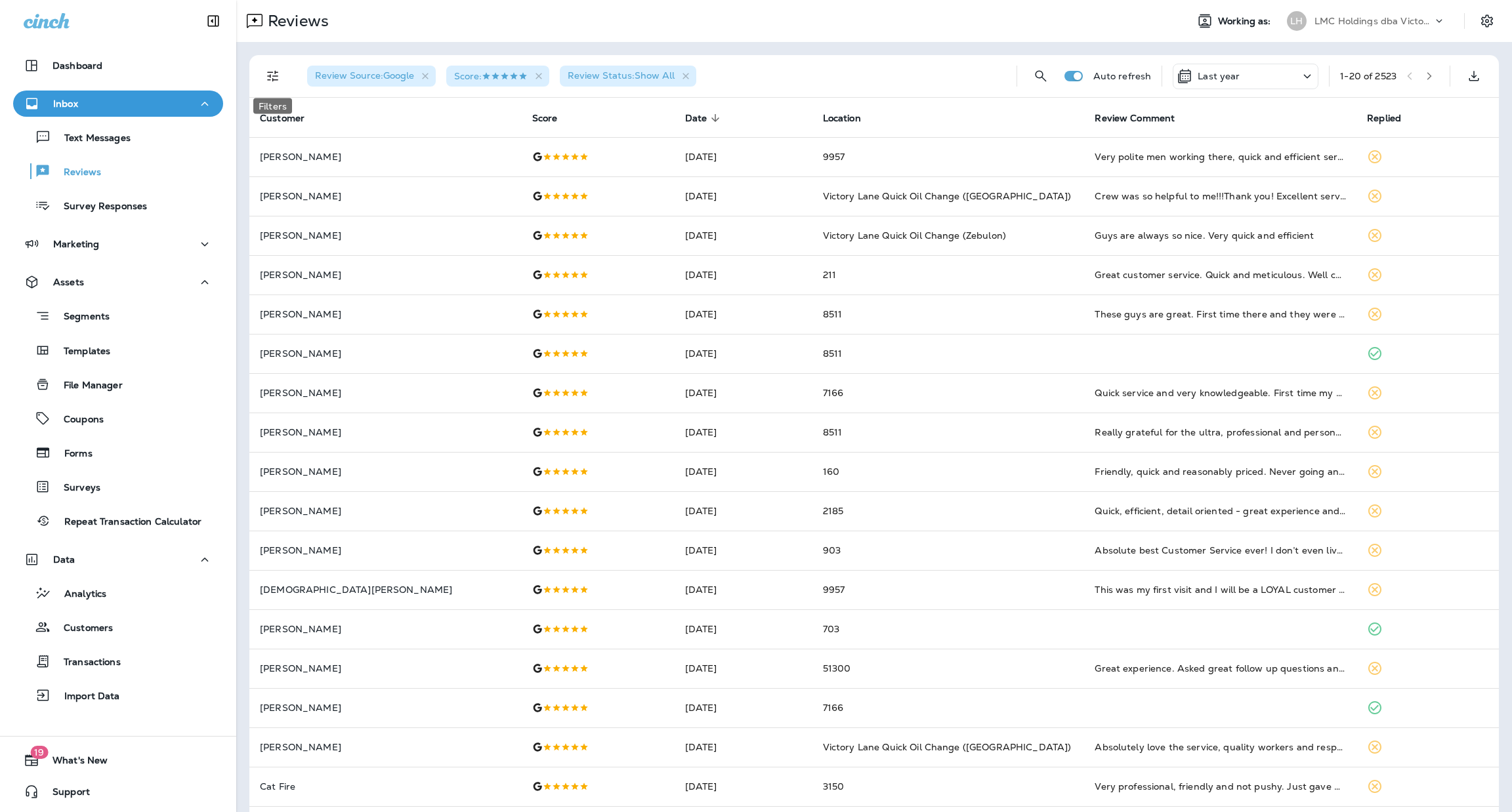
click at [278, 81] on icon "Filters" at bounding box center [272, 76] width 15 height 15
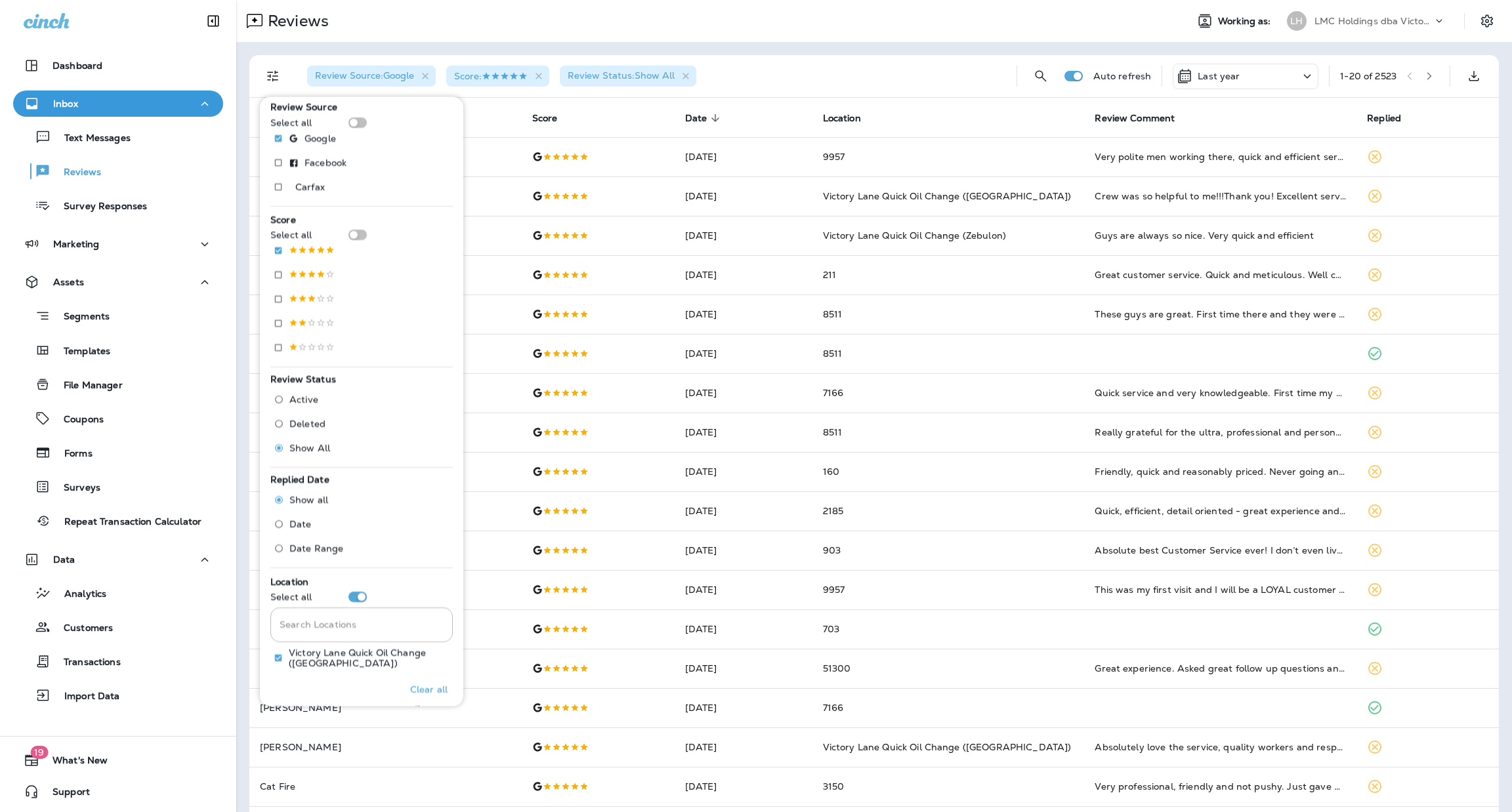
scroll to position [376, 0]
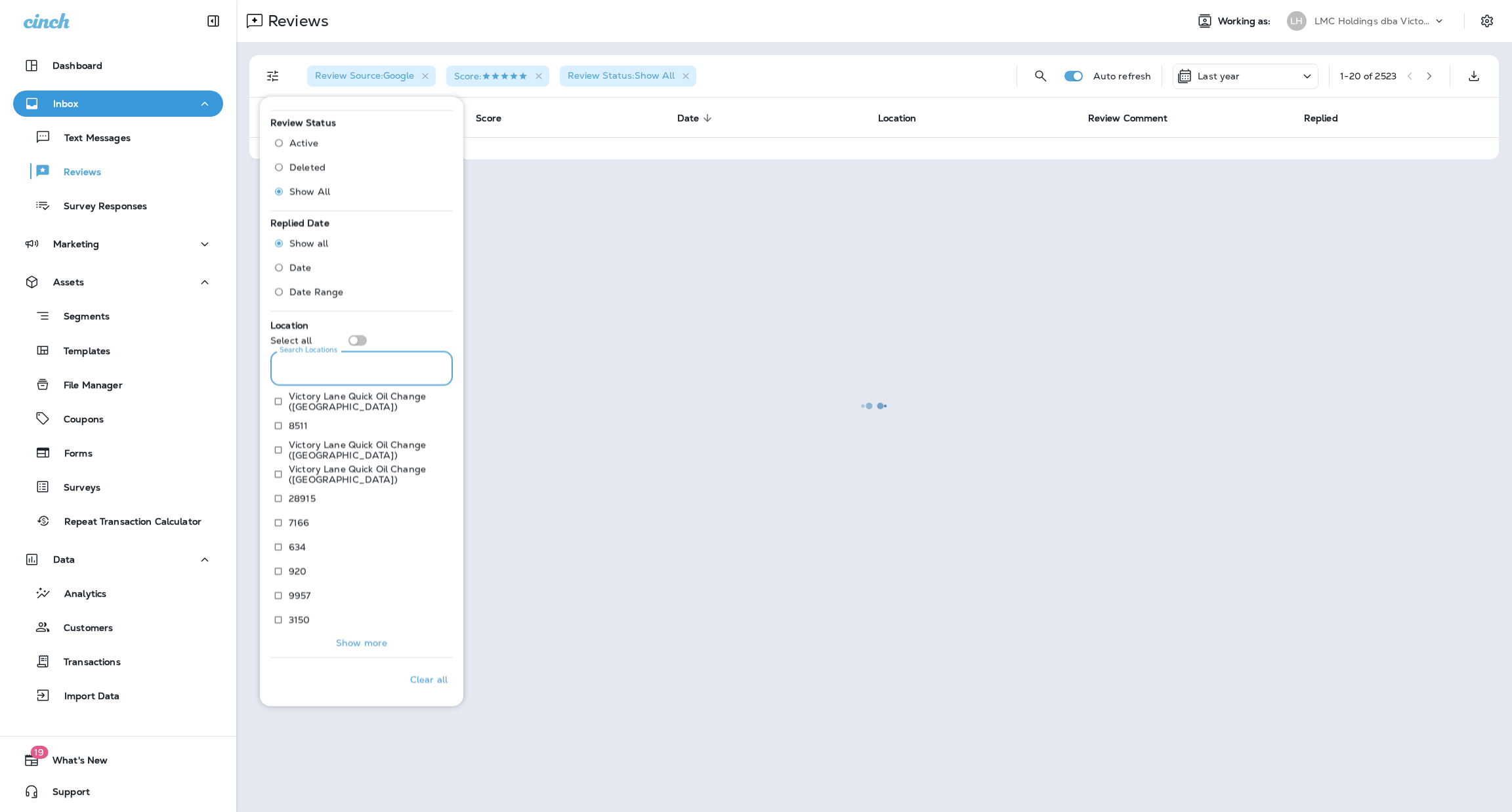
click at [344, 362] on div "Search Locations Search Locations" at bounding box center [362, 369] width 182 height 34
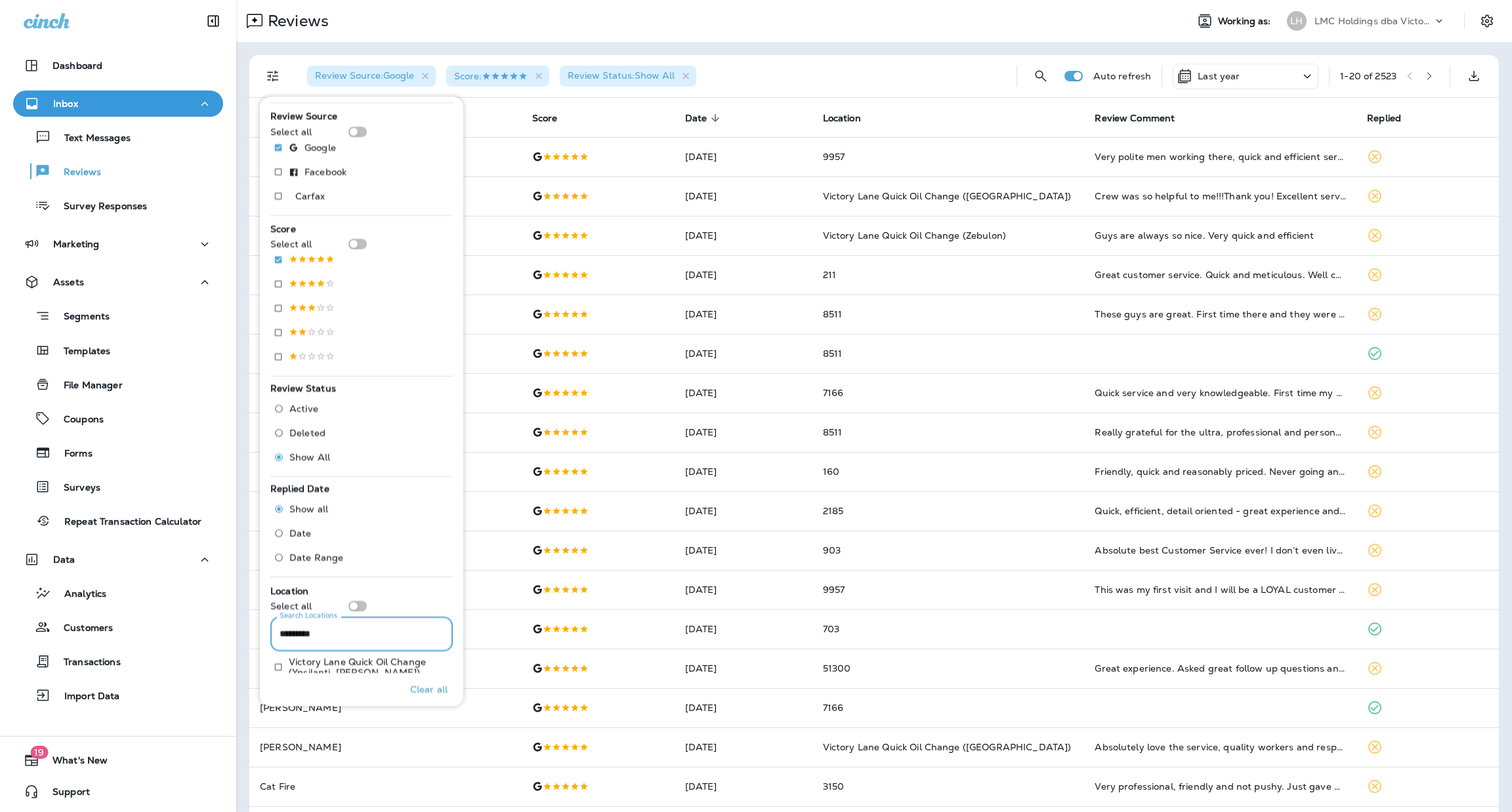
scroll to position [140, 0]
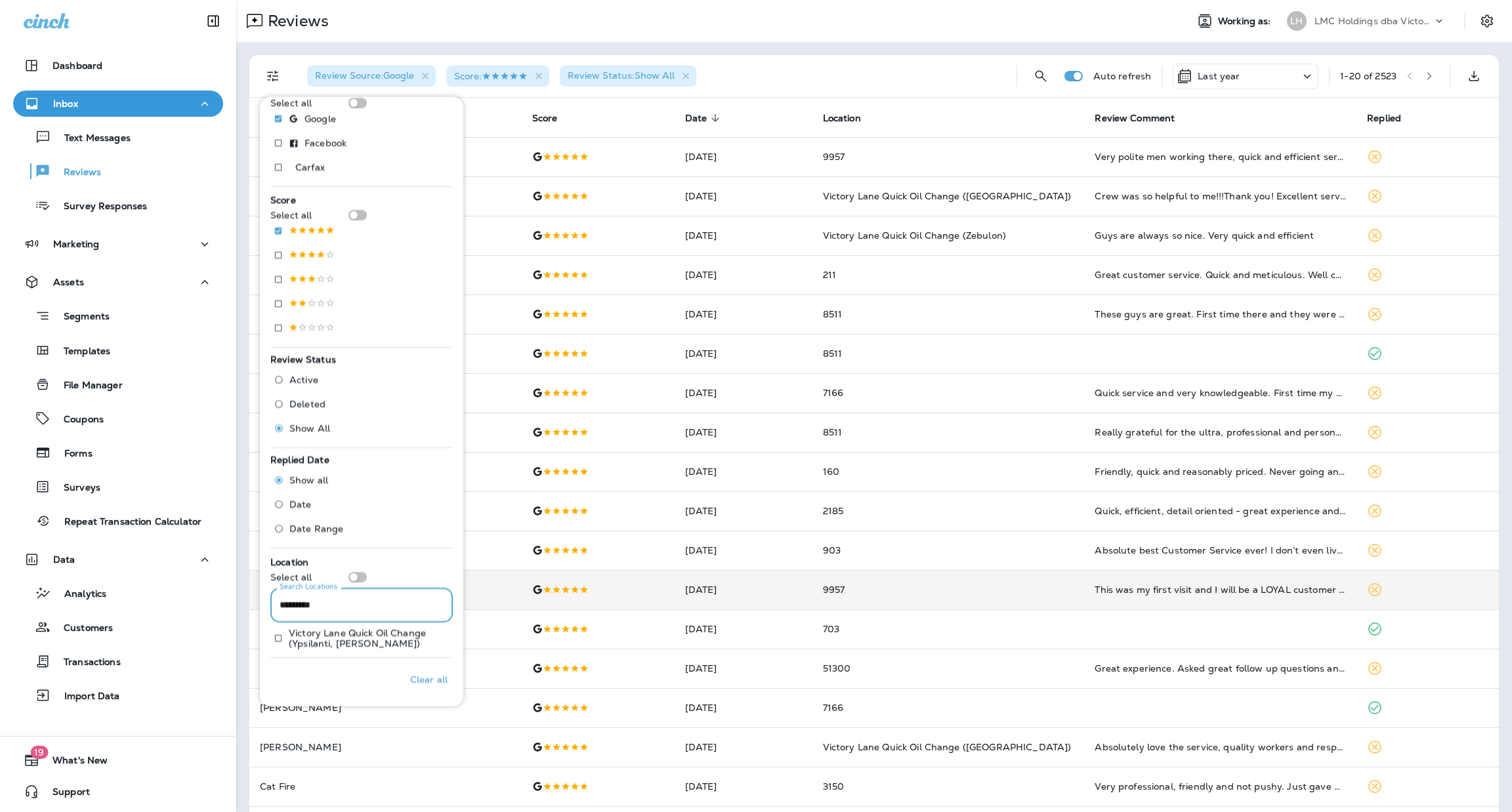
drag, startPoint x: 323, startPoint y: 607, endPoint x: 254, endPoint y: 604, distance: 69.1
click at [260, 604] on div "Filters Replied Show all Yes No Review Source Select all Google Facebook .st0{f…" at bounding box center [361, 401] width 204 height 609
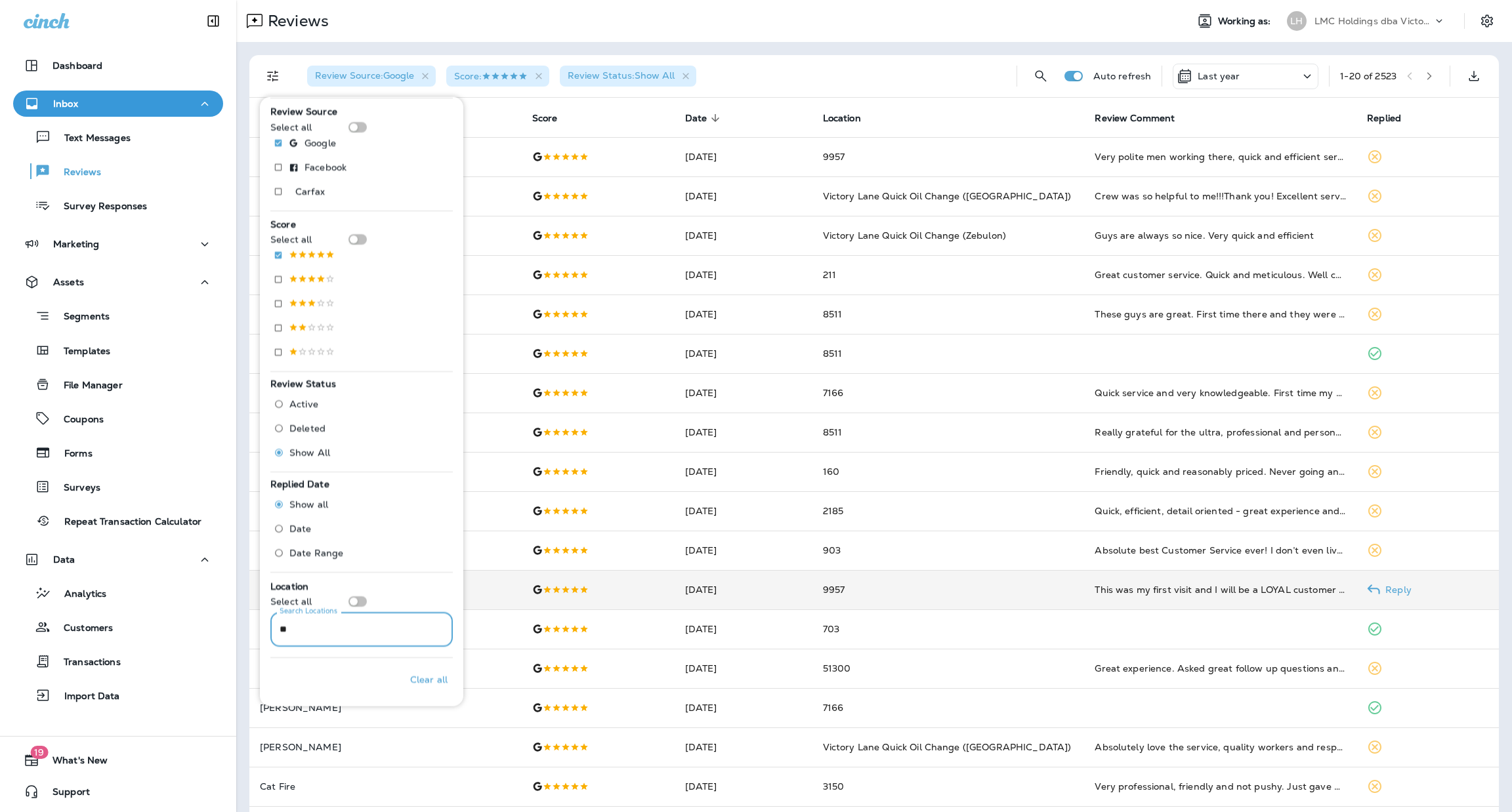
type input "*"
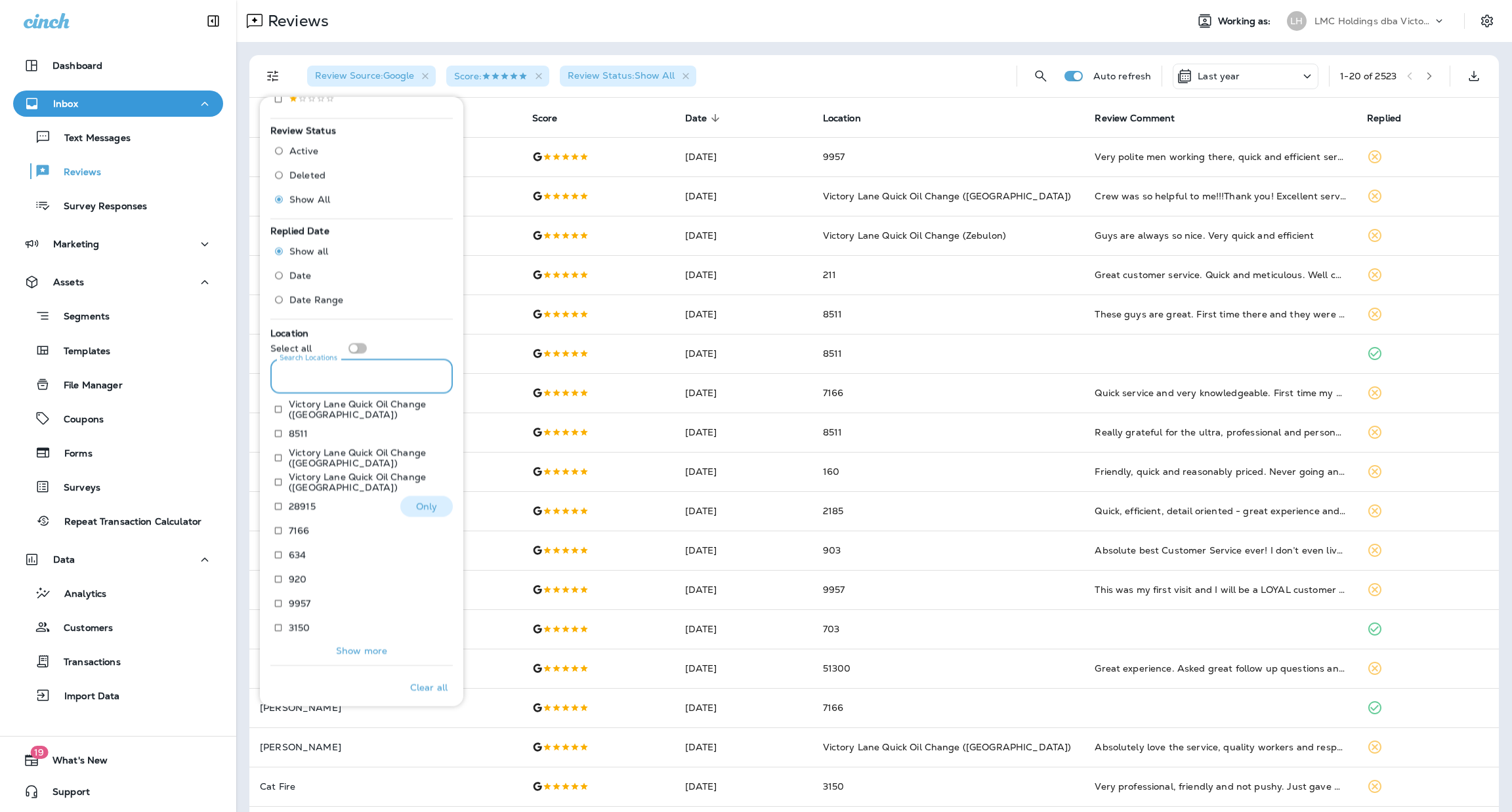
scroll to position [376, 0]
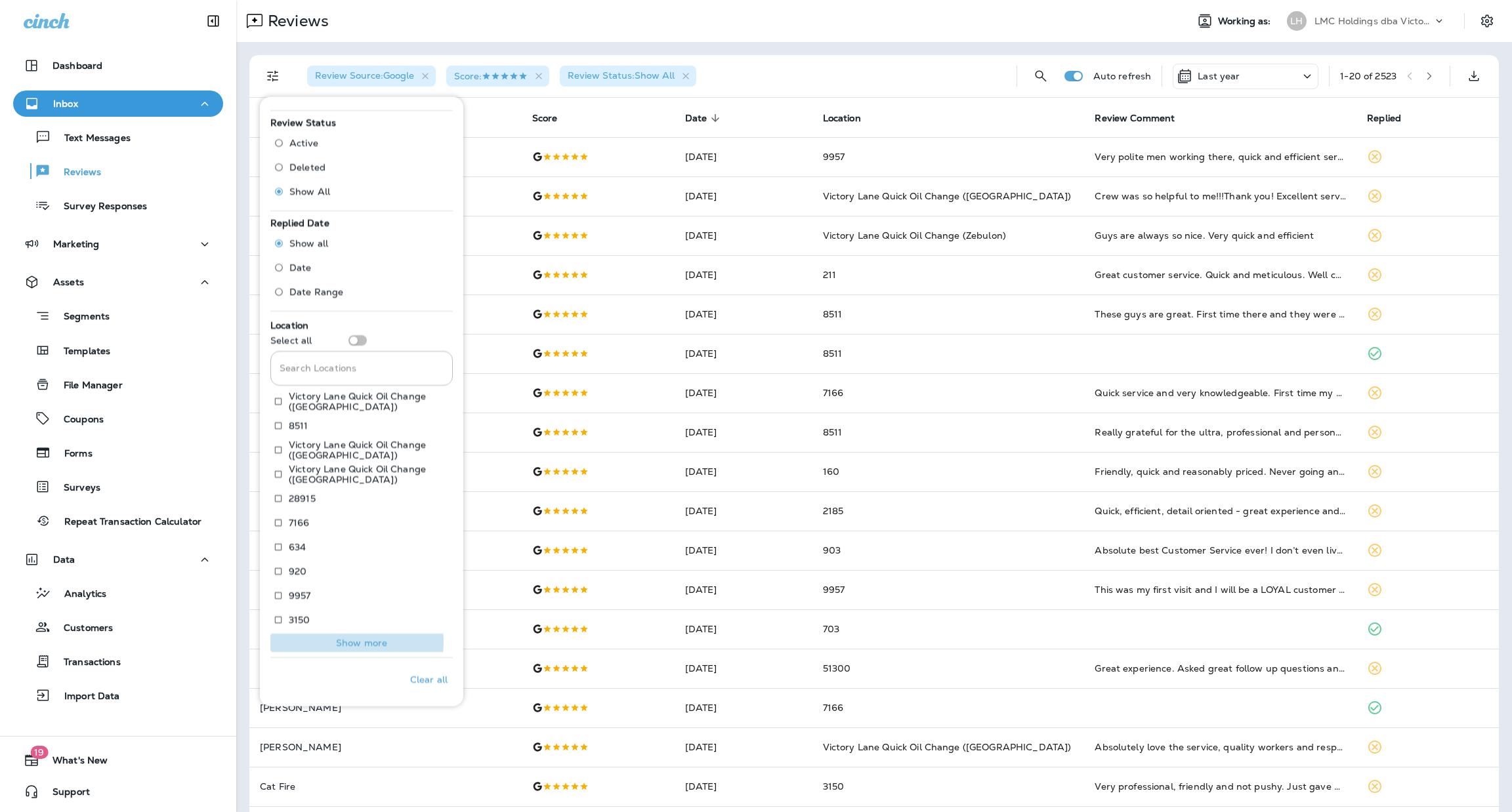
click at [356, 642] on p "Show more" at bounding box center [362, 643] width 52 height 10
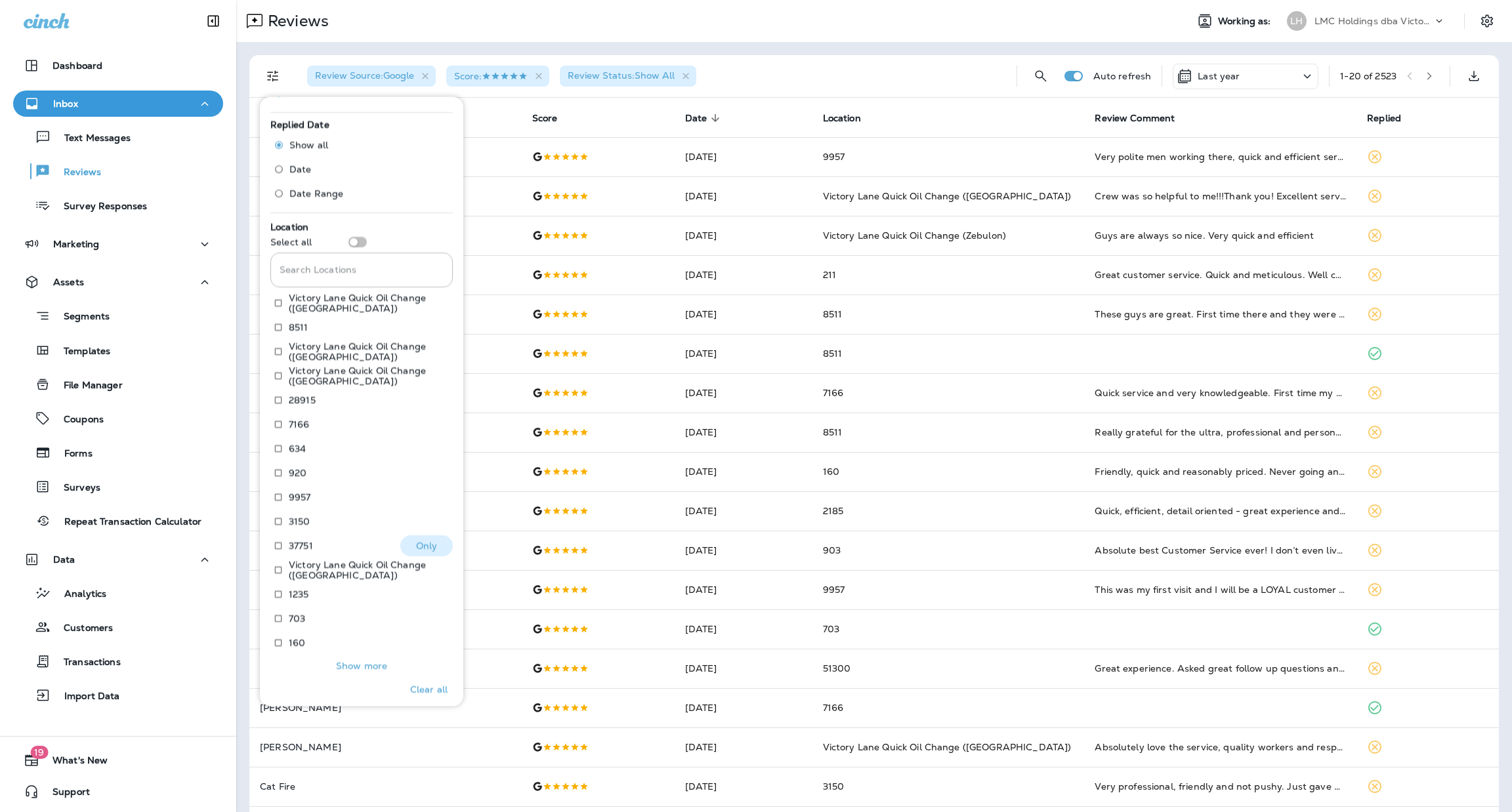
scroll to position [498, 0]
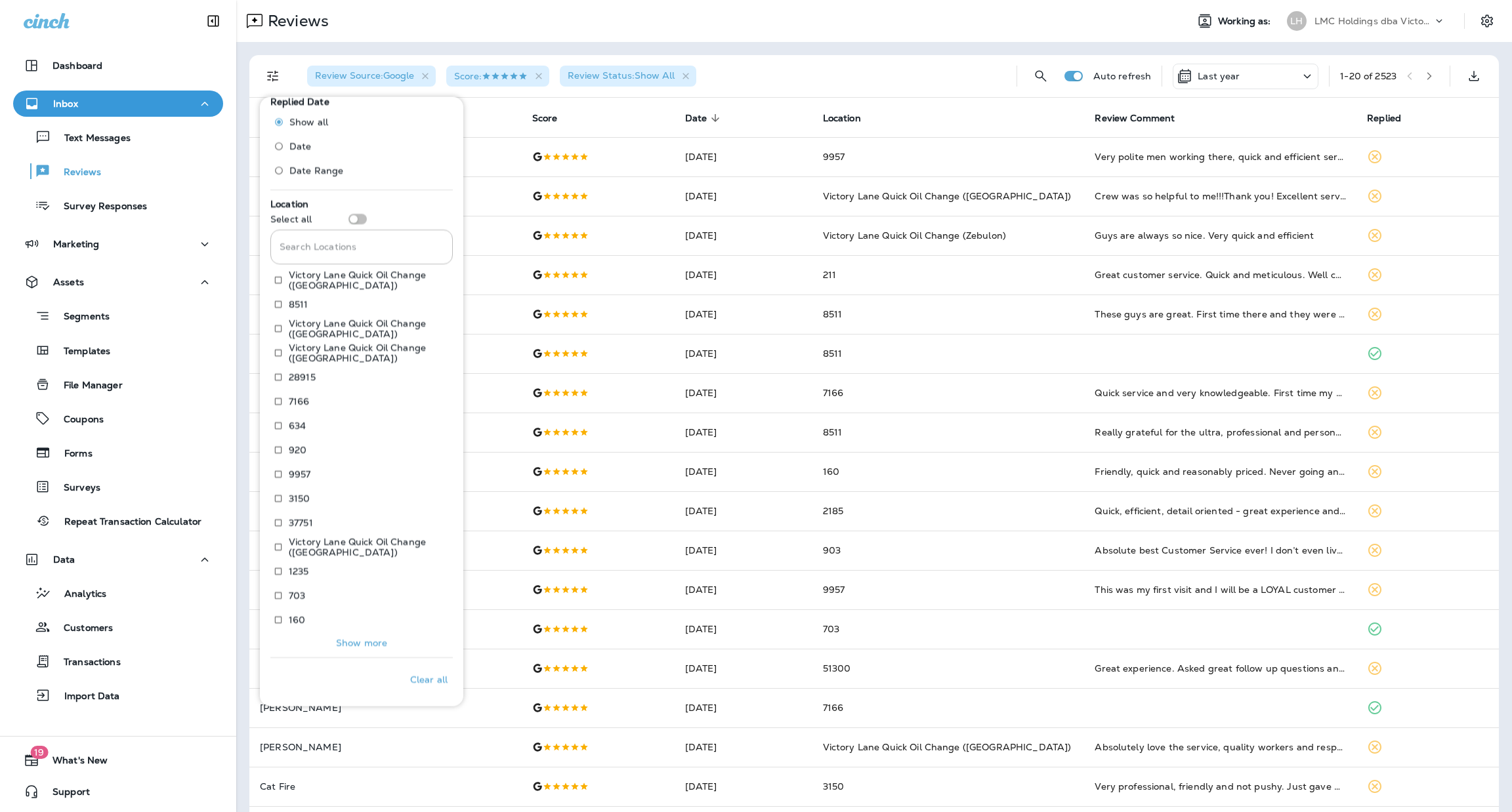
click at [358, 642] on p "Show more" at bounding box center [362, 643] width 52 height 10
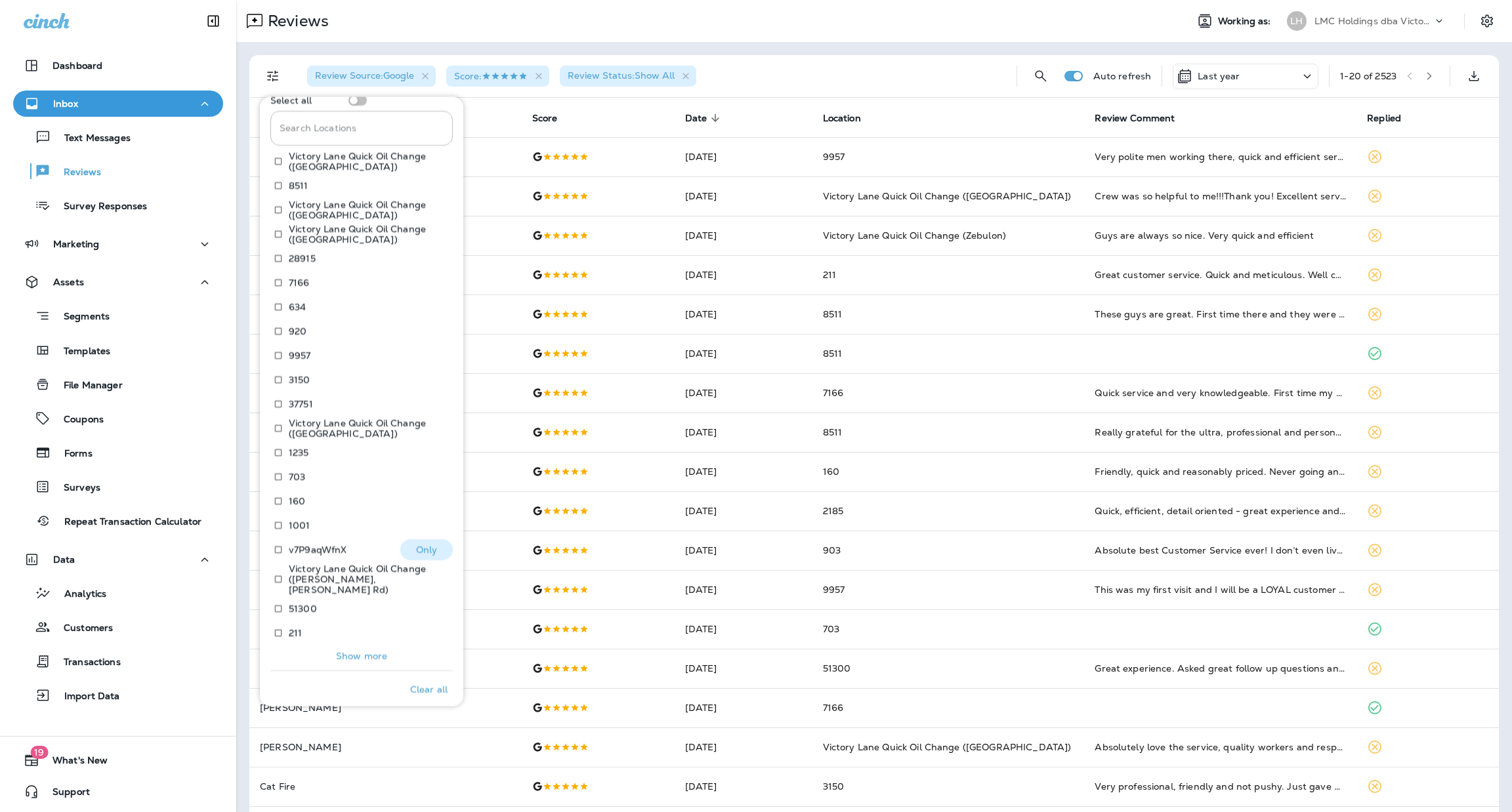
scroll to position [620, 0]
click at [357, 648] on p "Show more" at bounding box center [362, 653] width 52 height 10
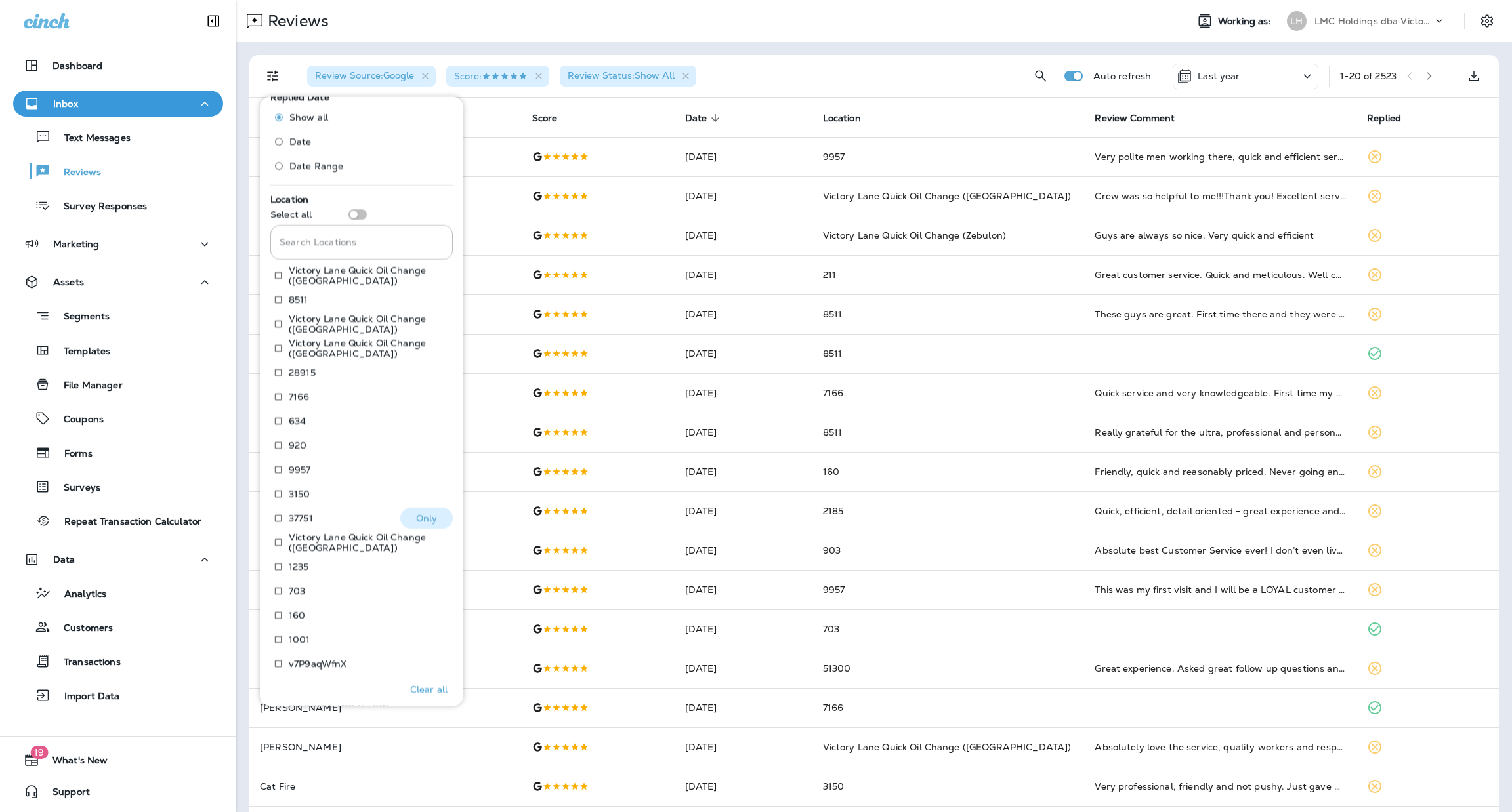
scroll to position [741, 0]
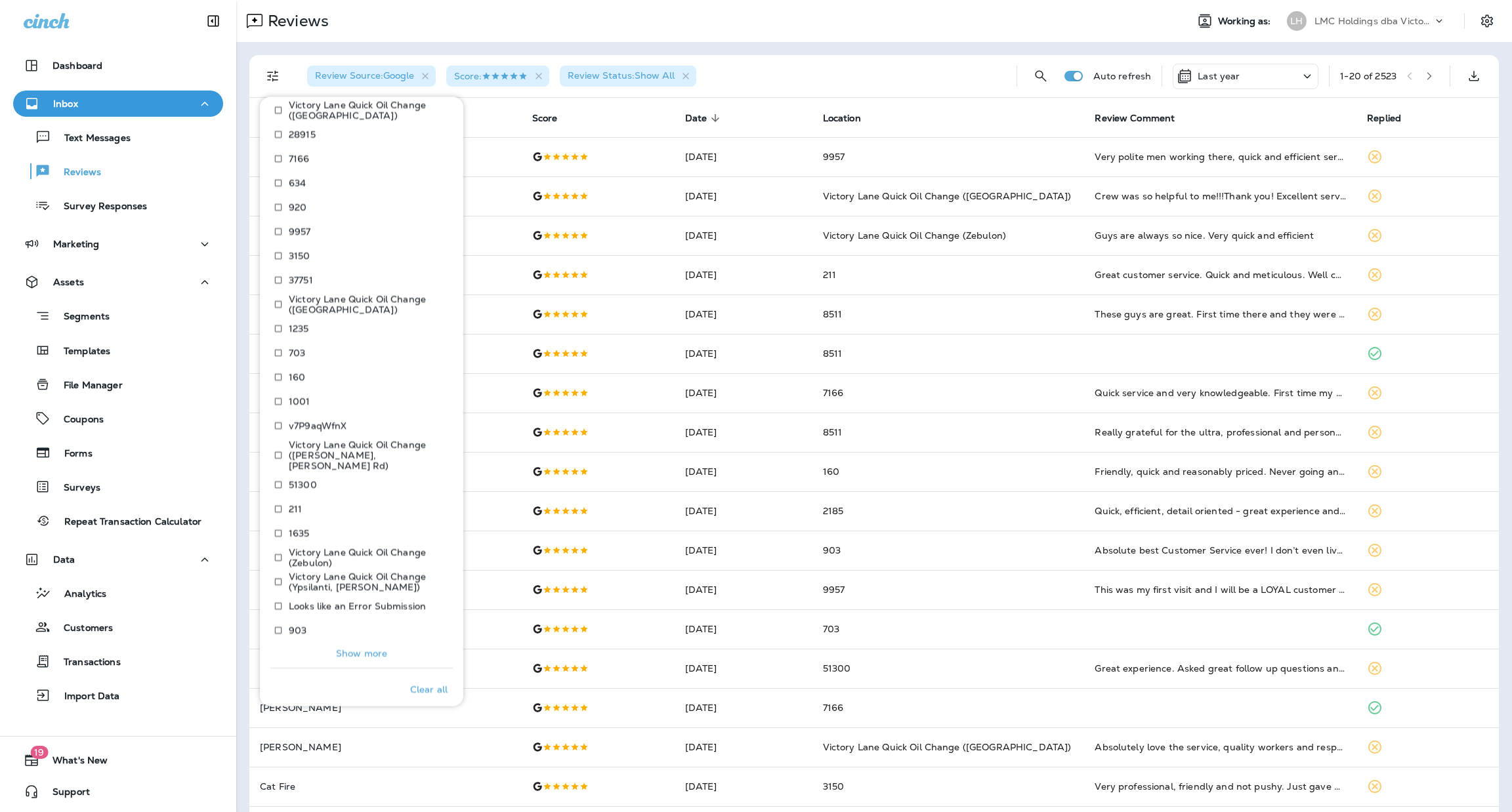
click at [354, 648] on p "Show more" at bounding box center [362, 653] width 52 height 10
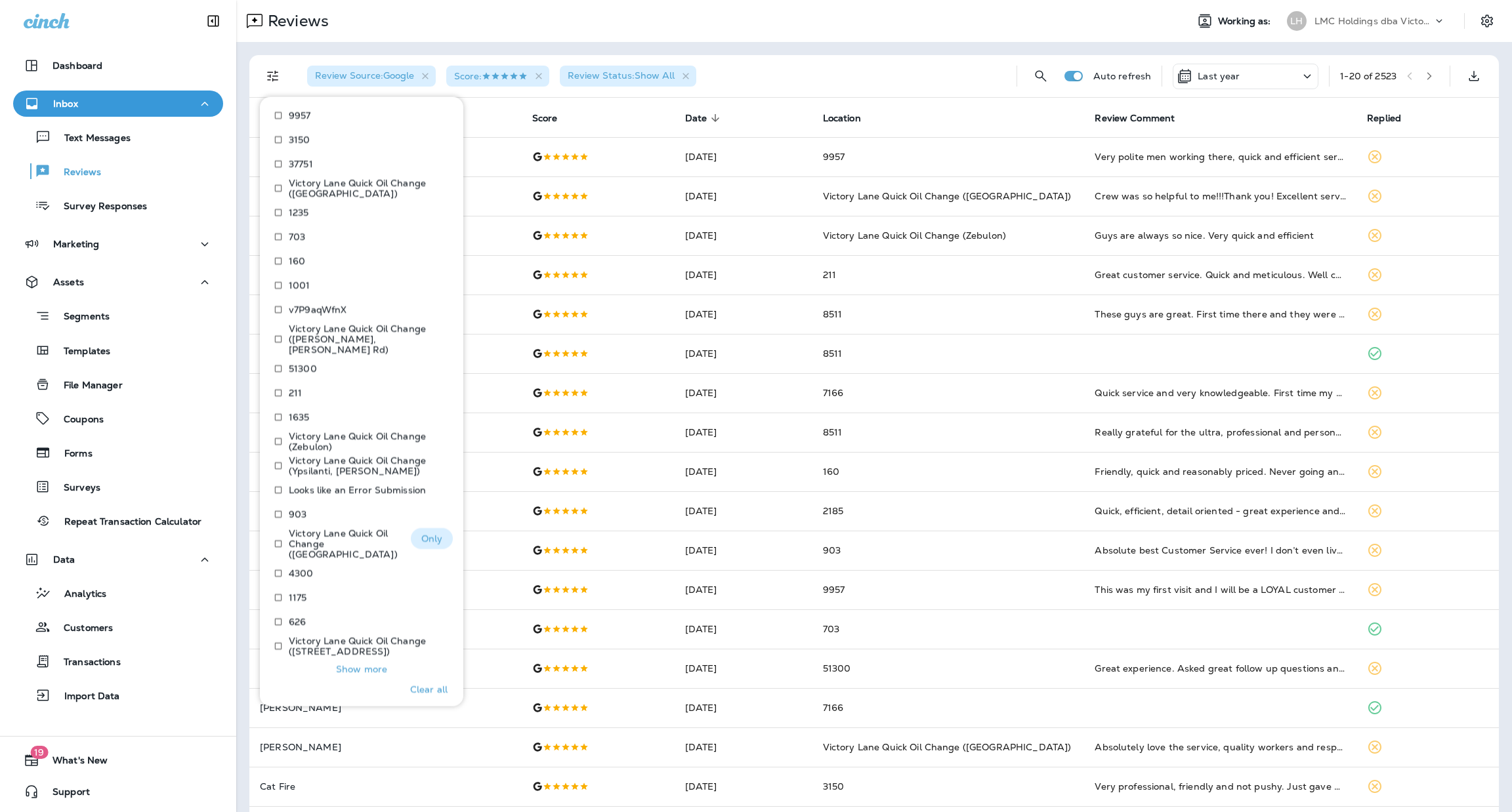
scroll to position [862, 0]
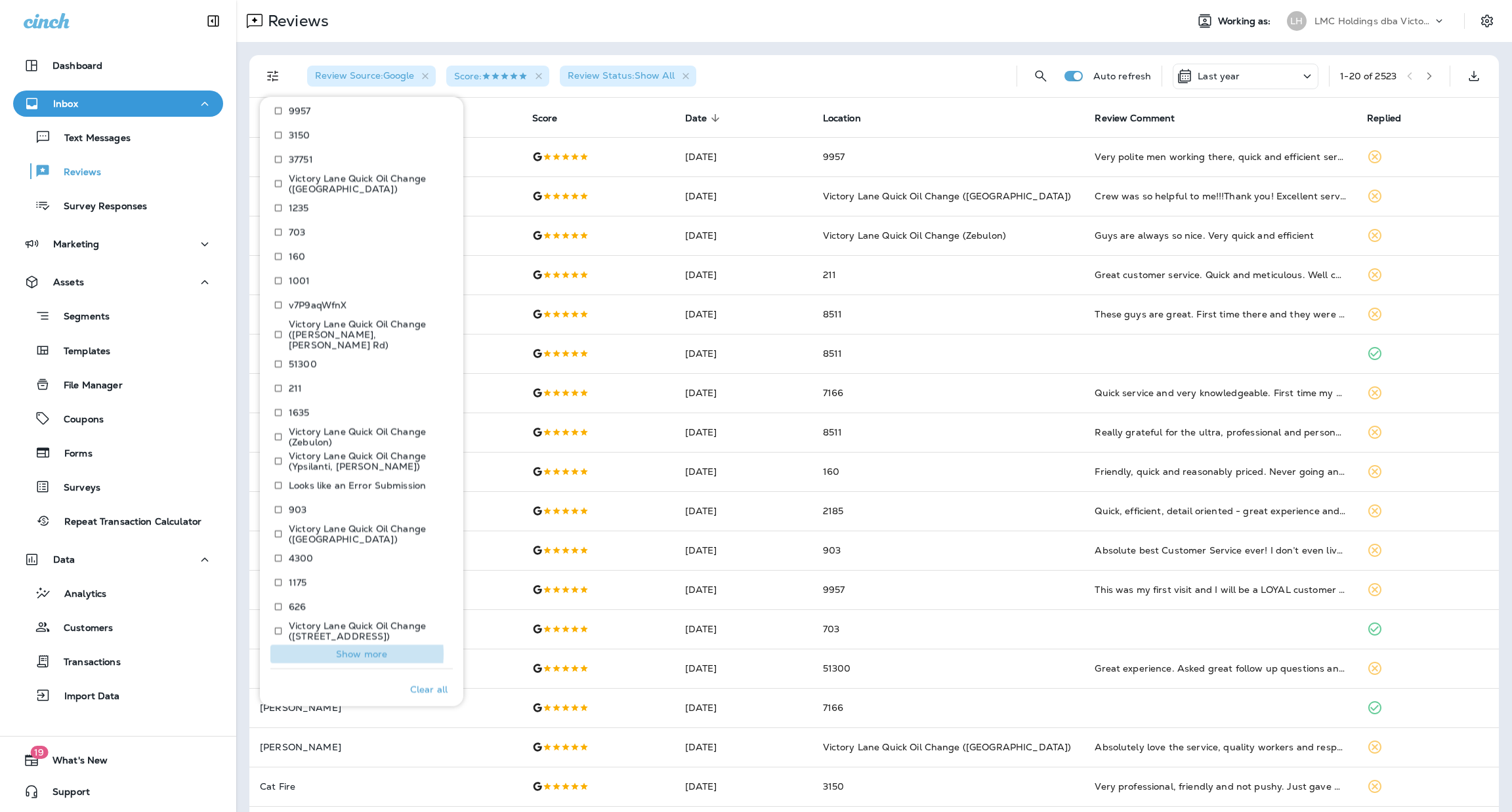
click at [346, 649] on p "Show more" at bounding box center [362, 654] width 52 height 10
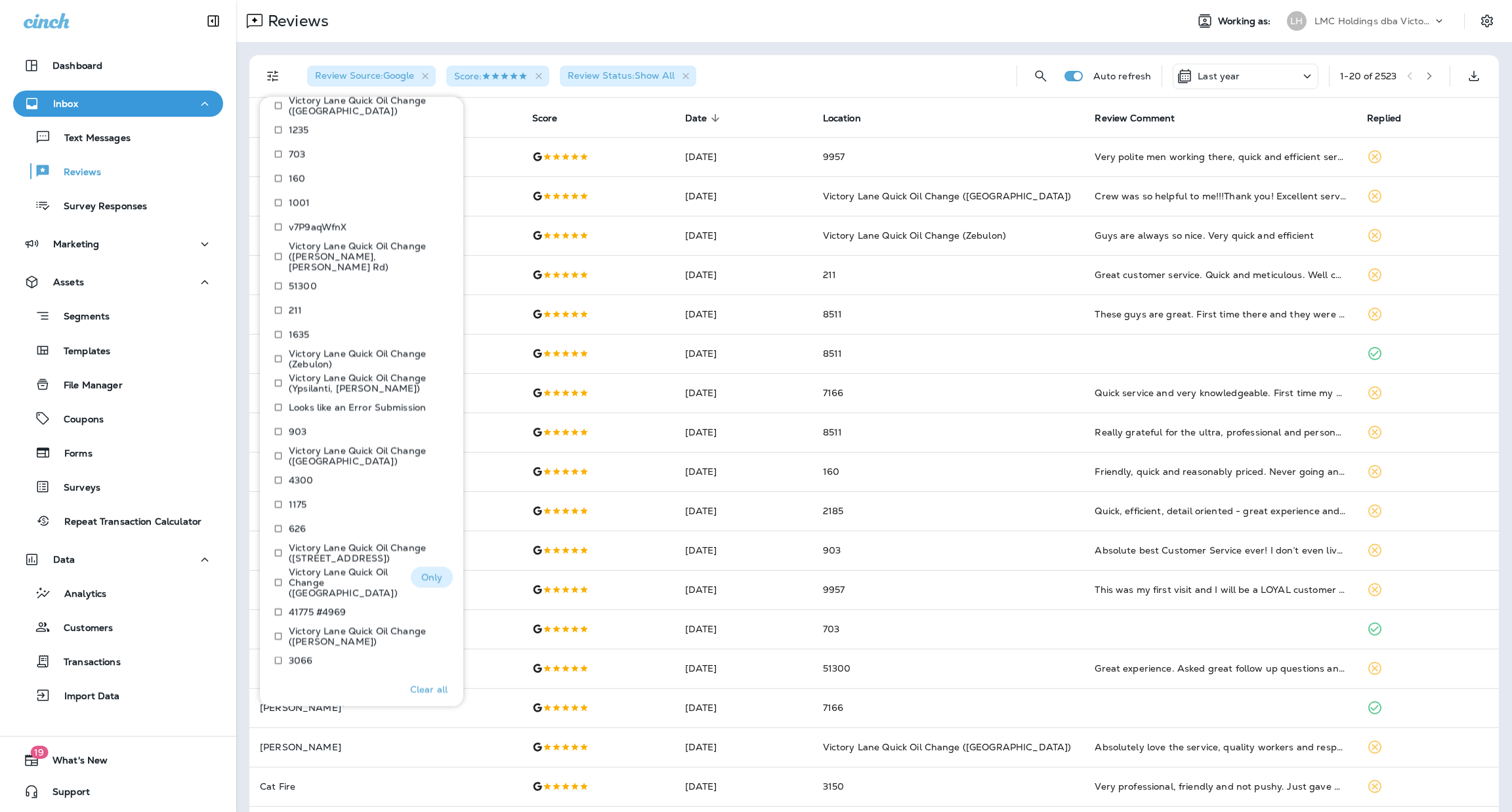
scroll to position [983, 0]
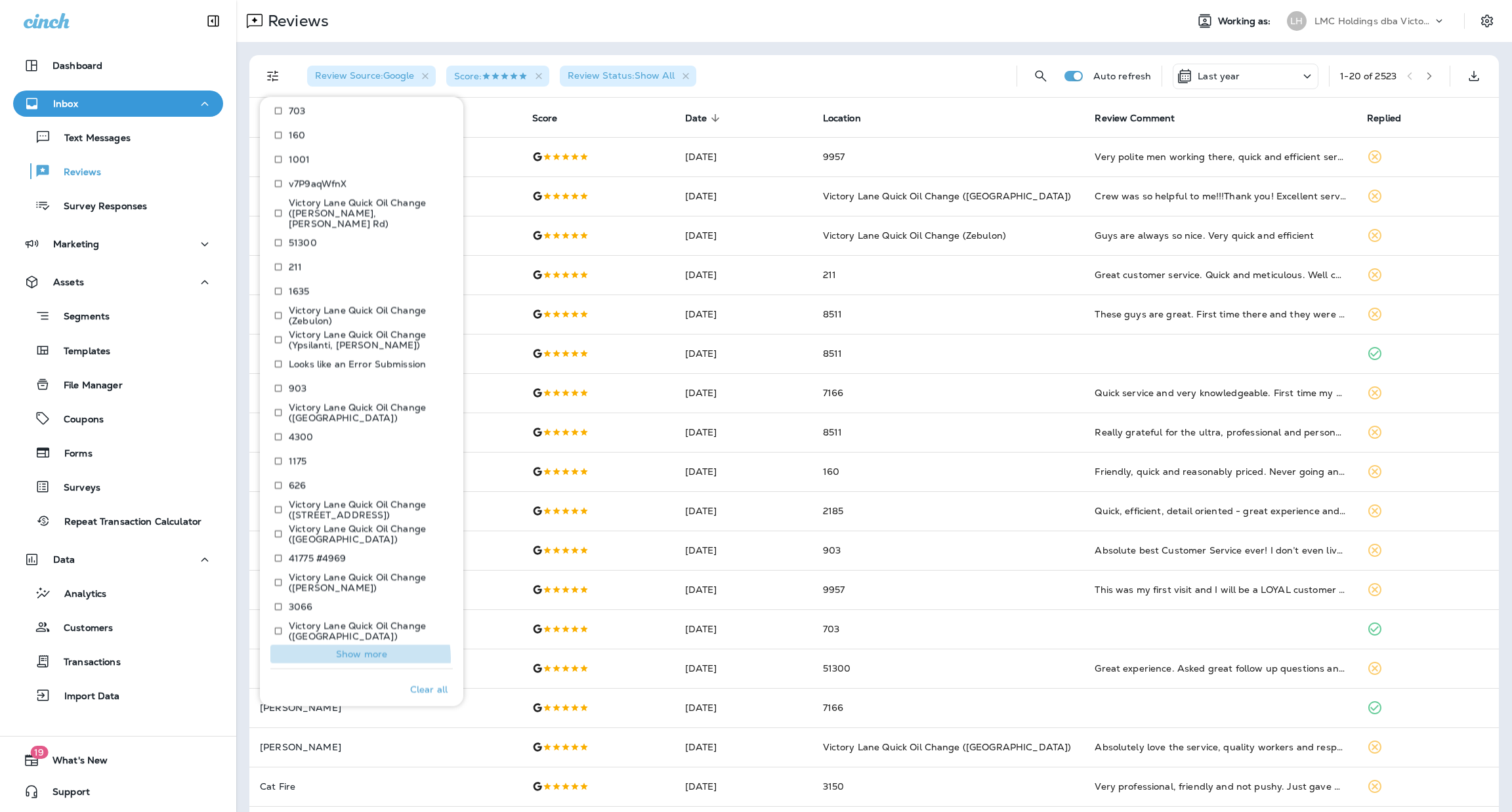
click at [359, 649] on p "Show more" at bounding box center [362, 654] width 52 height 10
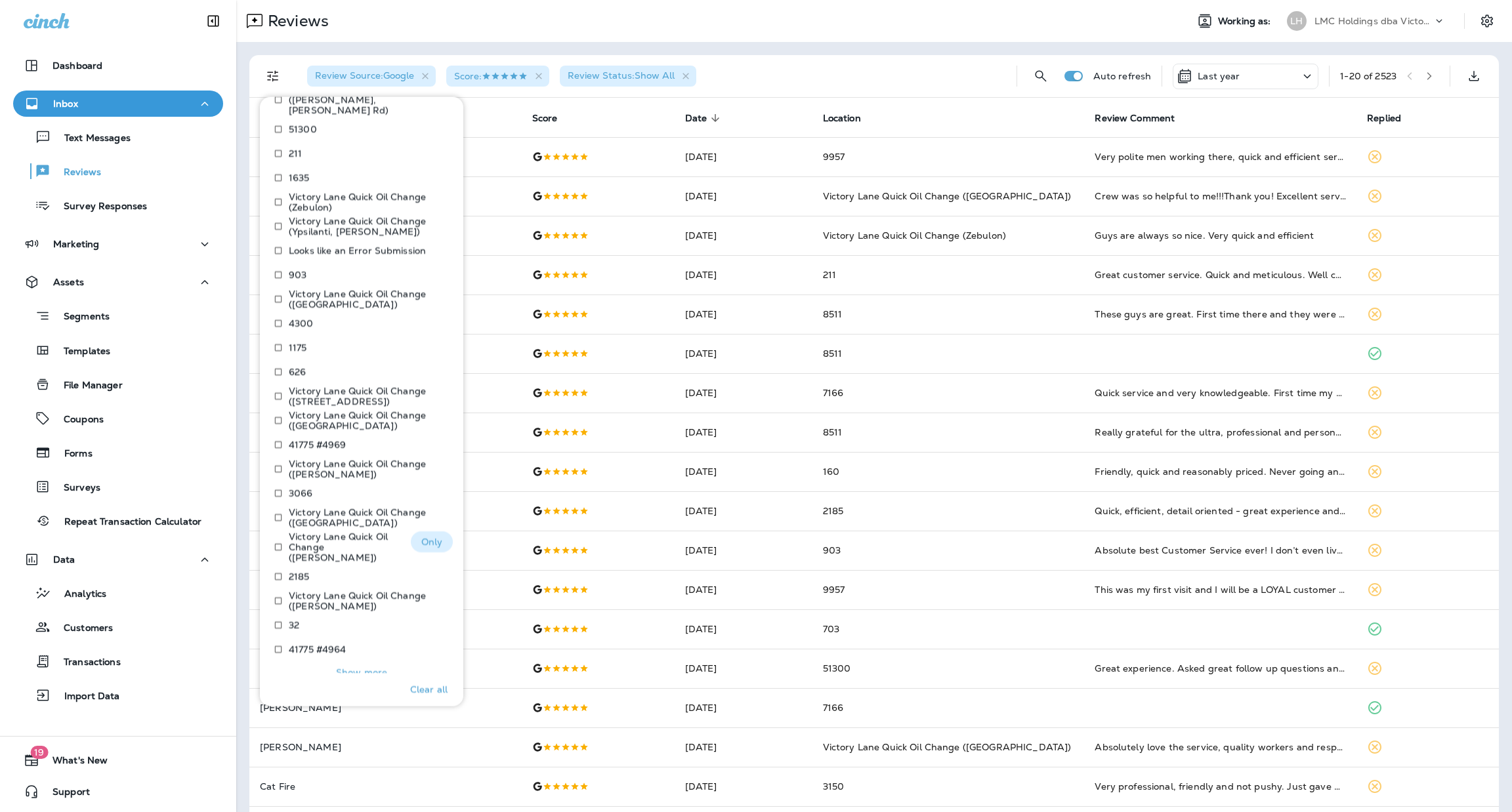
scroll to position [1104, 0]
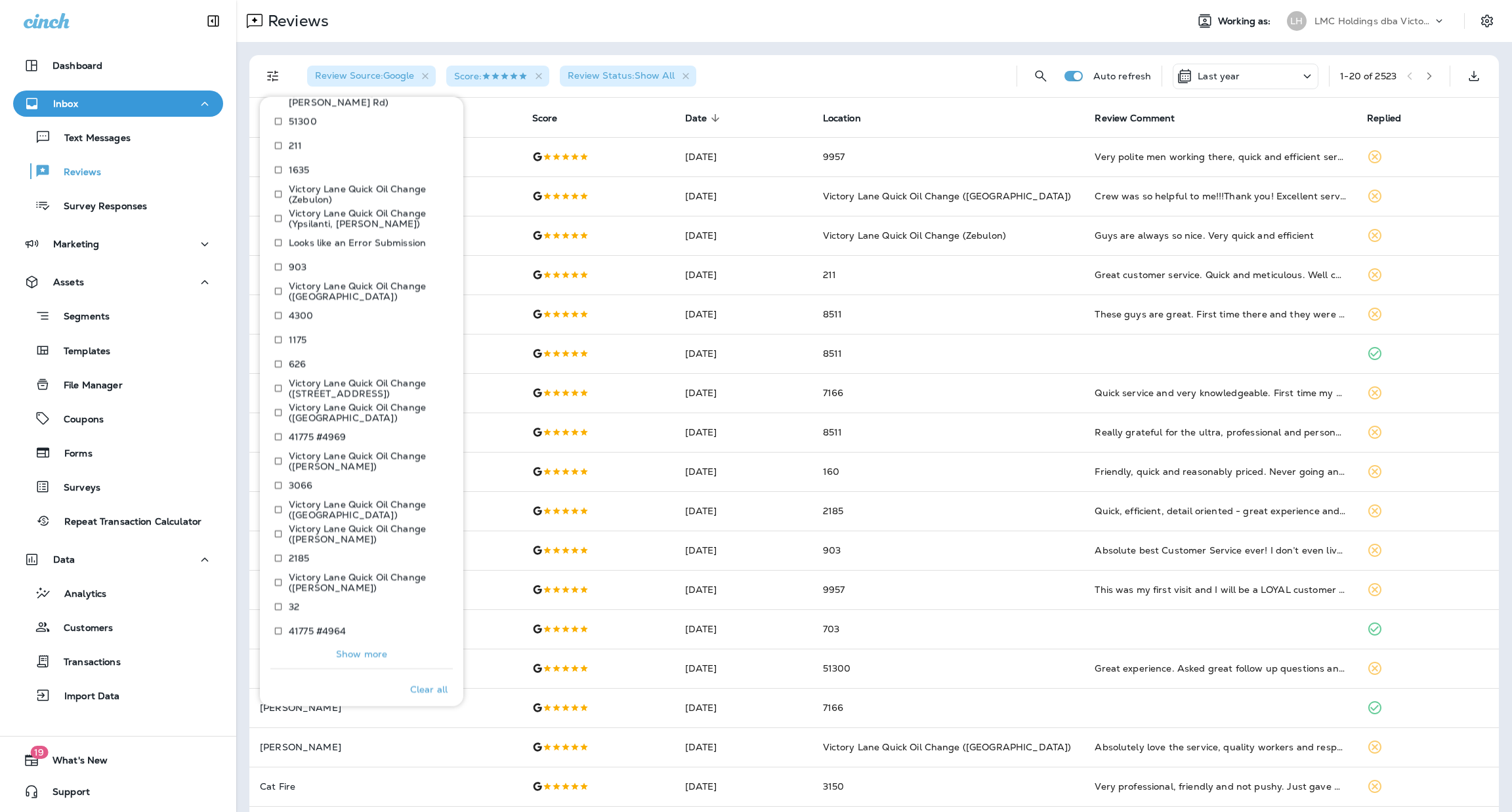
click at [371, 649] on p "Show more" at bounding box center [362, 654] width 52 height 10
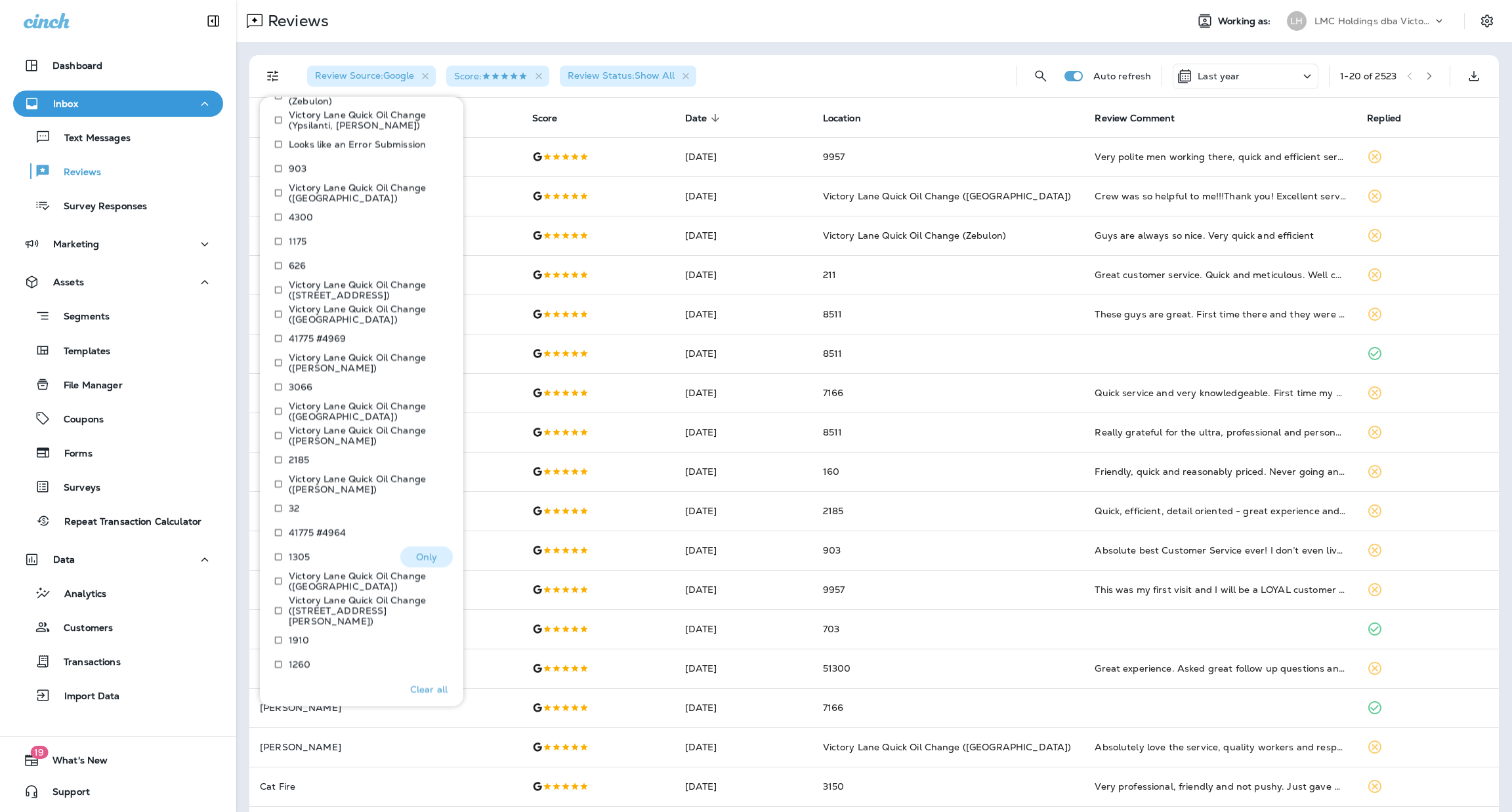
scroll to position [1225, 0]
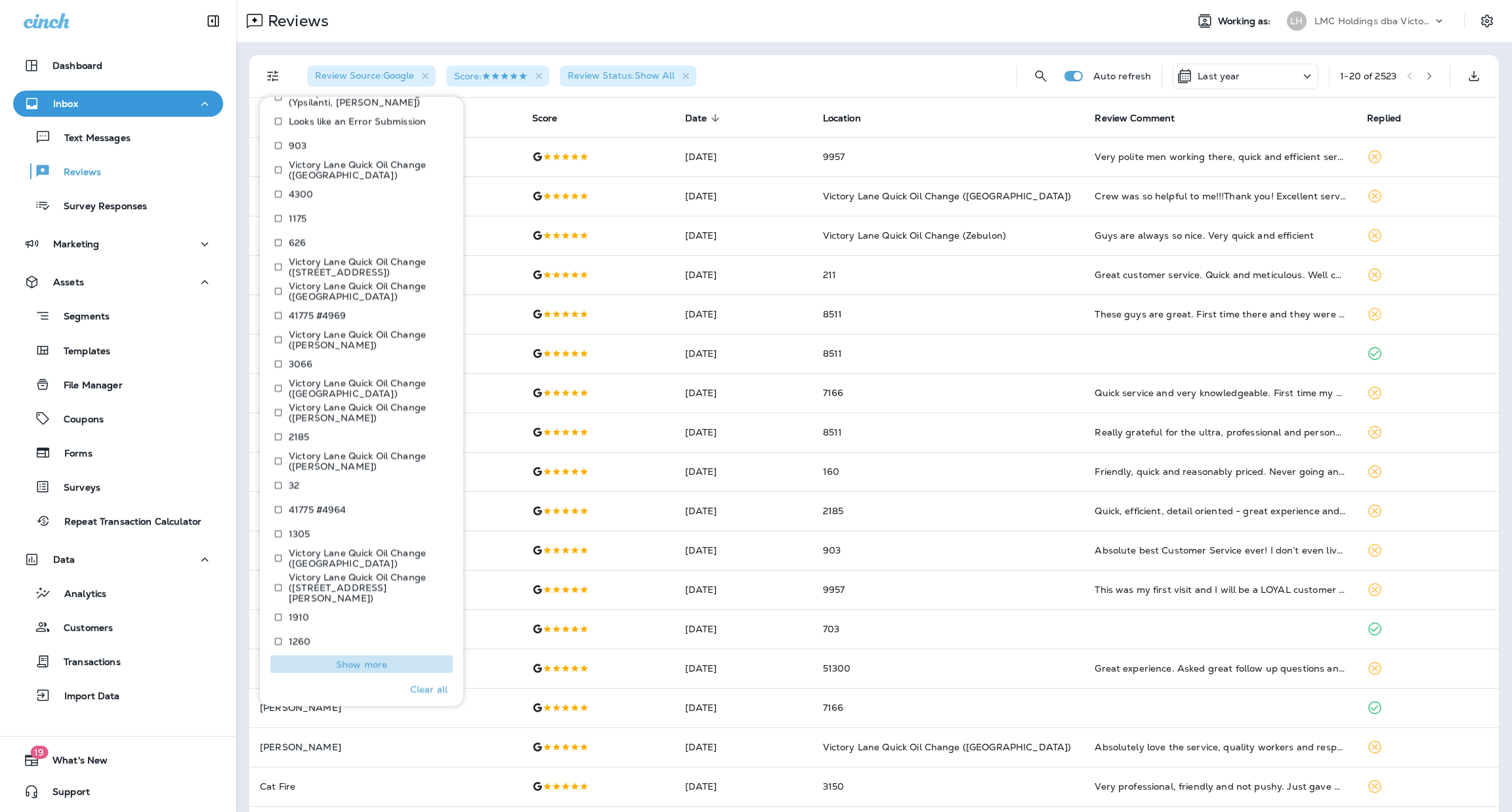
click at [362, 659] on p "Show more" at bounding box center [362, 664] width 52 height 10
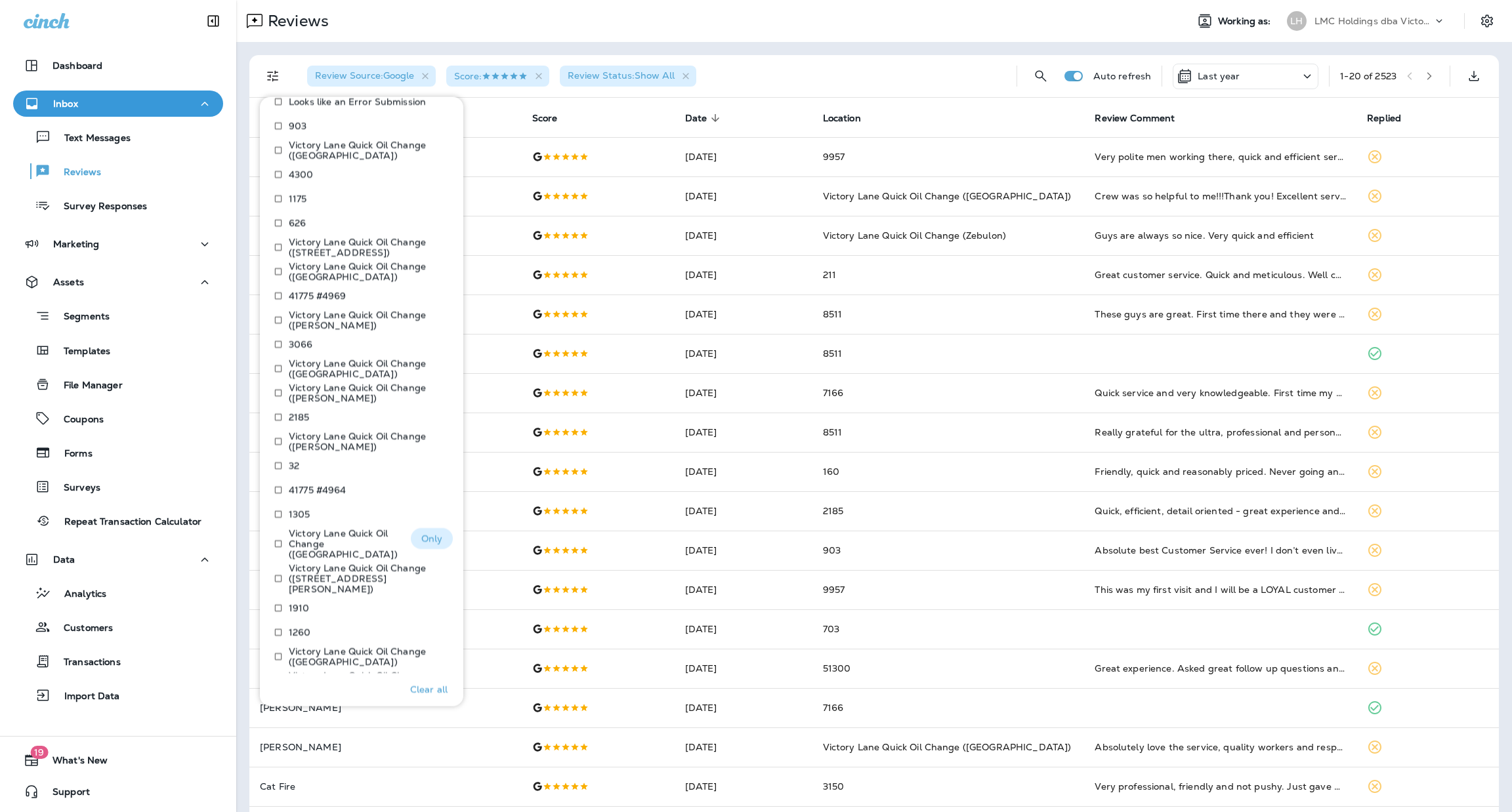
scroll to position [1255, 0]
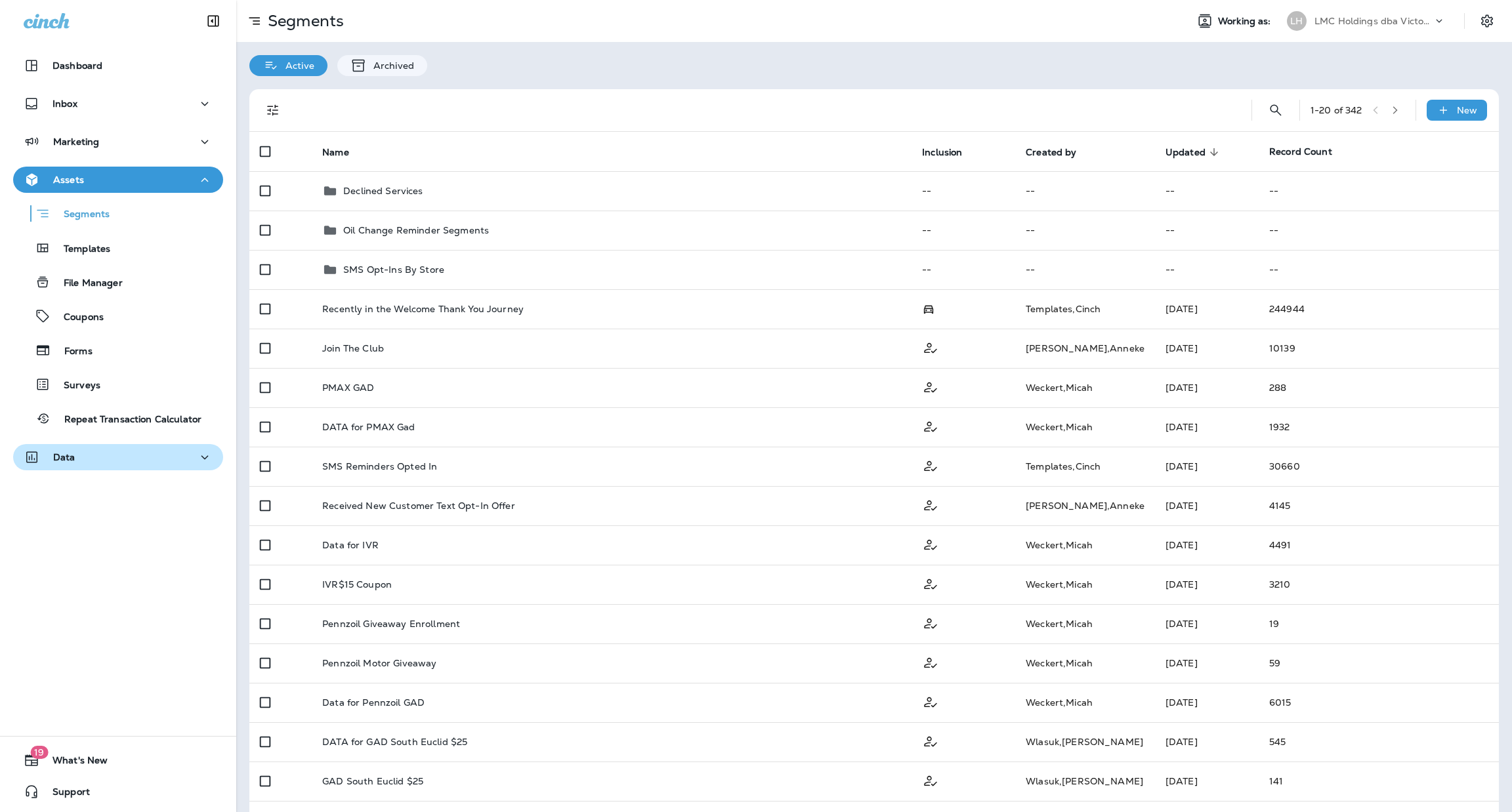
click at [95, 450] on div "Data" at bounding box center [118, 457] width 189 height 16
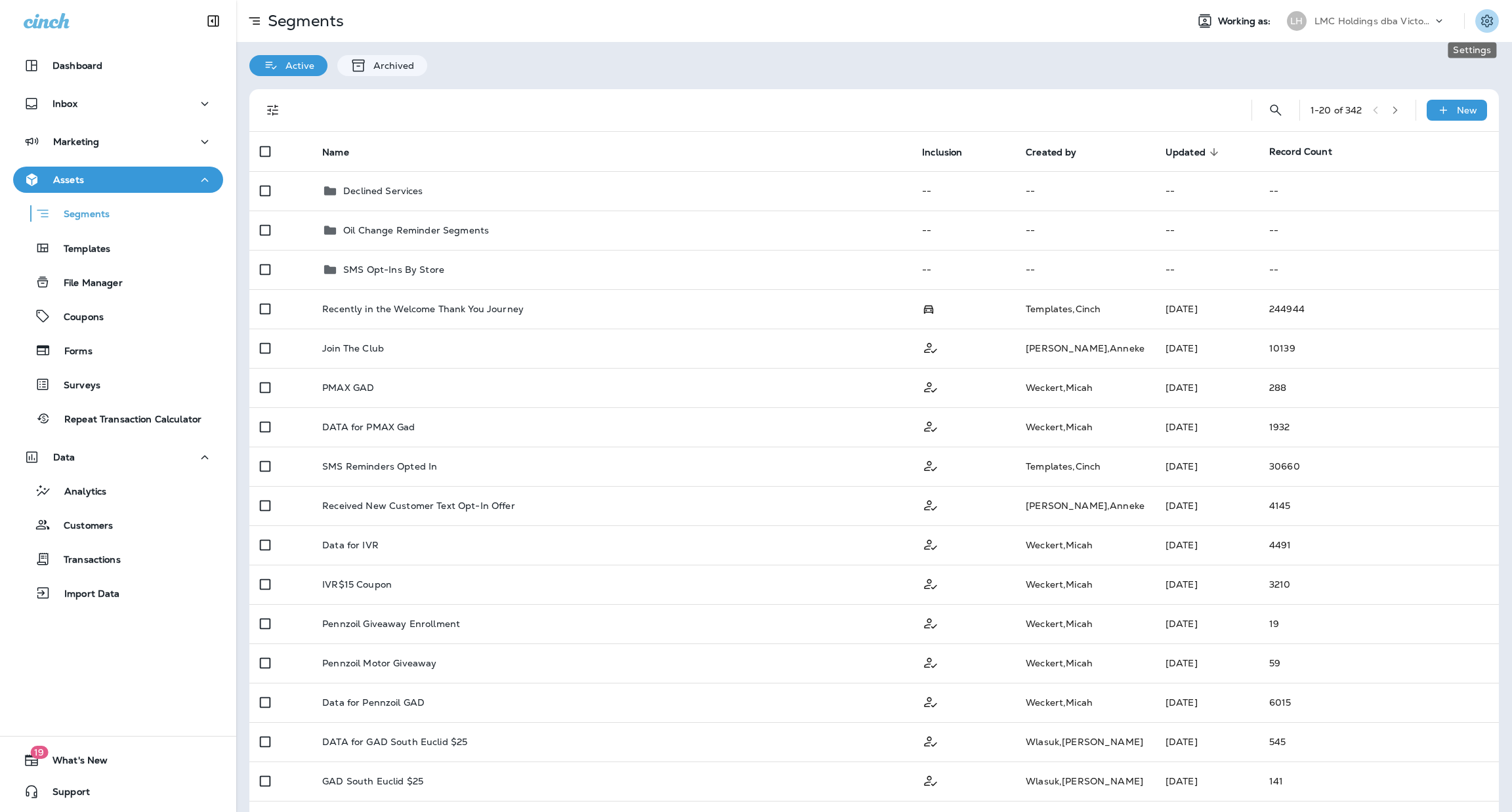
click at [1479, 25] on icon "Settings" at bounding box center [1487, 21] width 15 height 15
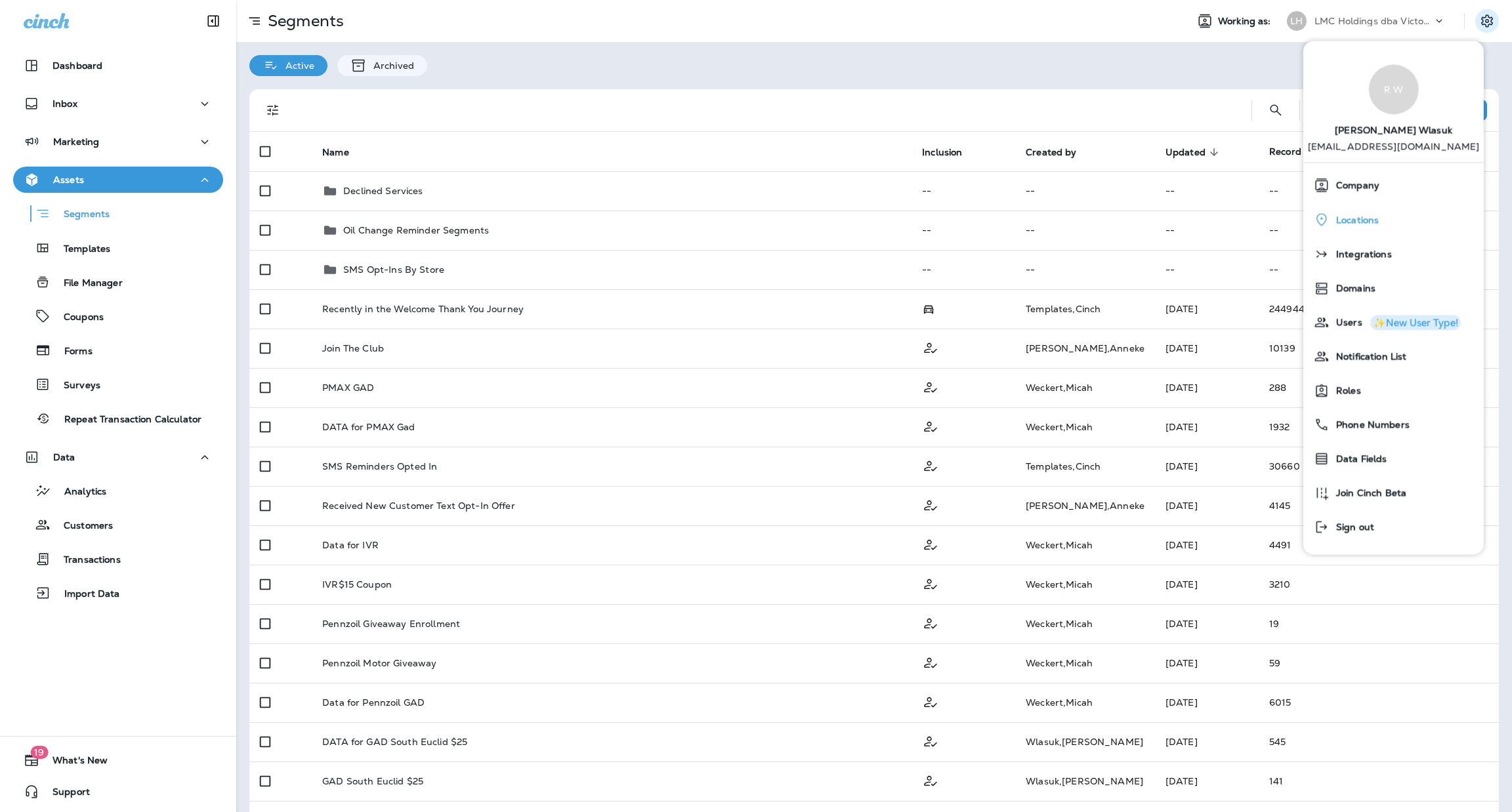
click at [1406, 221] on div "Locations" at bounding box center [1394, 219] width 170 height 27
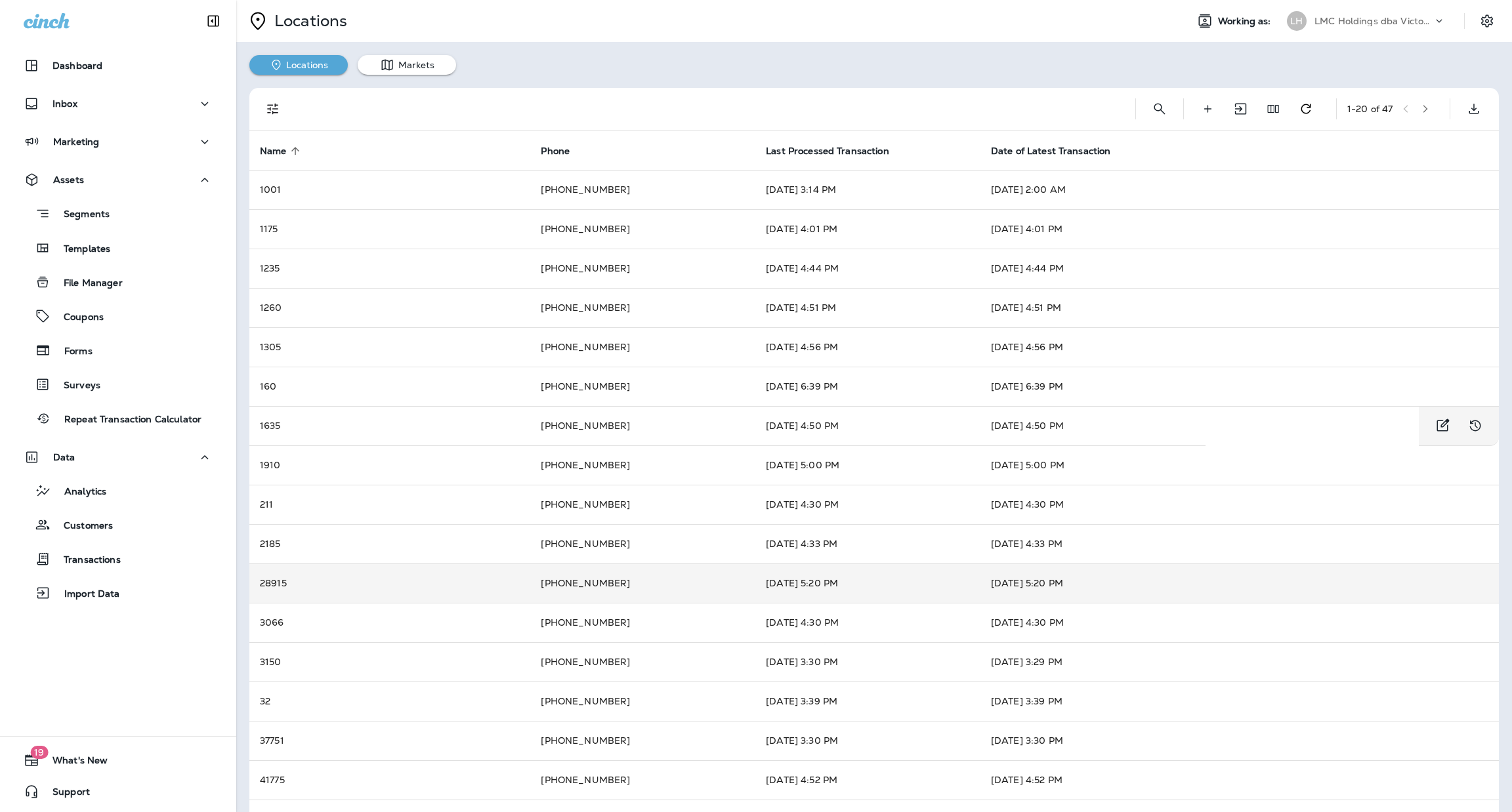
scroll to position [158, 0]
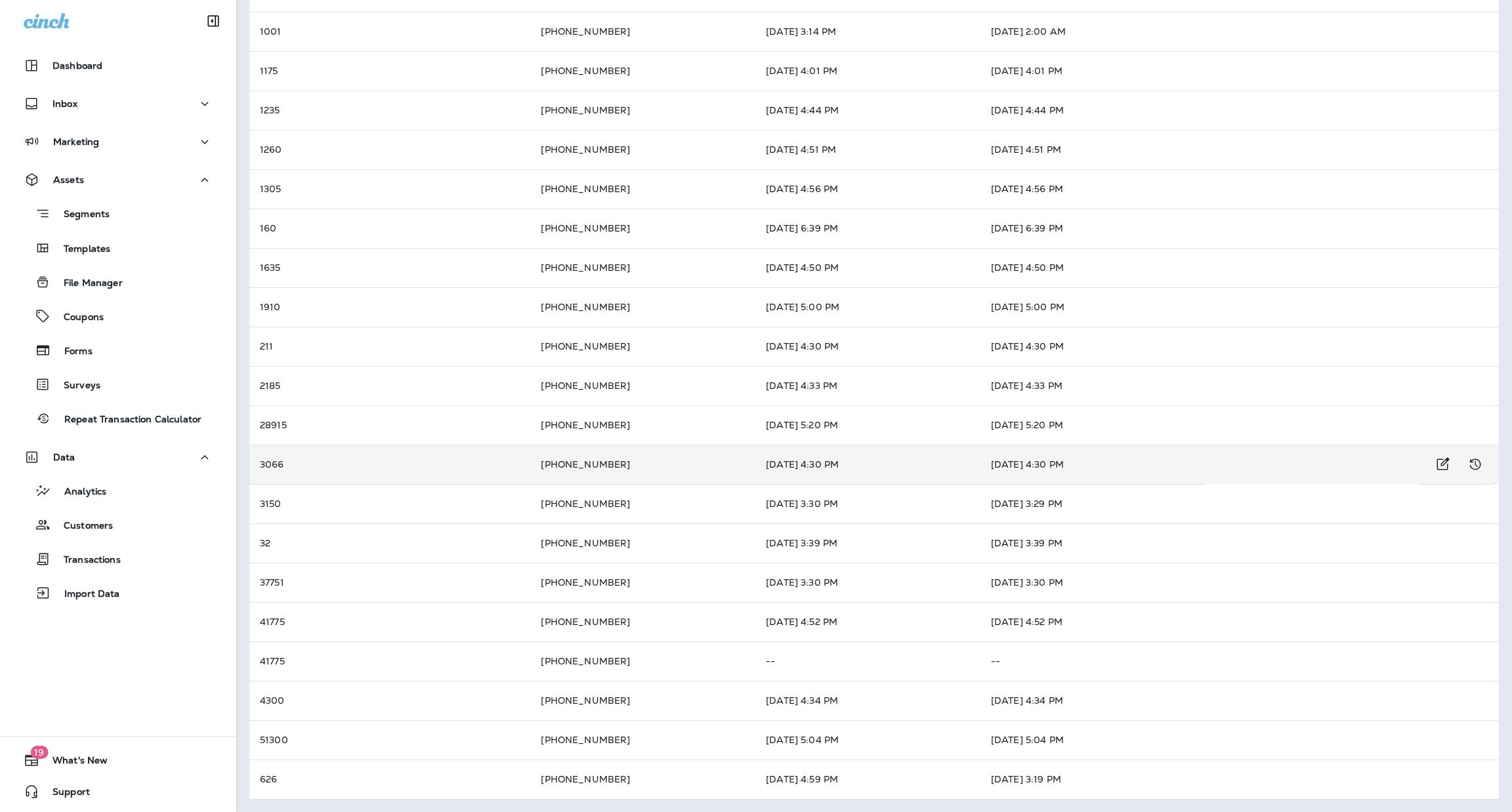
click at [646, 474] on td "[PHONE_NUMBER]" at bounding box center [643, 465] width 225 height 40
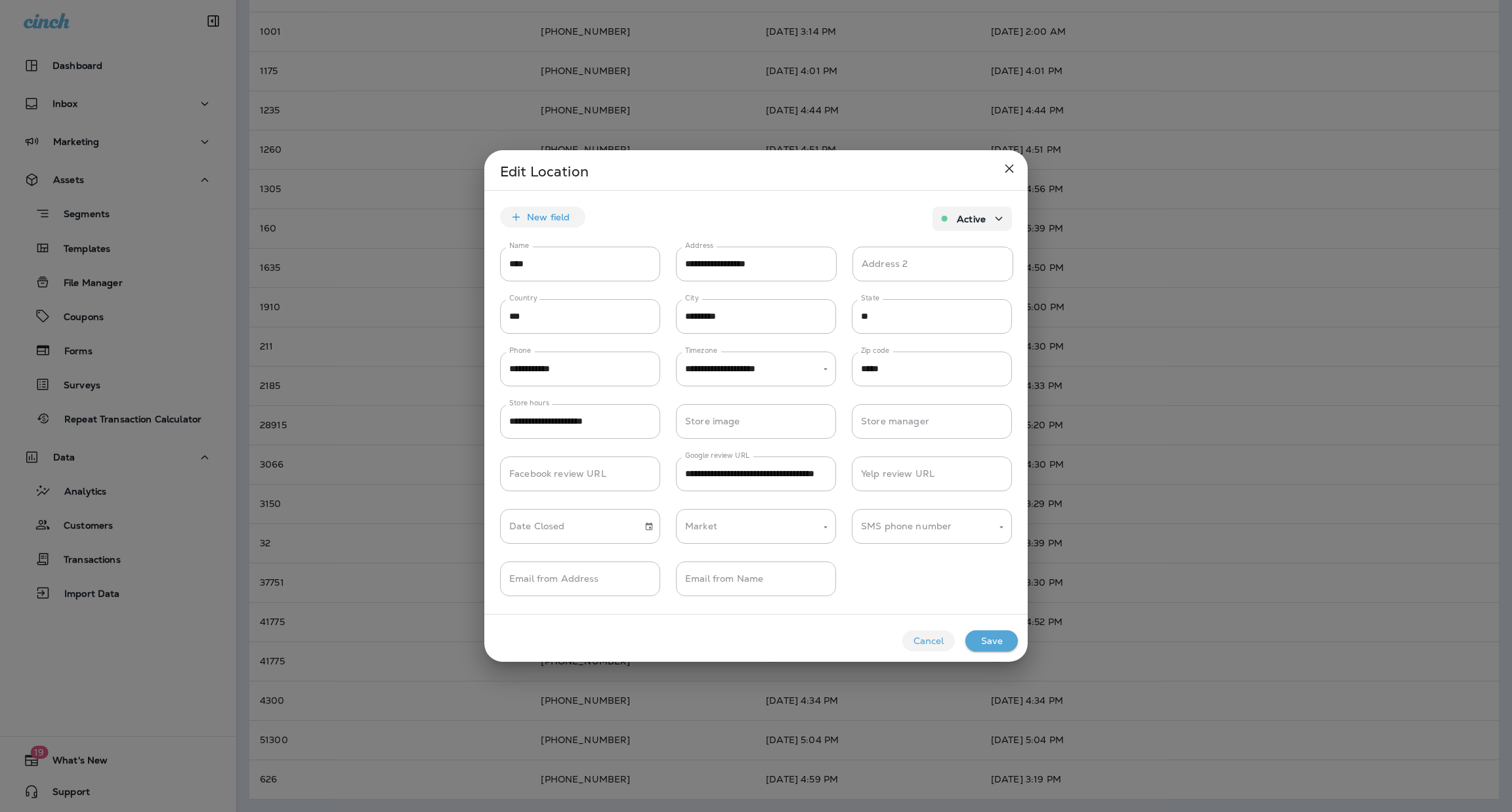
click at [1009, 168] on icon "close" at bounding box center [1010, 168] width 9 height 9
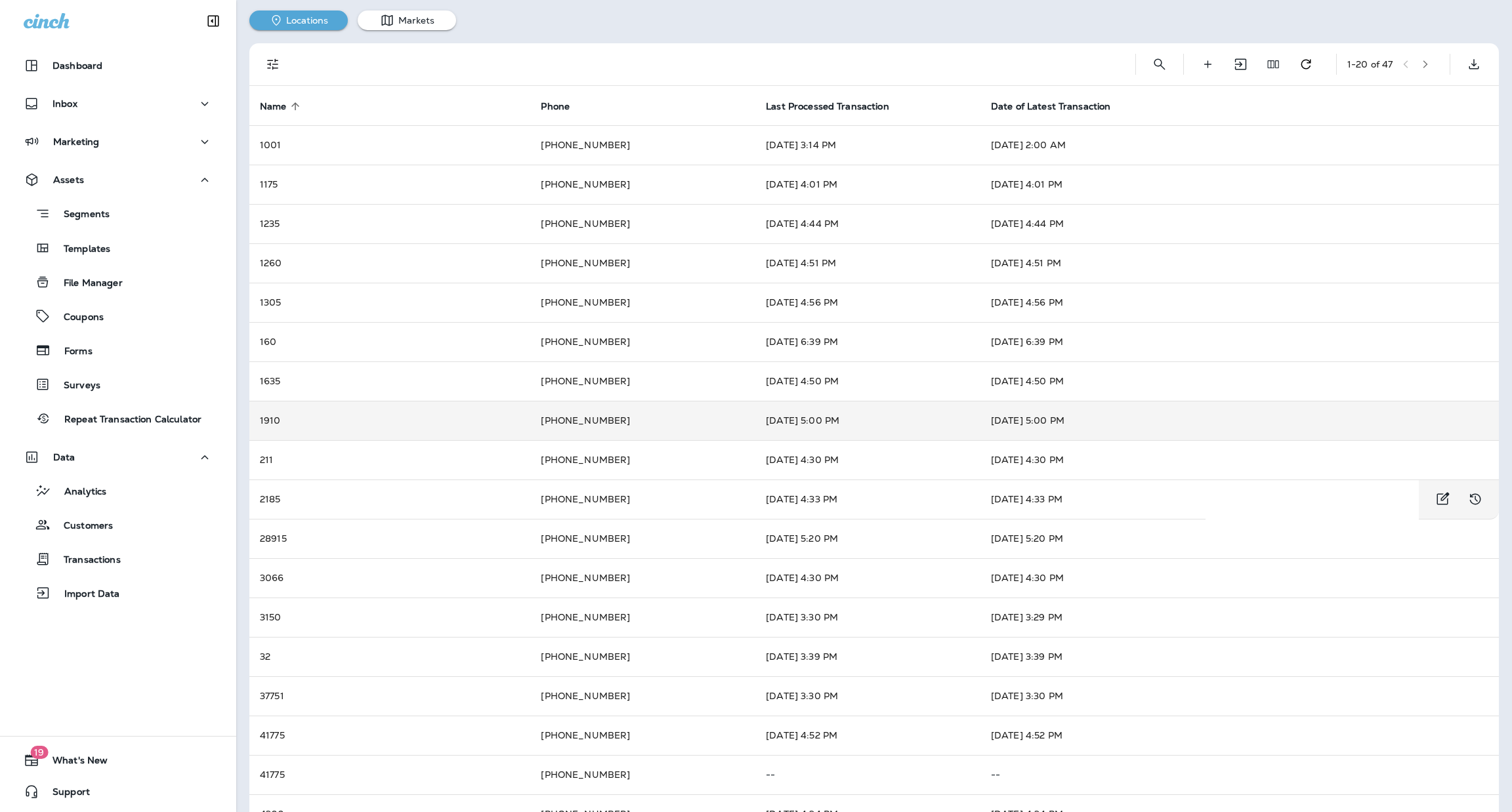
scroll to position [0, 0]
